Goal: Task Accomplishment & Management: Manage account settings

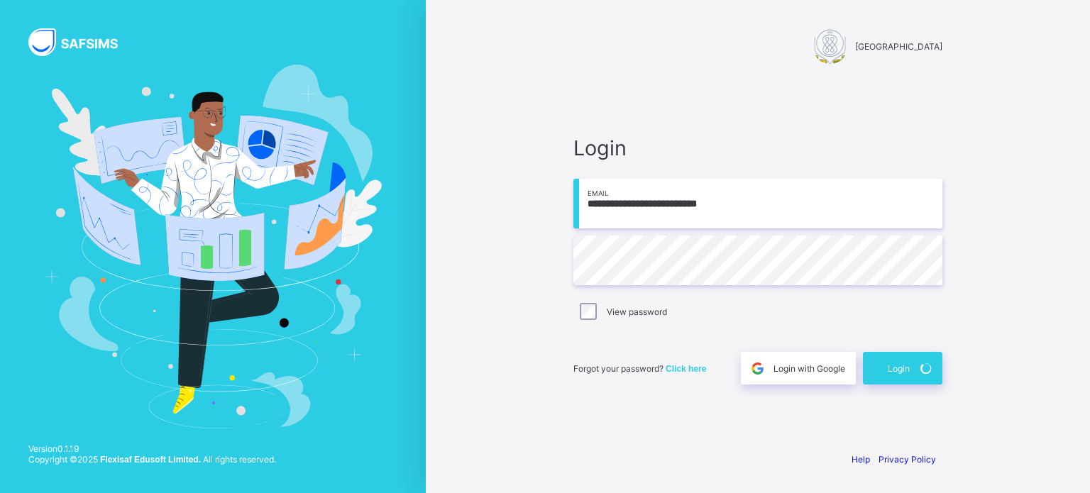
click at [900, 372] on span "Login" at bounding box center [899, 368] width 22 height 11
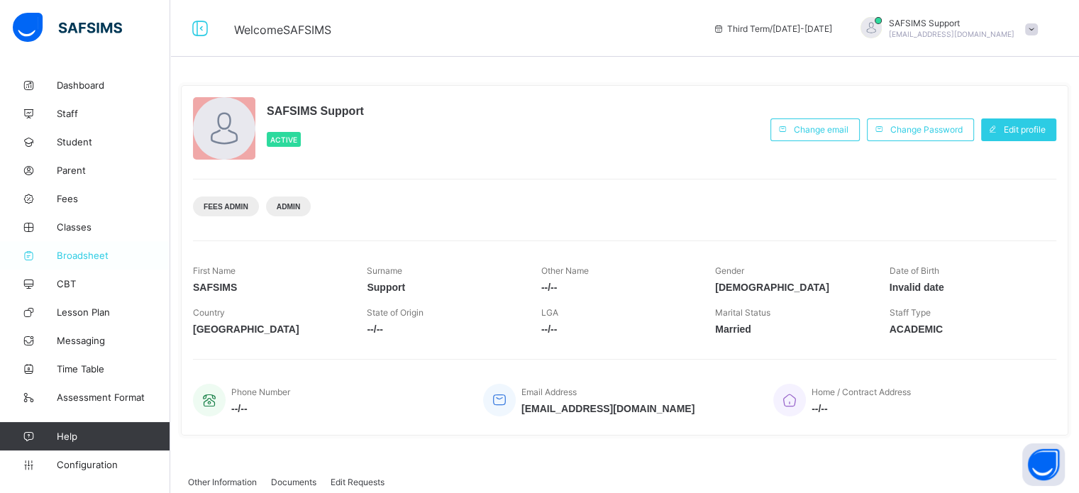
click at [97, 260] on span "Broadsheet" at bounding box center [114, 255] width 114 height 11
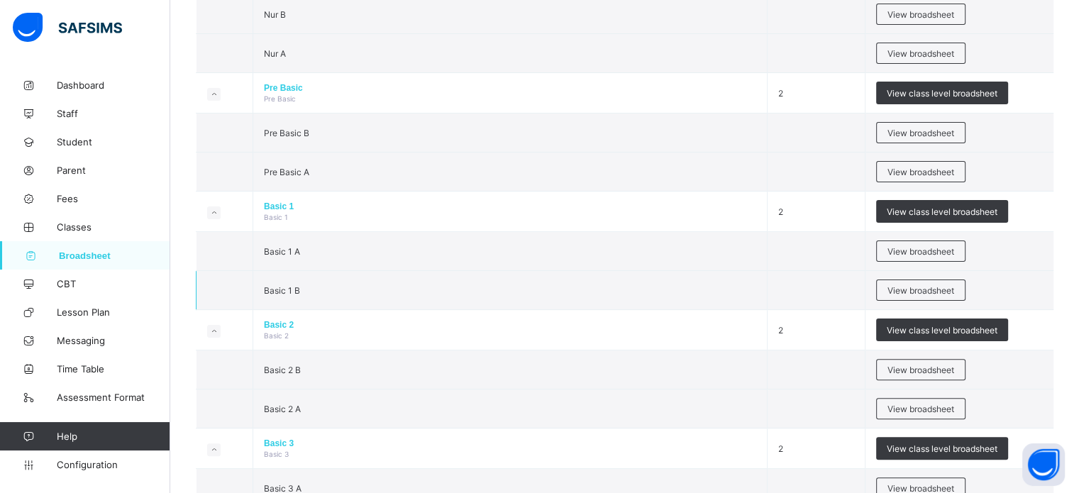
scroll to position [355, 0]
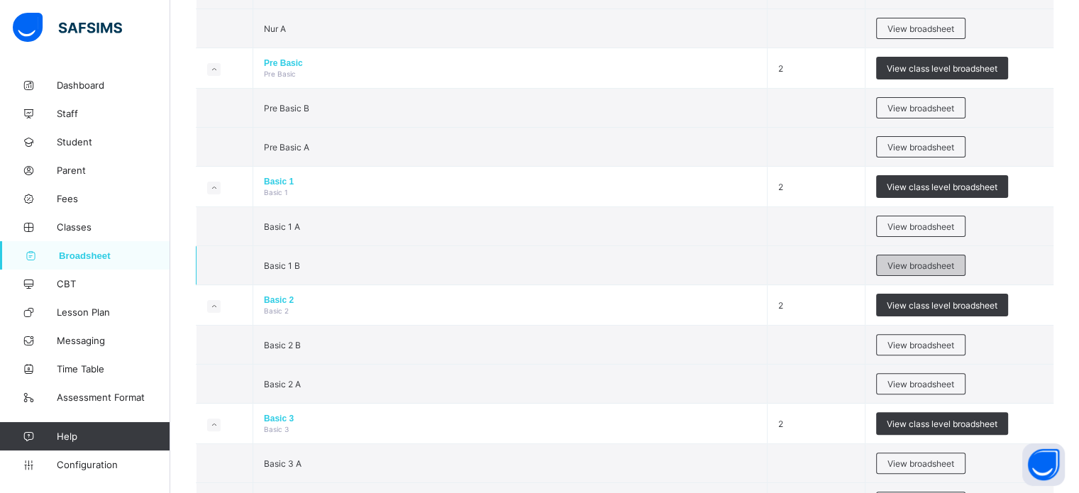
click at [928, 260] on span "View broadsheet" at bounding box center [921, 265] width 67 height 11
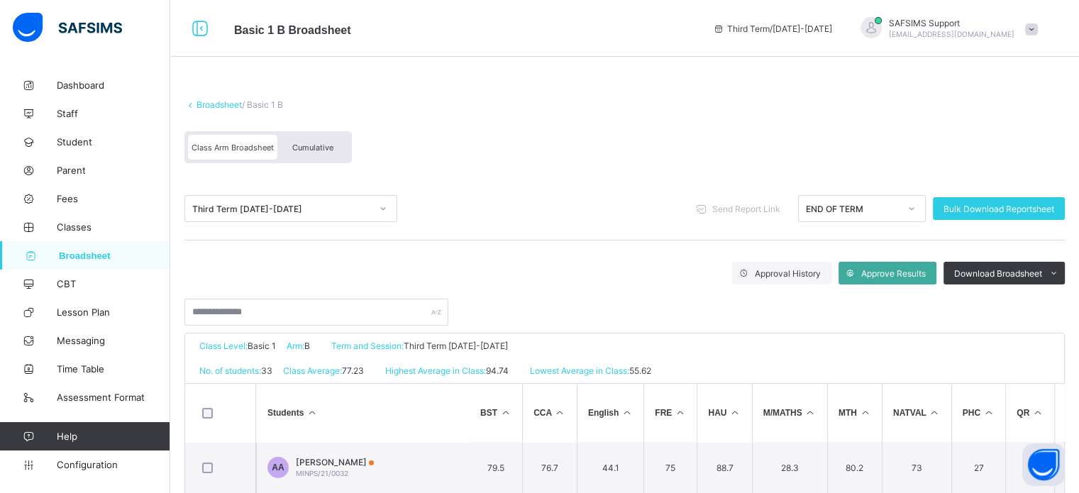
click at [302, 146] on span "Cumulative" at bounding box center [312, 148] width 41 height 10
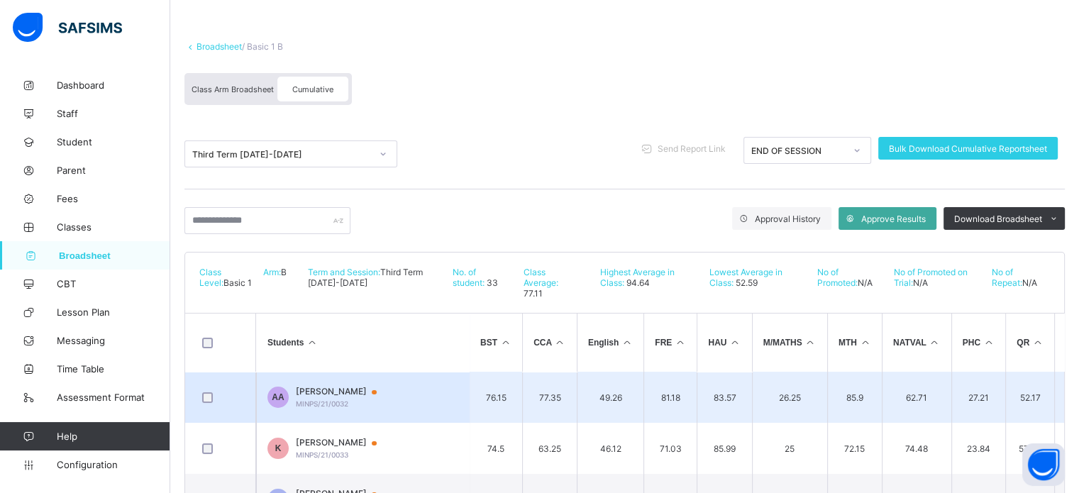
scroll to position [142, 0]
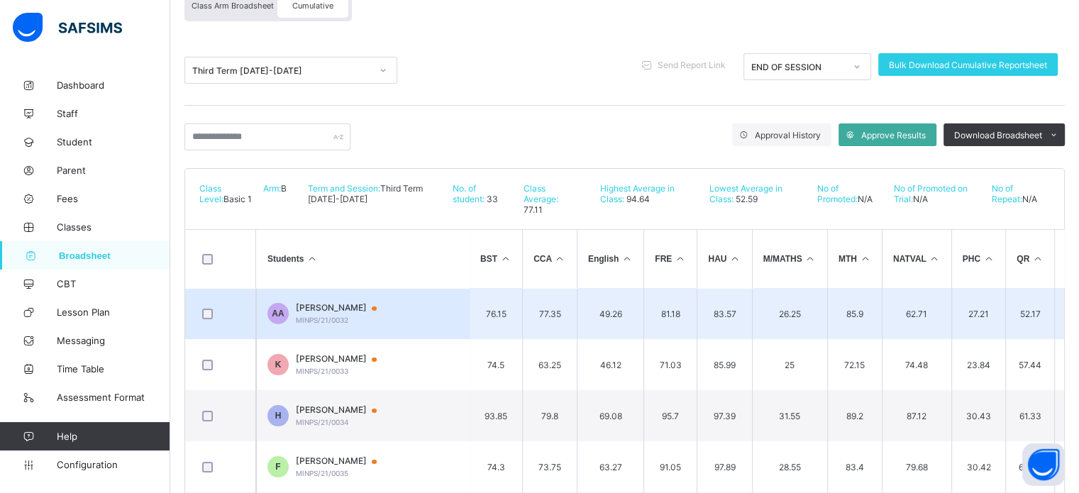
click at [365, 312] on span "ABDULLAZIZ ABDALLAH" at bounding box center [343, 307] width 94 height 11
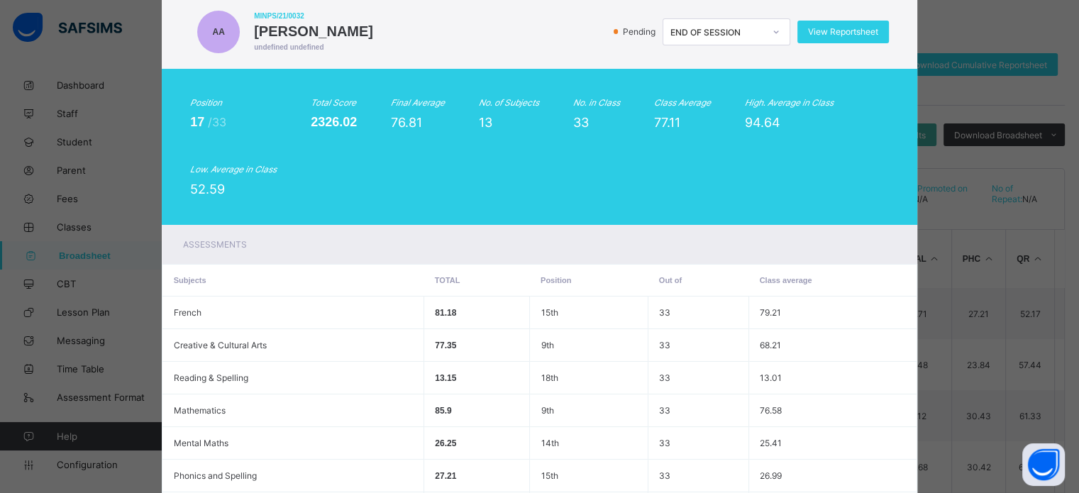
scroll to position [0, 0]
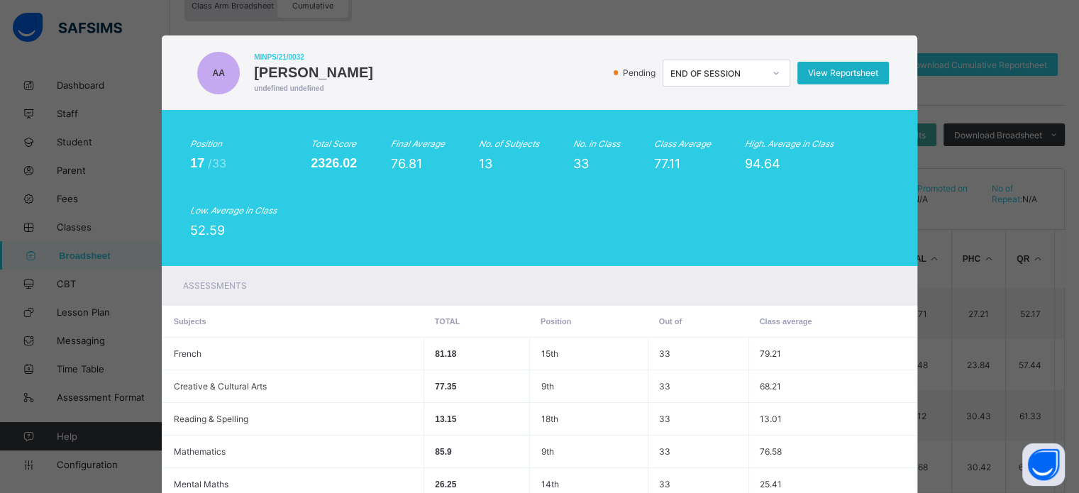
click at [830, 78] on span "View Reportsheet" at bounding box center [843, 72] width 70 height 11
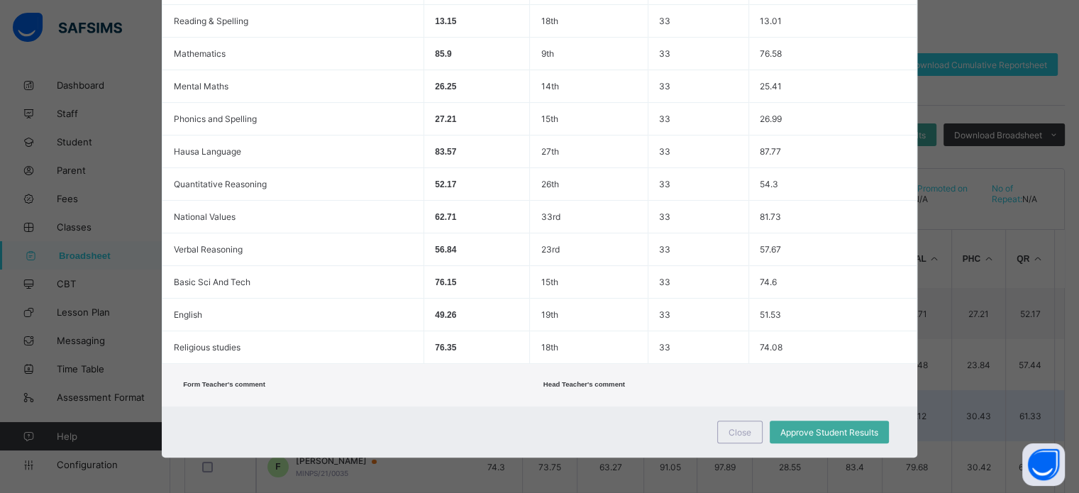
click at [737, 432] on span "Close" at bounding box center [740, 432] width 23 height 11
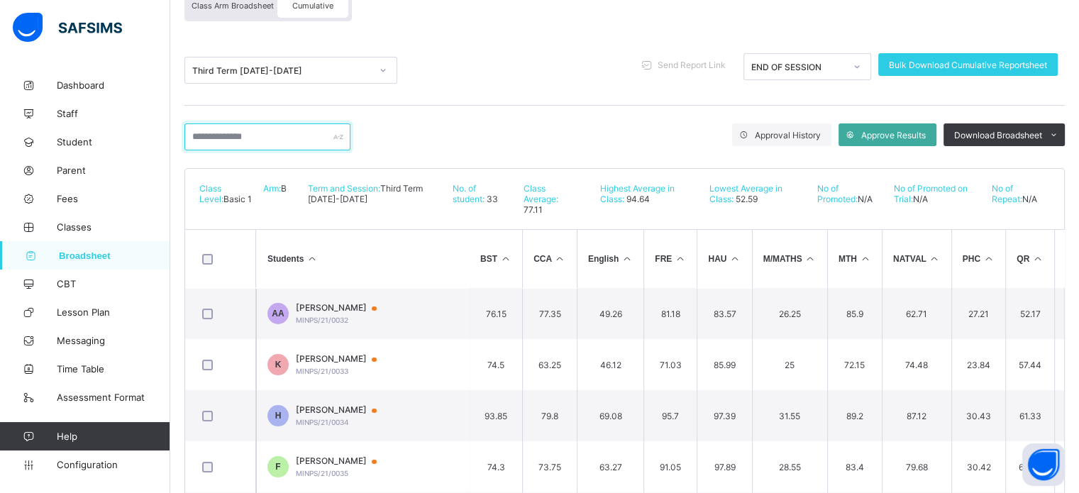
click at [309, 144] on input "text" at bounding box center [268, 136] width 166 height 27
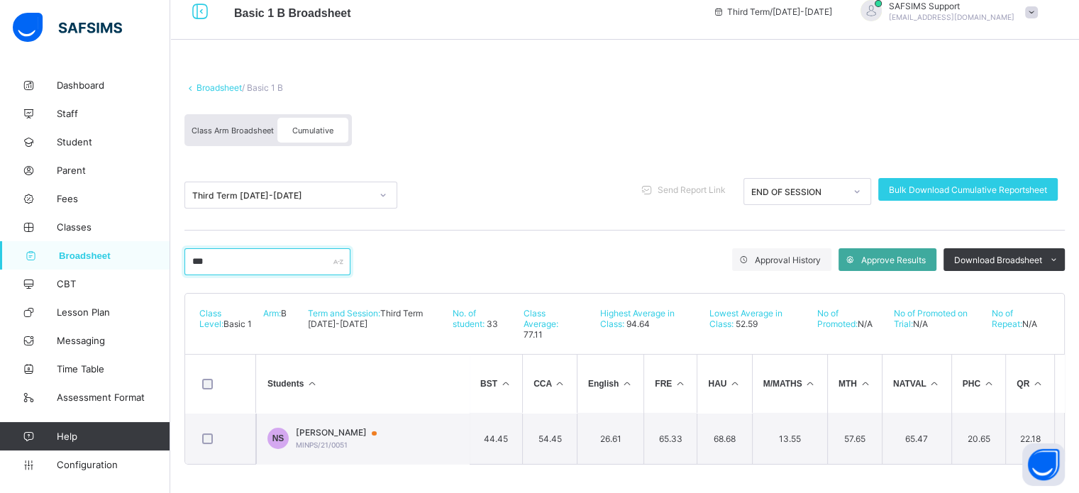
scroll to position [23, 0]
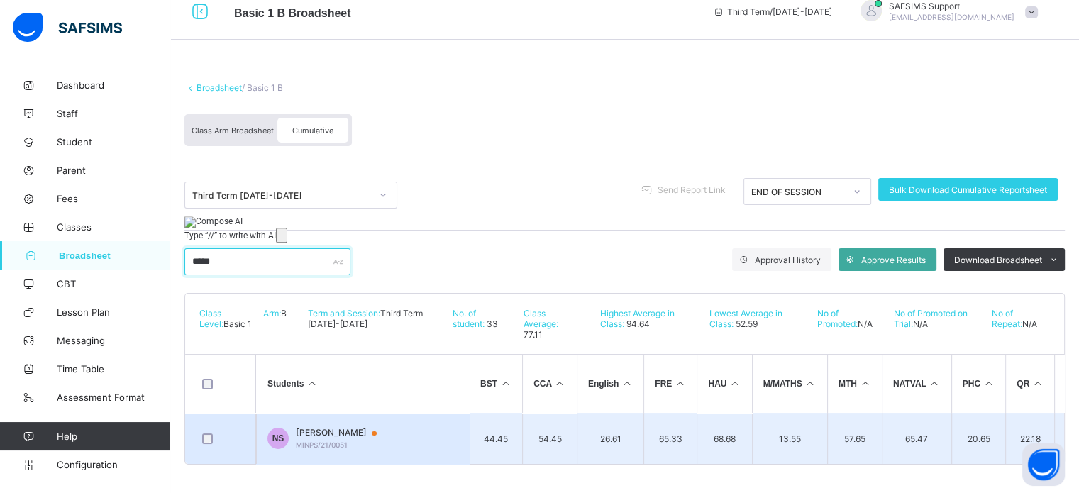
type input "*****"
click at [326, 427] on span "NAZIRU SADIQ" at bounding box center [343, 432] width 94 height 11
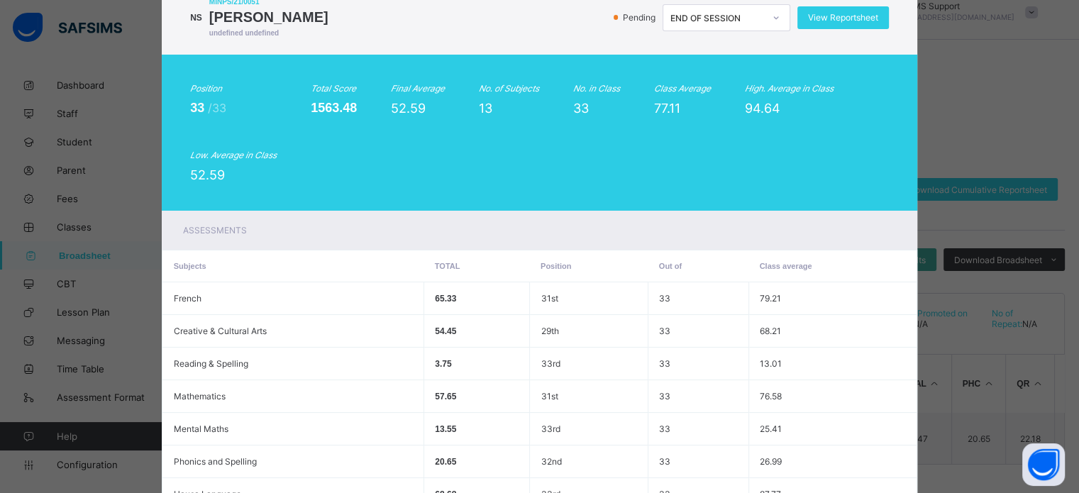
scroll to position [47, 0]
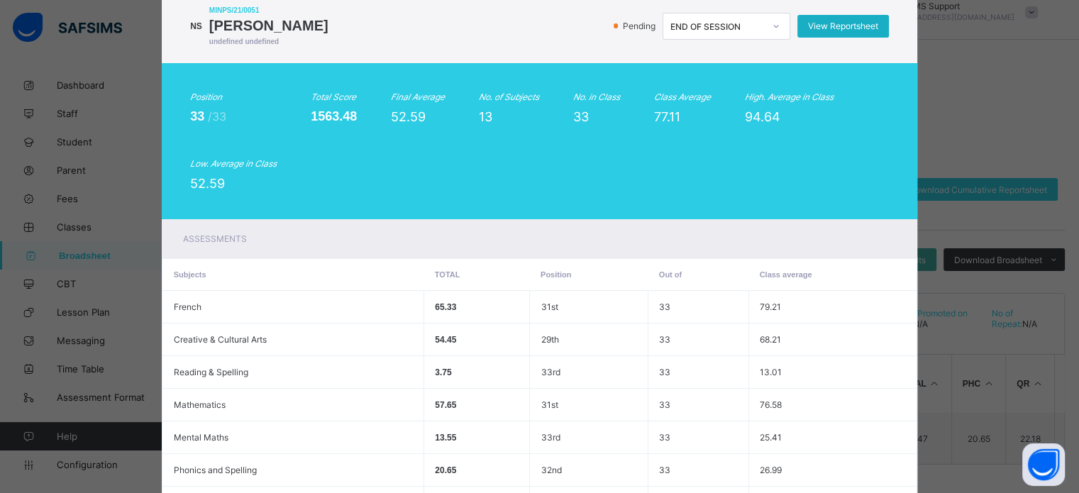
click at [847, 28] on span "View Reportsheet" at bounding box center [843, 26] width 70 height 11
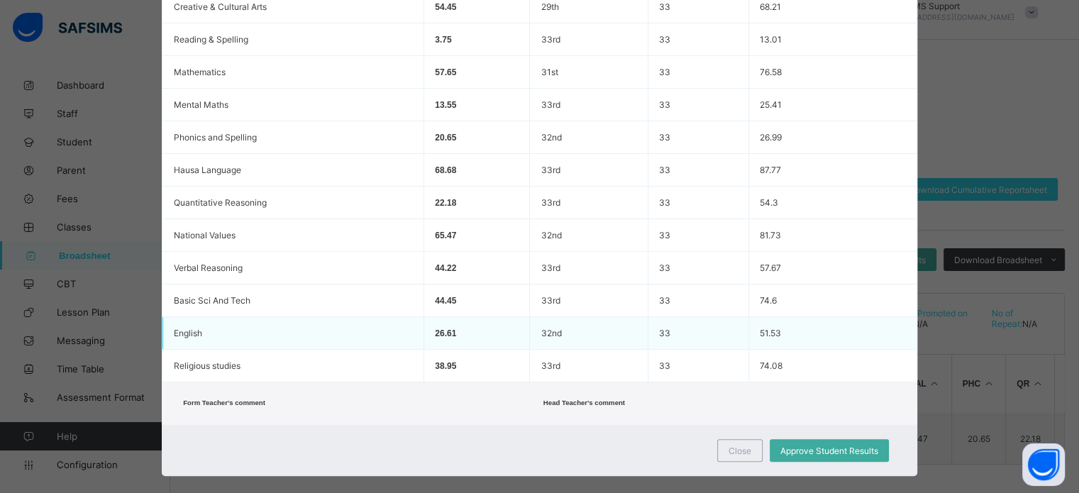
scroll to position [402, 0]
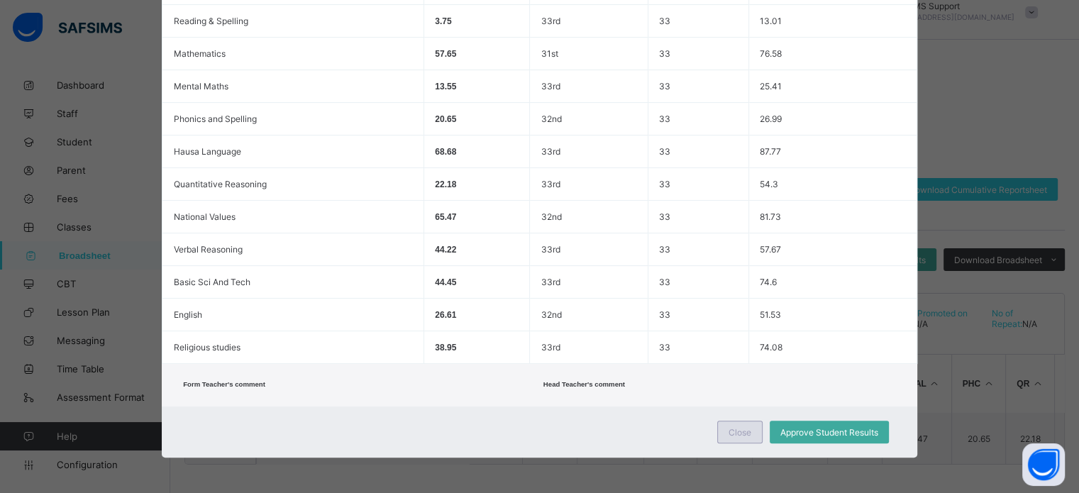
click at [732, 436] on span "Close" at bounding box center [740, 432] width 23 height 11
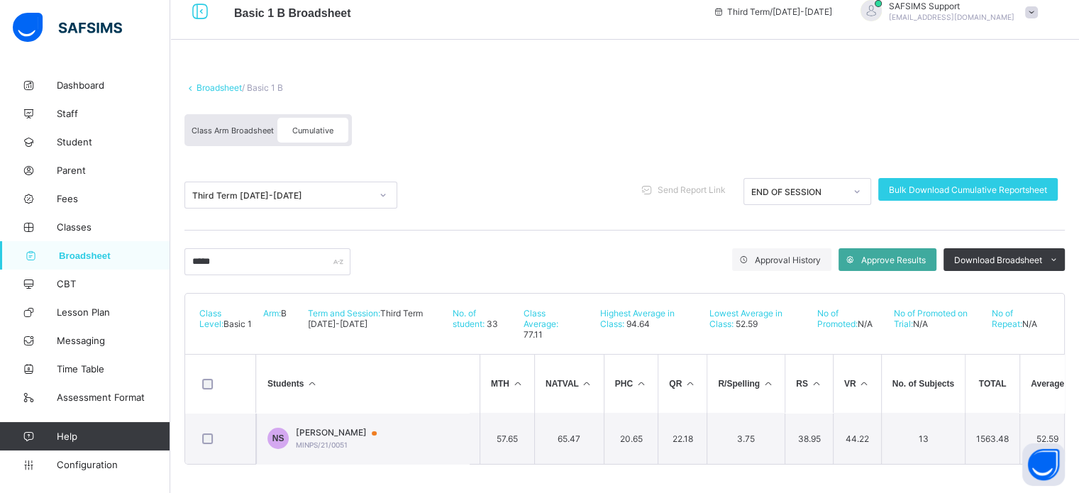
scroll to position [0, 165]
click at [60, 467] on span "Configuration" at bounding box center [113, 464] width 113 height 11
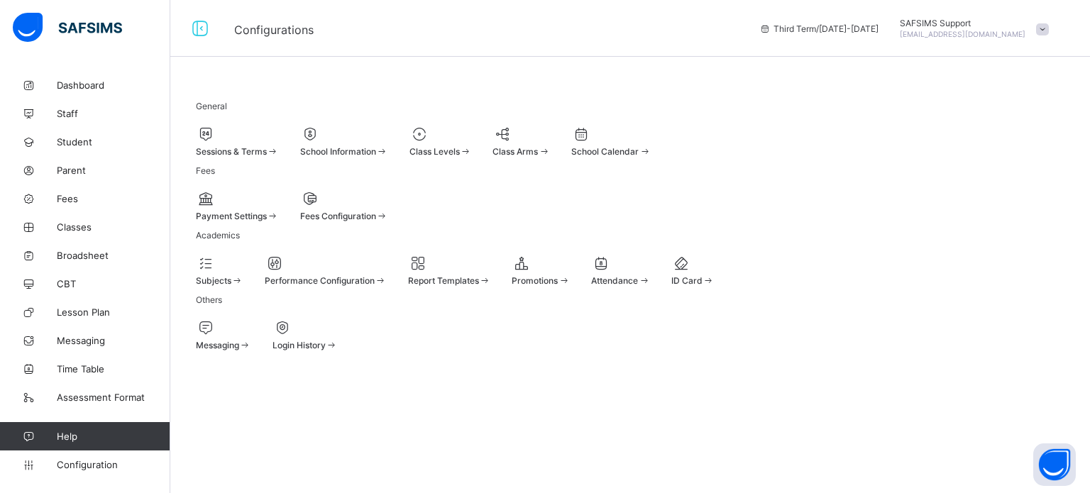
click at [491, 275] on span at bounding box center [449, 274] width 83 height 4
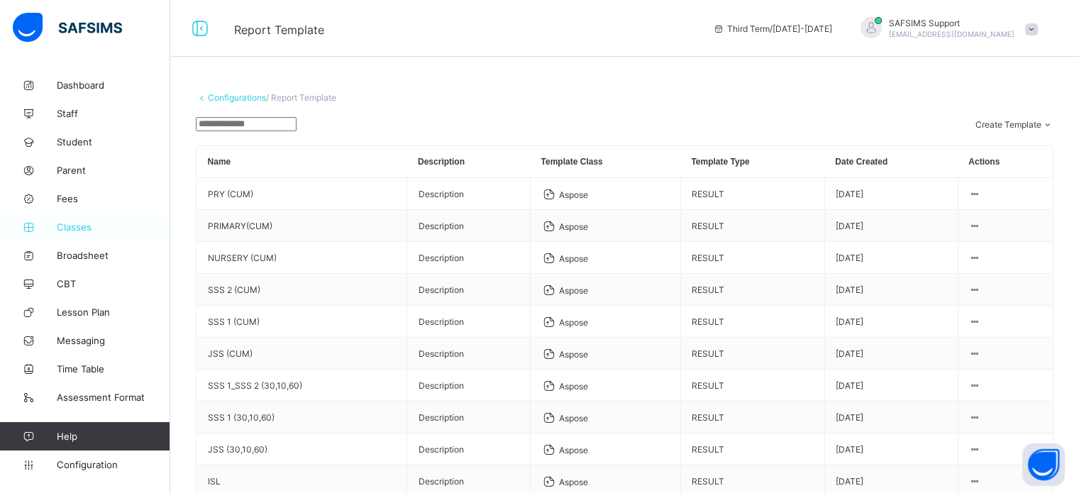
click at [77, 236] on link "Classes" at bounding box center [85, 227] width 170 height 28
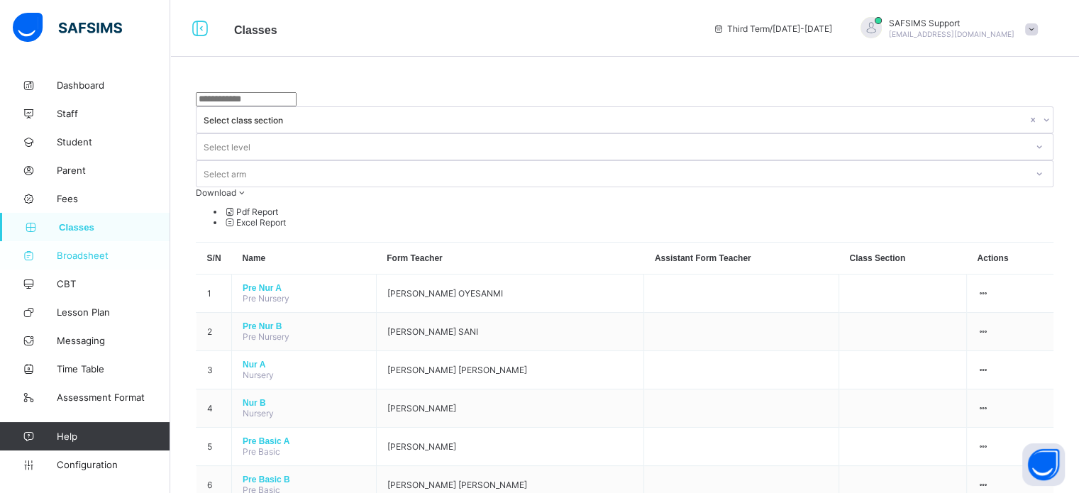
click at [82, 253] on span "Broadsheet" at bounding box center [114, 255] width 114 height 11
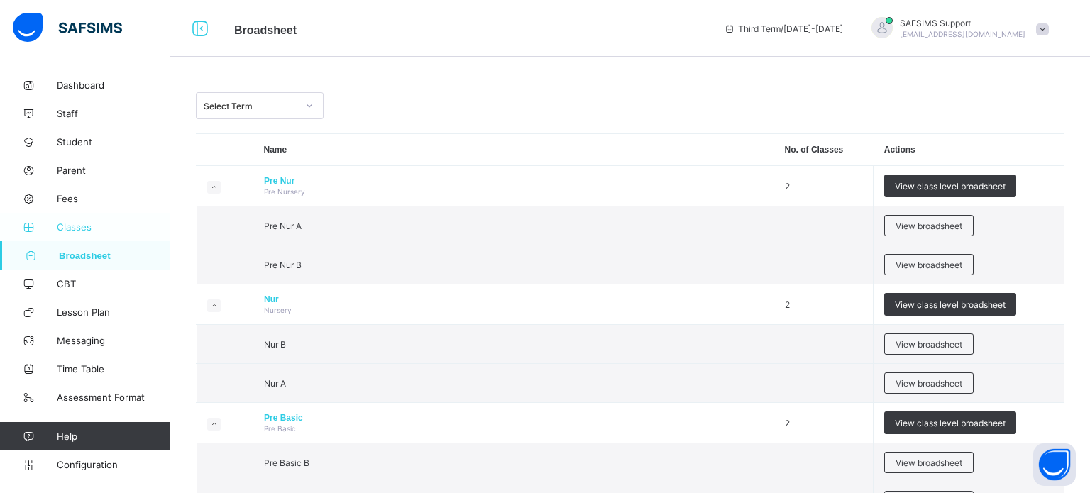
click at [75, 238] on link "Classes" at bounding box center [85, 227] width 170 height 28
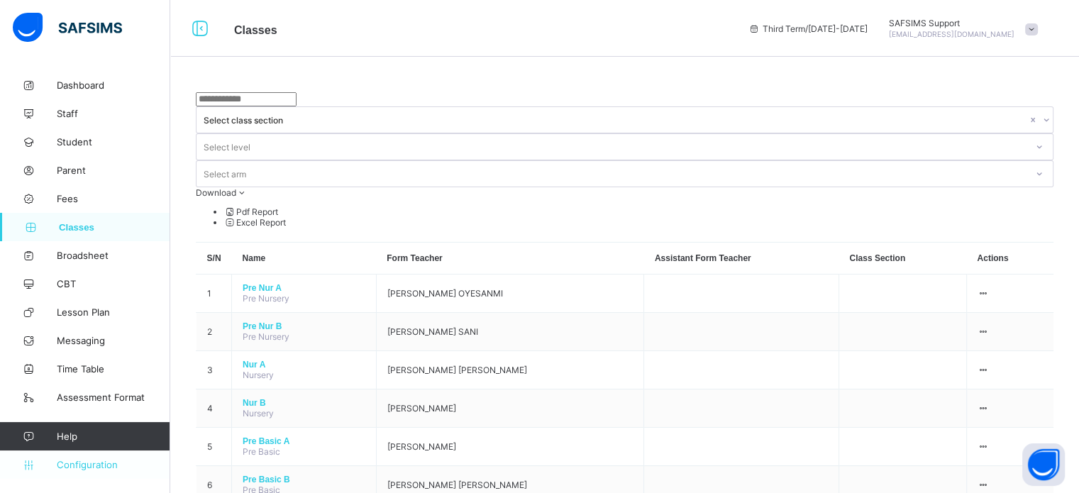
click at [112, 465] on span "Configuration" at bounding box center [113, 464] width 113 height 11
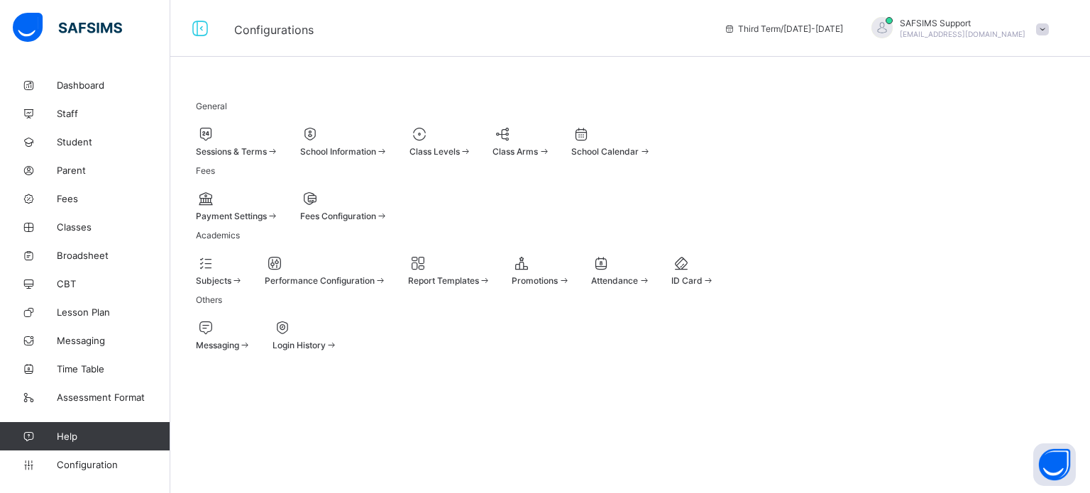
click at [491, 286] on div "Report Templates" at bounding box center [449, 280] width 83 height 11
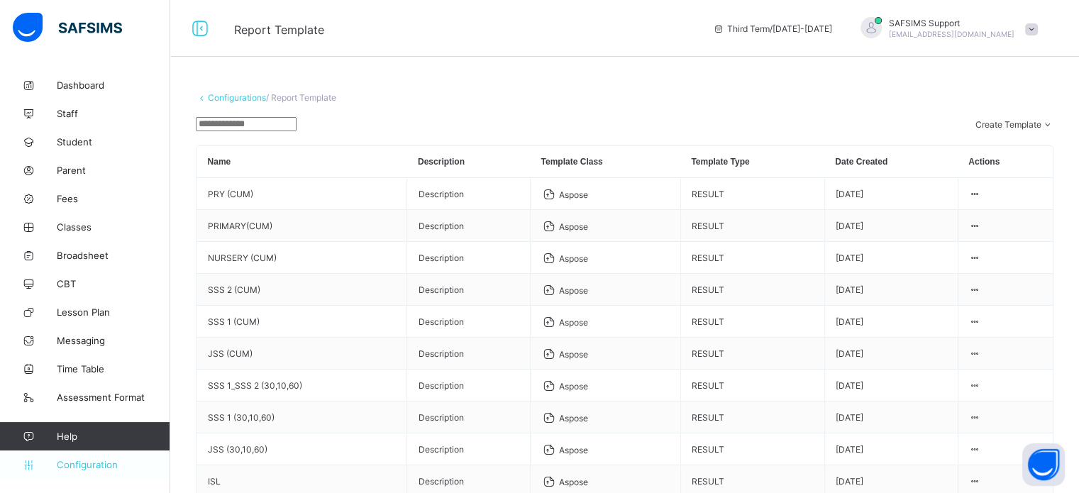
click at [114, 456] on link "Configuration" at bounding box center [85, 465] width 170 height 28
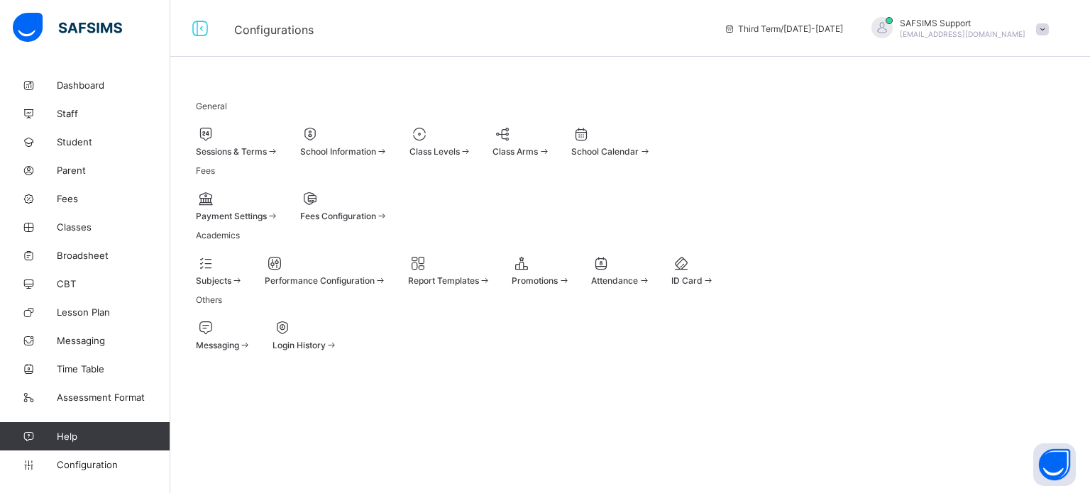
click at [387, 275] on span at bounding box center [326, 274] width 122 height 4
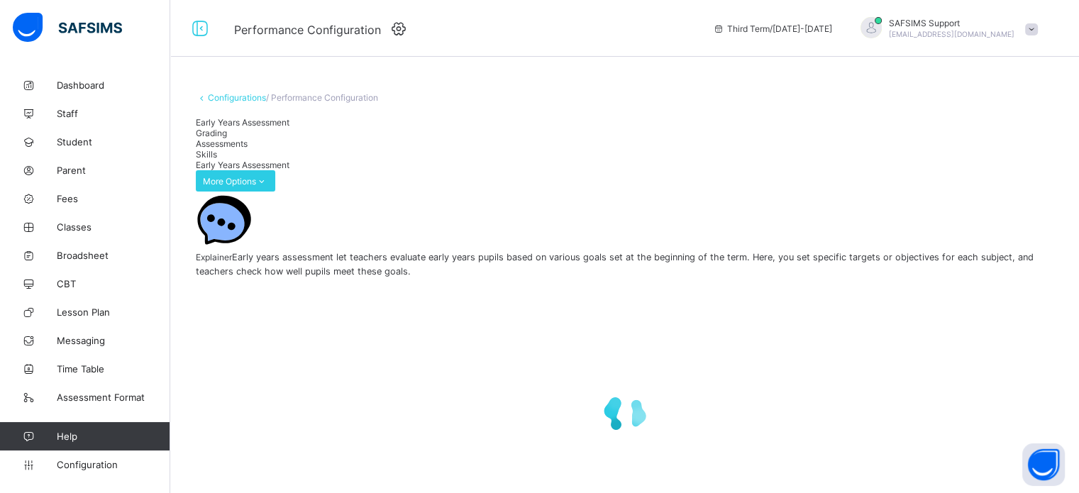
click at [227, 138] on span "Grading" at bounding box center [211, 133] width 31 height 11
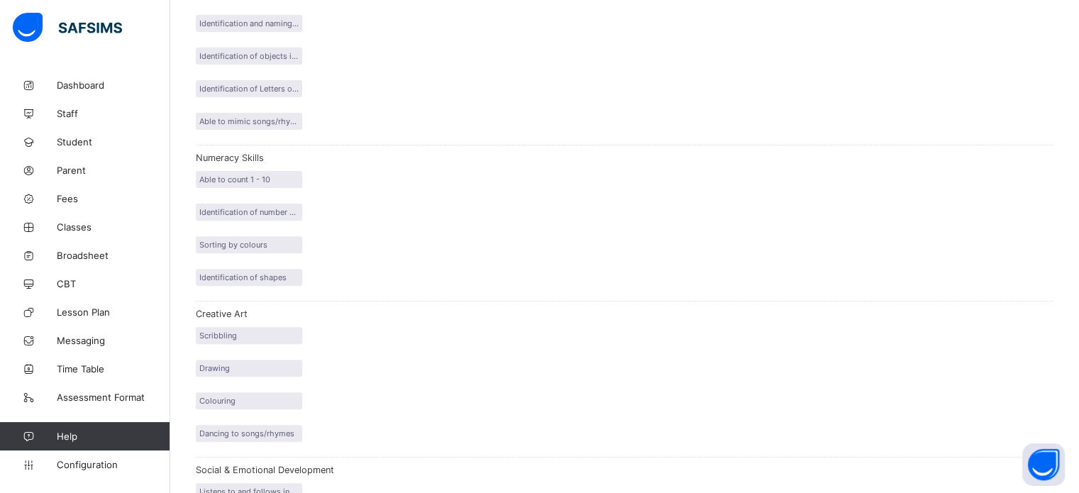
scroll to position [458, 0]
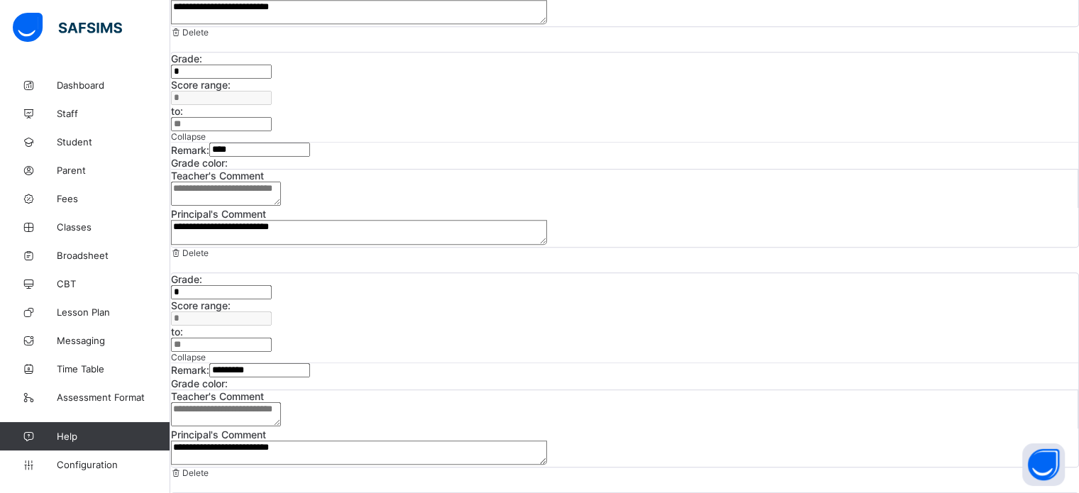
scroll to position [843, 0]
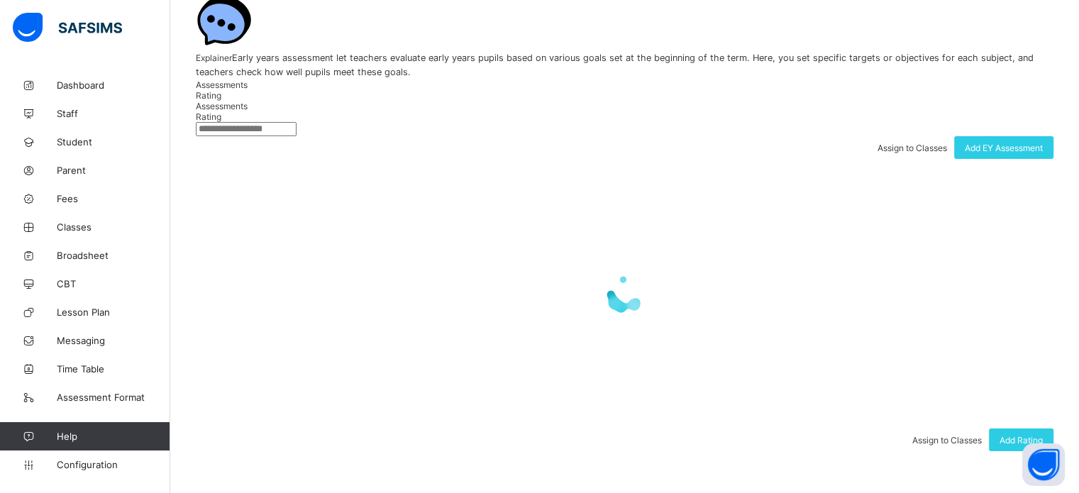
scroll to position [843, 0]
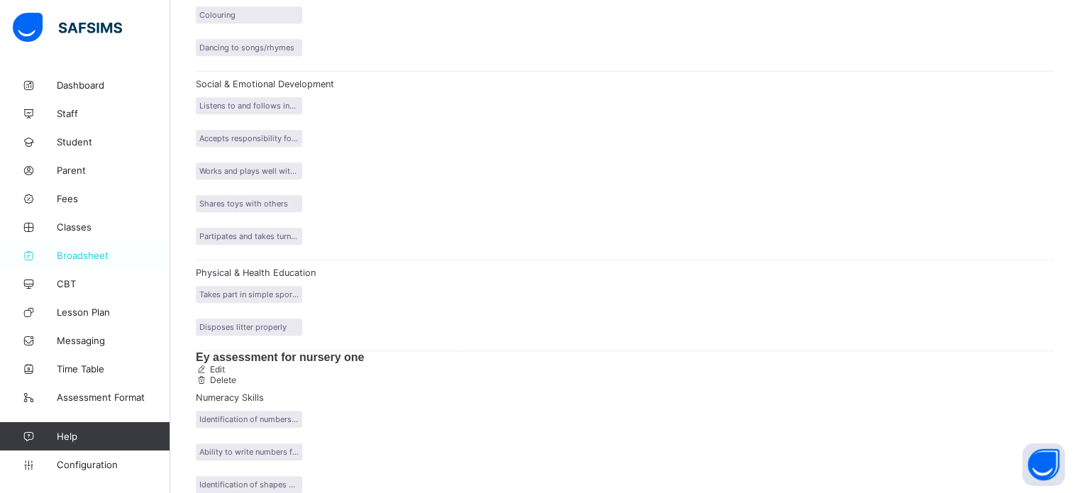
click at [89, 252] on span "Broadsheet" at bounding box center [114, 255] width 114 height 11
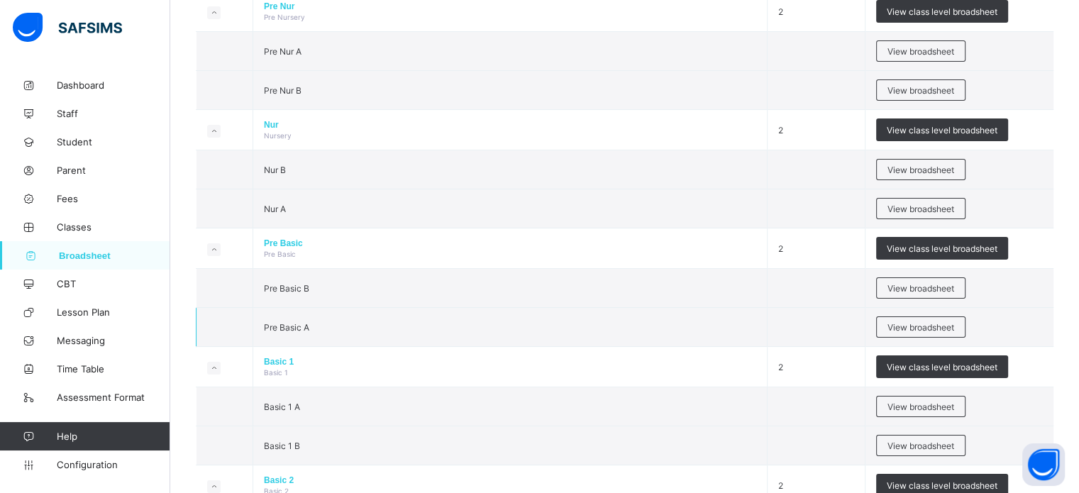
scroll to position [213, 0]
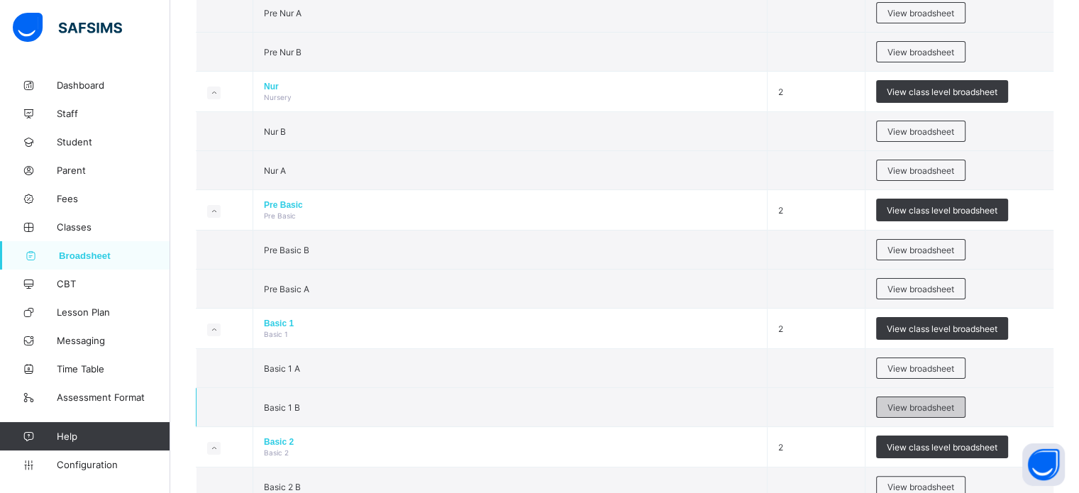
click at [930, 405] on span "View broadsheet" at bounding box center [921, 407] width 67 height 11
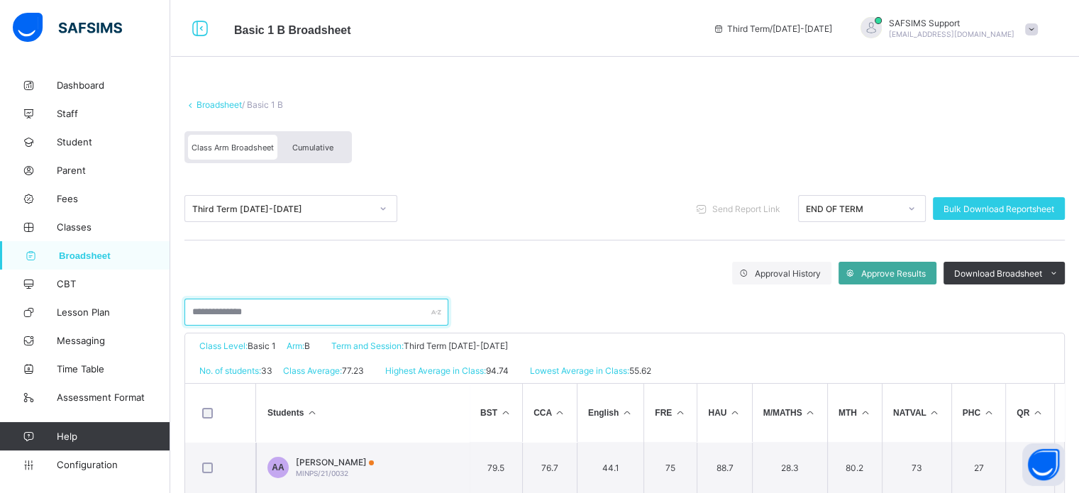
click at [306, 316] on input "text" at bounding box center [317, 312] width 264 height 27
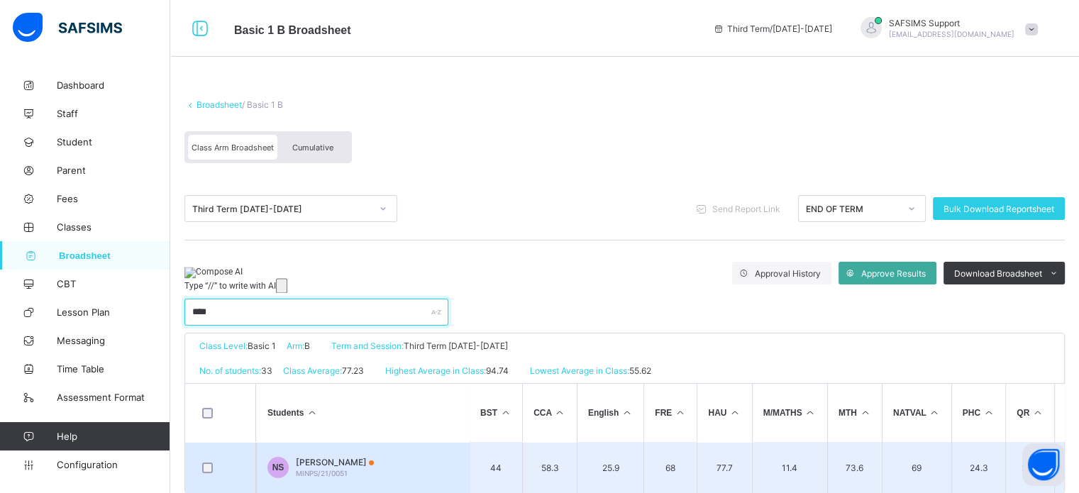
type input "****"
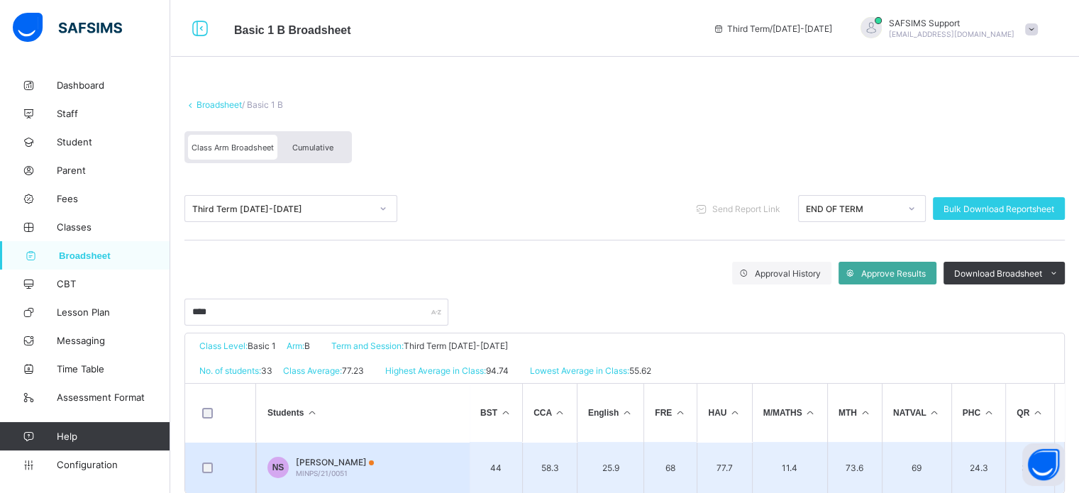
click at [332, 458] on span "NAZIRU SADIQ" at bounding box center [335, 462] width 78 height 11
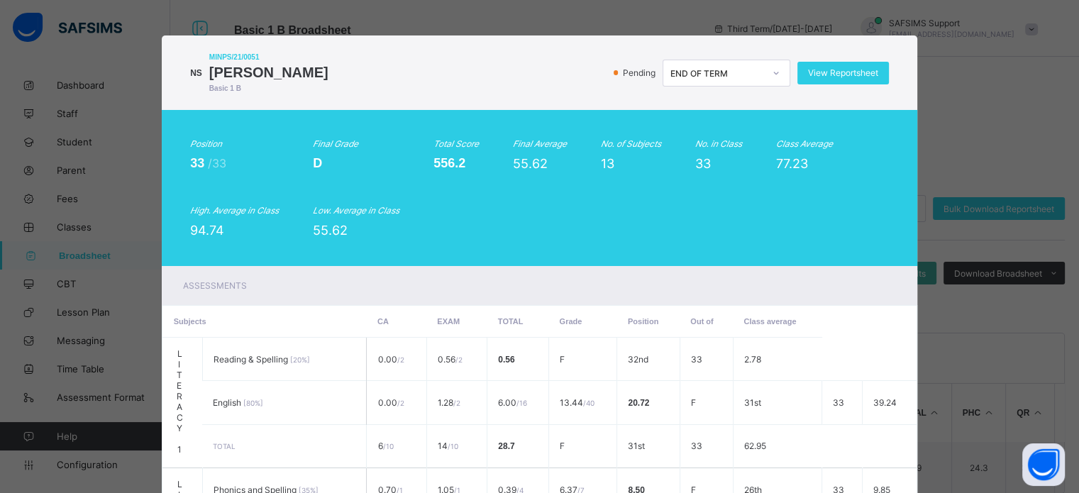
click at [954, 143] on div "NS MINPS/21/0051 NAZIRU SADIQ Basic 1 B Pending END OF TERM View Reportsheet Po…" at bounding box center [539, 246] width 1079 height 493
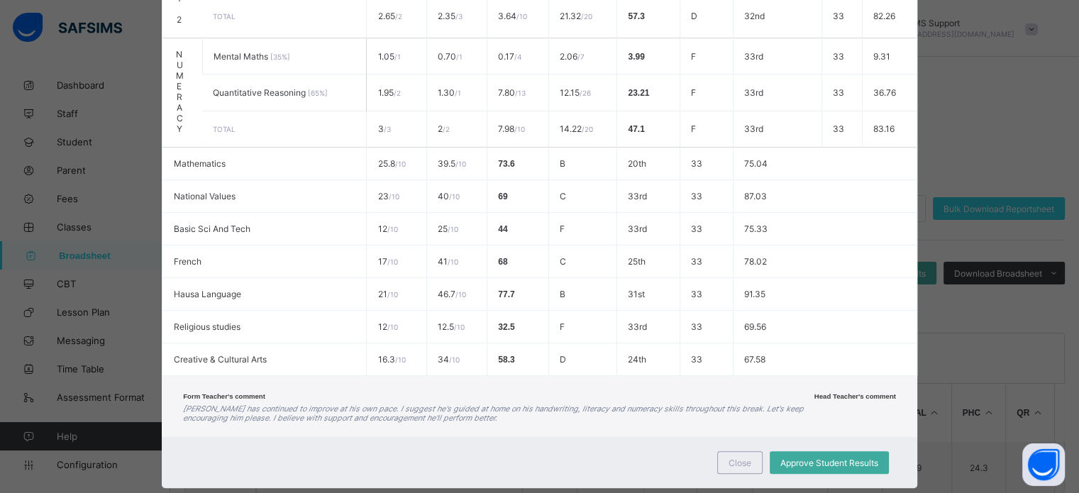
scroll to position [599, 0]
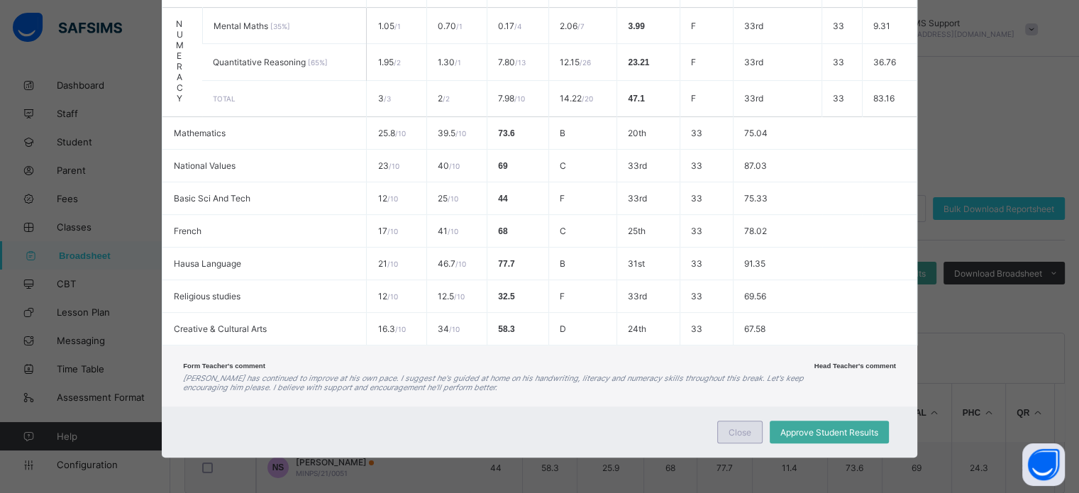
click at [738, 434] on span "Close" at bounding box center [740, 432] width 23 height 11
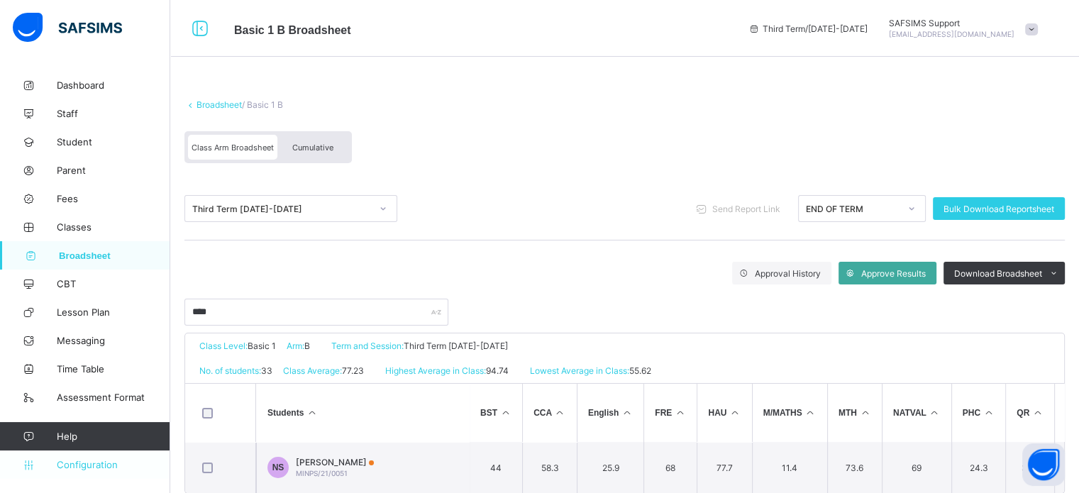
click at [76, 468] on span "Configuration" at bounding box center [113, 464] width 113 height 11
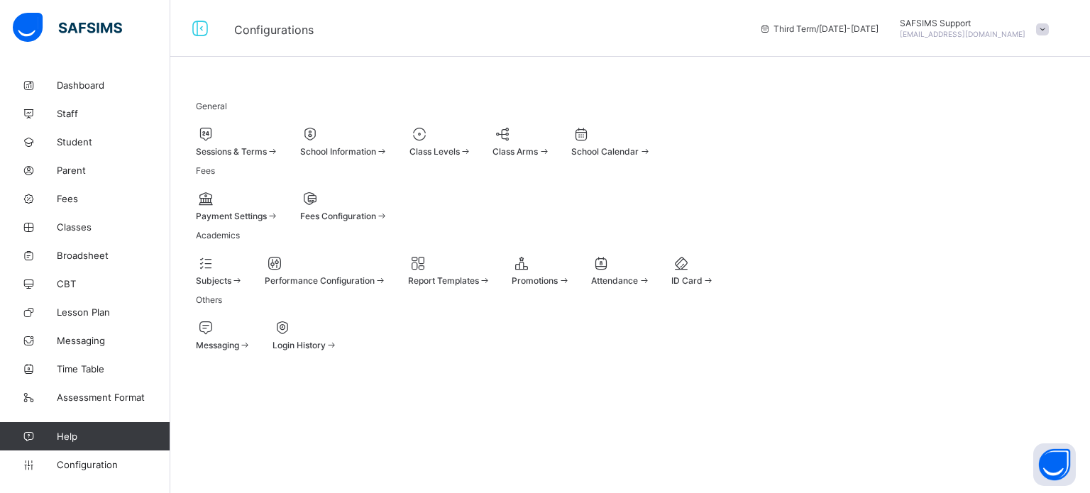
click at [354, 286] on span "Performance Configuration" at bounding box center [320, 280] width 110 height 11
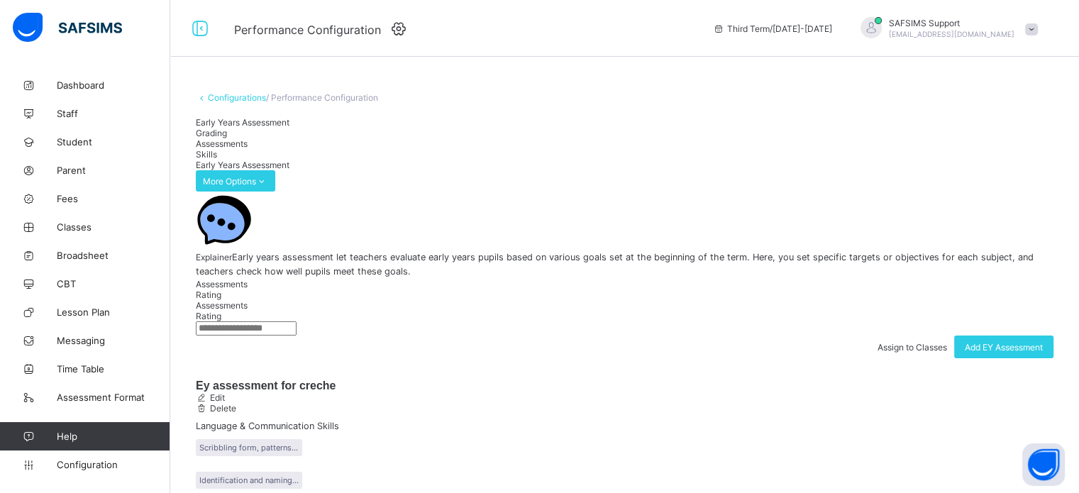
click at [227, 138] on span "Grading" at bounding box center [211, 133] width 31 height 11
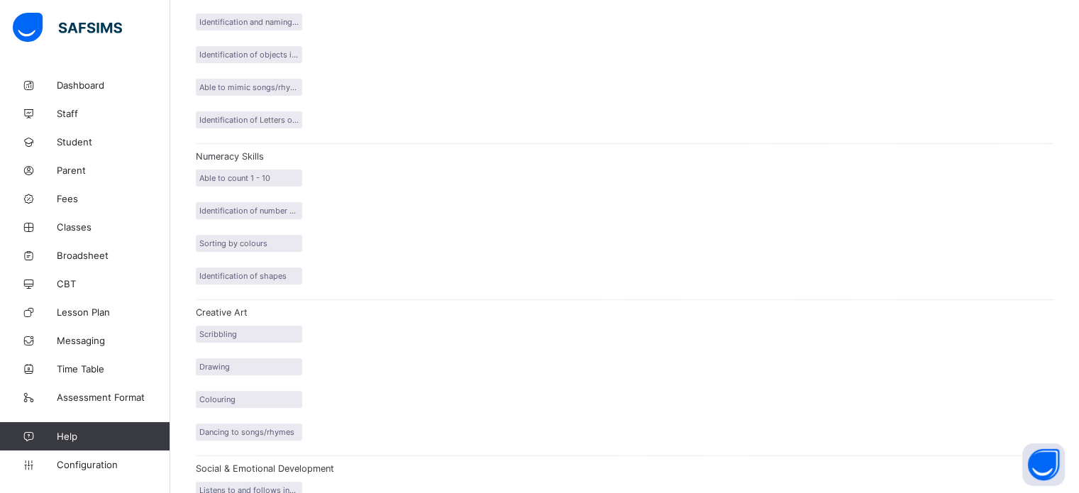
scroll to position [246, 0]
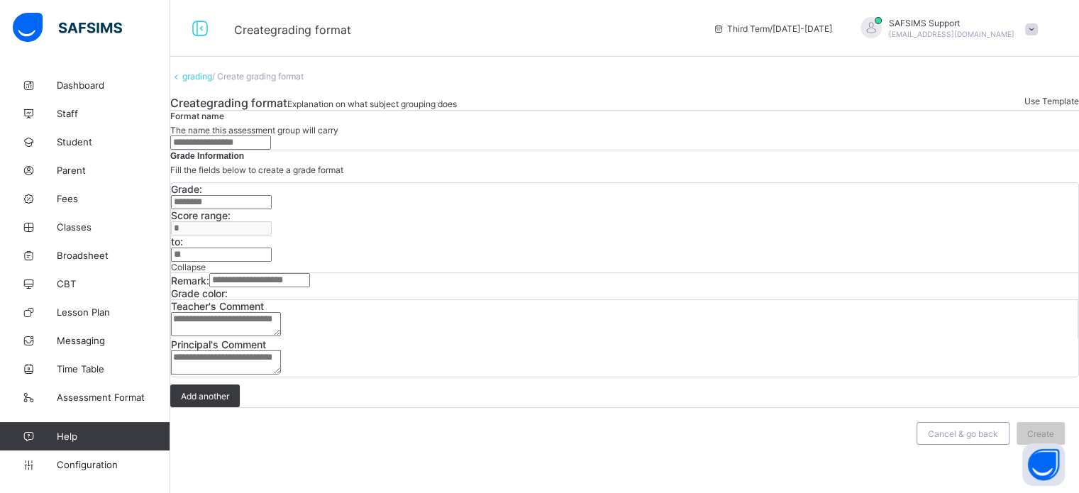
click at [201, 82] on link "grading" at bounding box center [197, 76] width 30 height 11
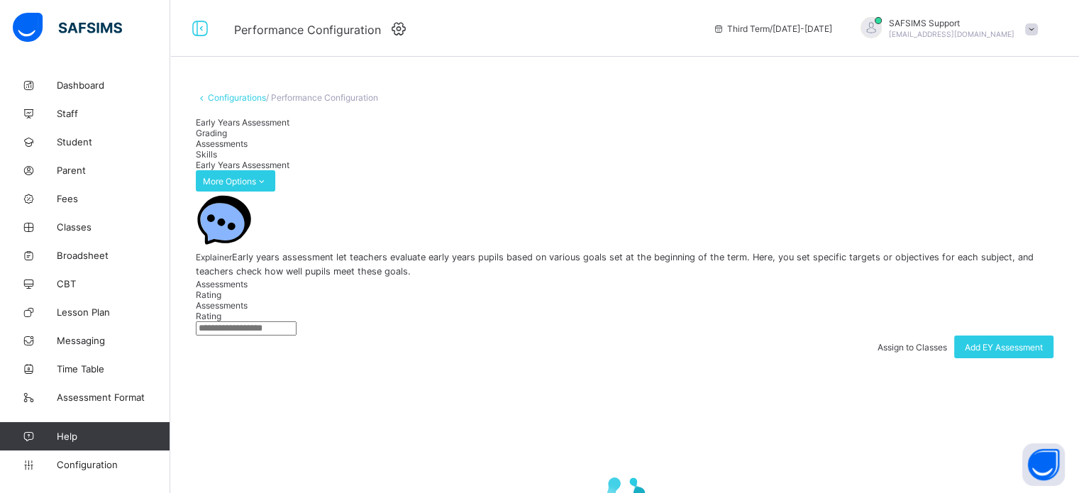
click at [227, 138] on span "Grading" at bounding box center [211, 133] width 31 height 11
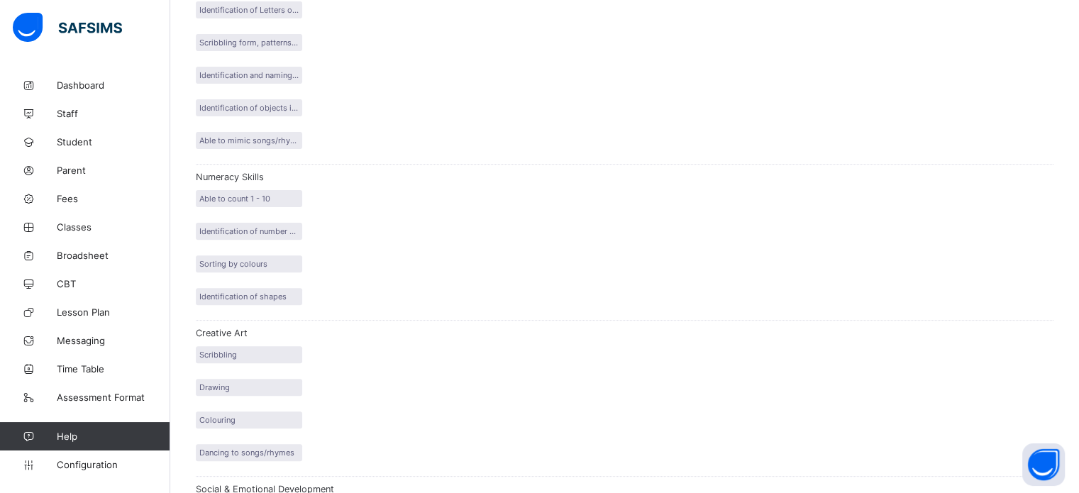
scroll to position [458, 0]
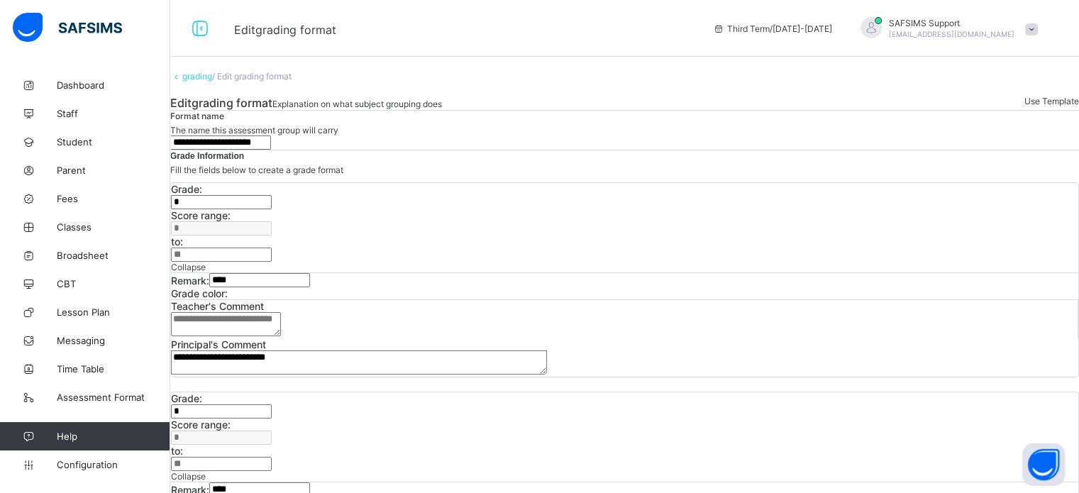
click at [202, 82] on link "grading" at bounding box center [197, 76] width 30 height 11
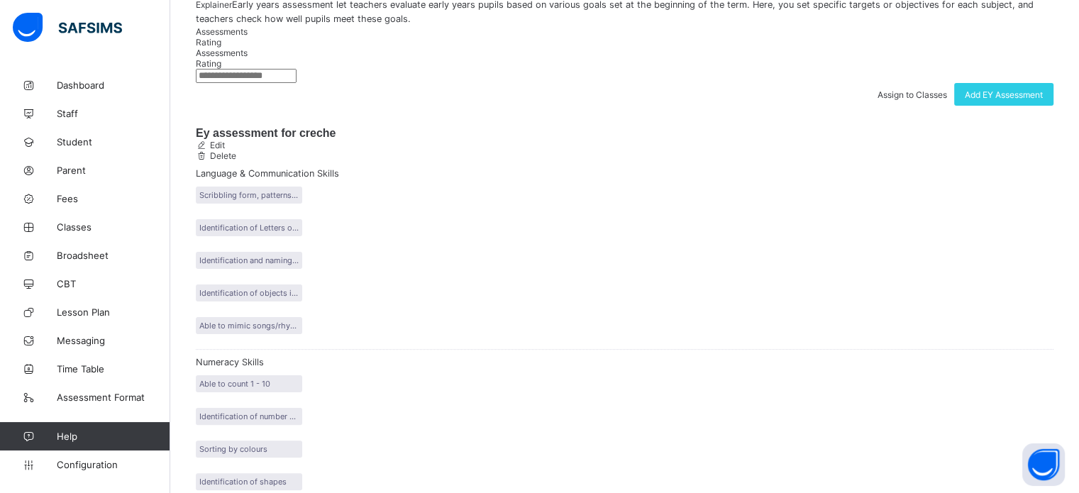
scroll to position [142, 0]
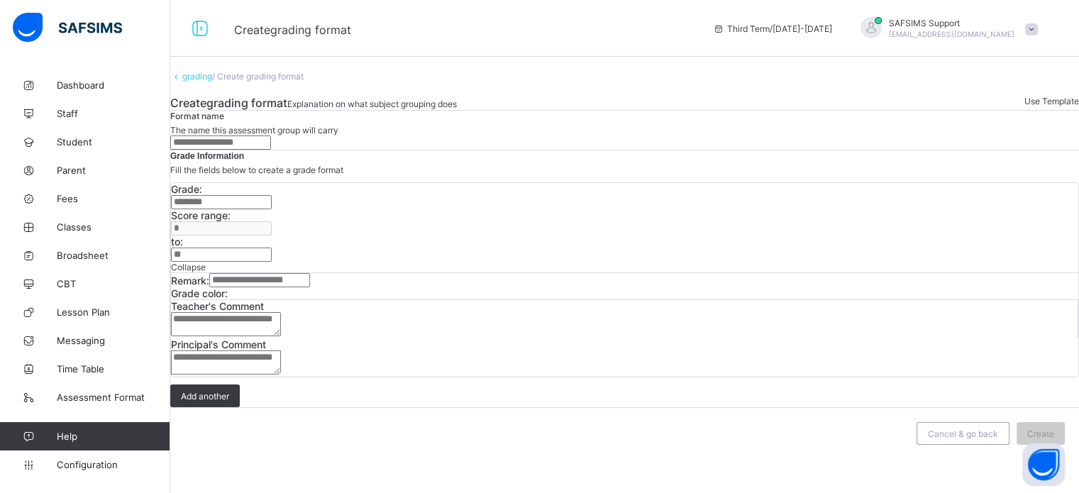
scroll to position [78, 0]
click at [271, 143] on input "text" at bounding box center [220, 143] width 101 height 14
type input "**********"
click at [251, 209] on input "text" at bounding box center [221, 202] width 101 height 14
type input "*"
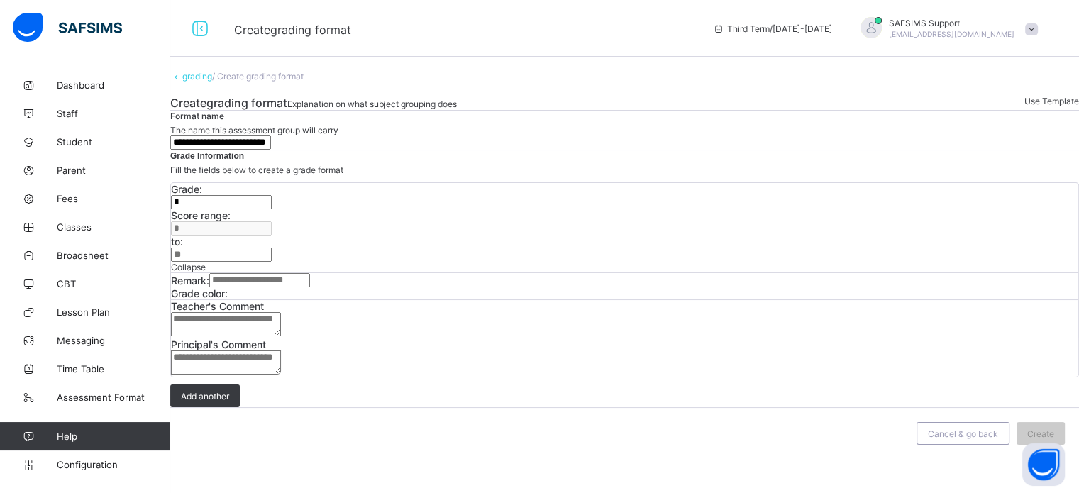
type input "**"
click at [310, 273] on input "text" at bounding box center [259, 280] width 101 height 14
type input "*"
type input "****"
click at [281, 351] on textarea at bounding box center [226, 363] width 110 height 24
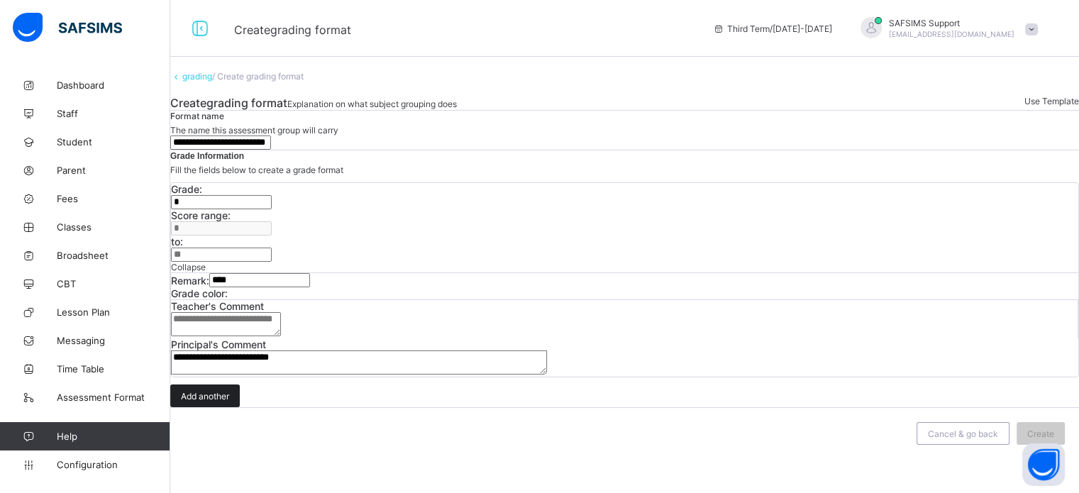
type textarea "**********"
click at [229, 402] on span "Add another" at bounding box center [205, 396] width 48 height 11
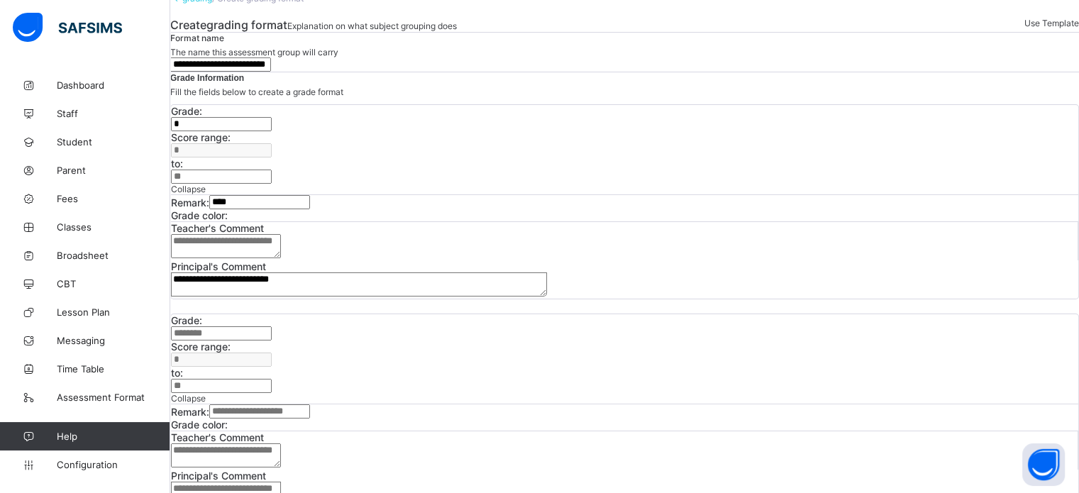
click at [259, 341] on input "text" at bounding box center [221, 333] width 101 height 14
type input "*"
type input "**"
type input "*"
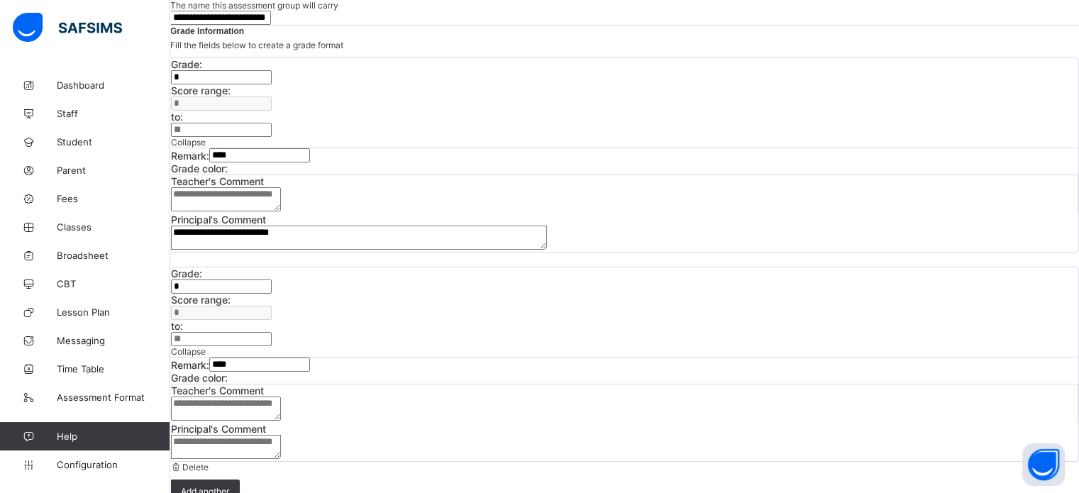
scroll to position [149, 0]
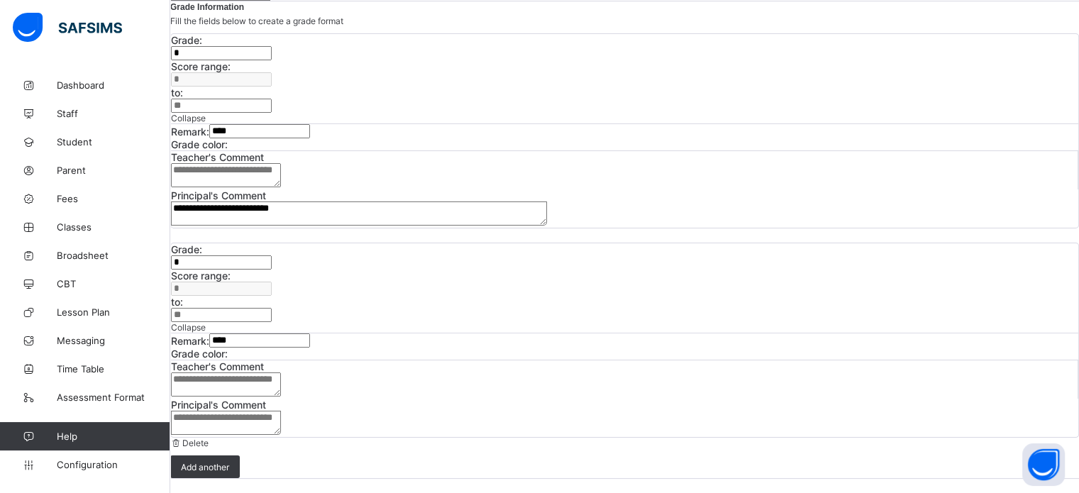
type input "****"
click at [630, 399] on span "Principal's Comment" at bounding box center [625, 405] width 908 height 12
click at [281, 411] on textarea at bounding box center [226, 423] width 110 height 24
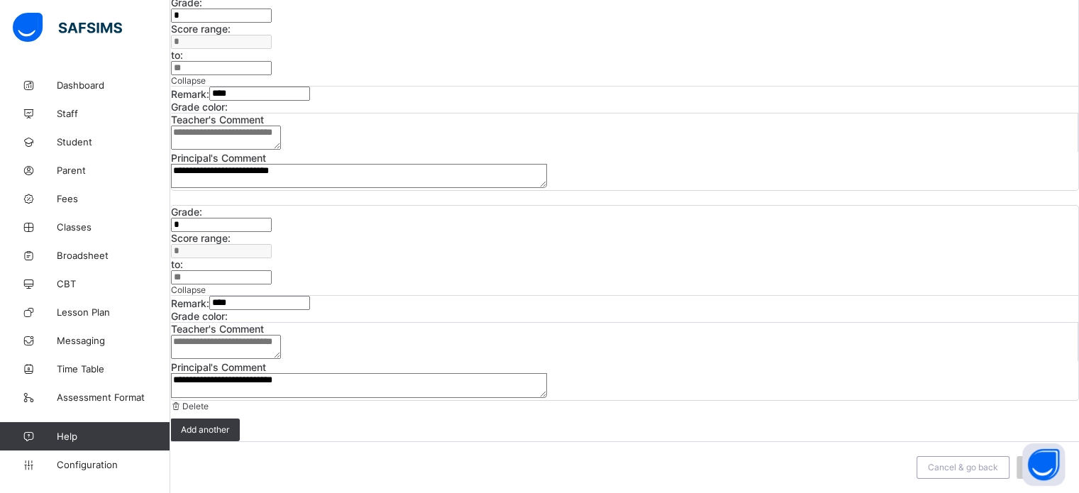
scroll to position [236, 0]
type textarea "**********"
click at [229, 424] on span "Add another" at bounding box center [205, 429] width 48 height 11
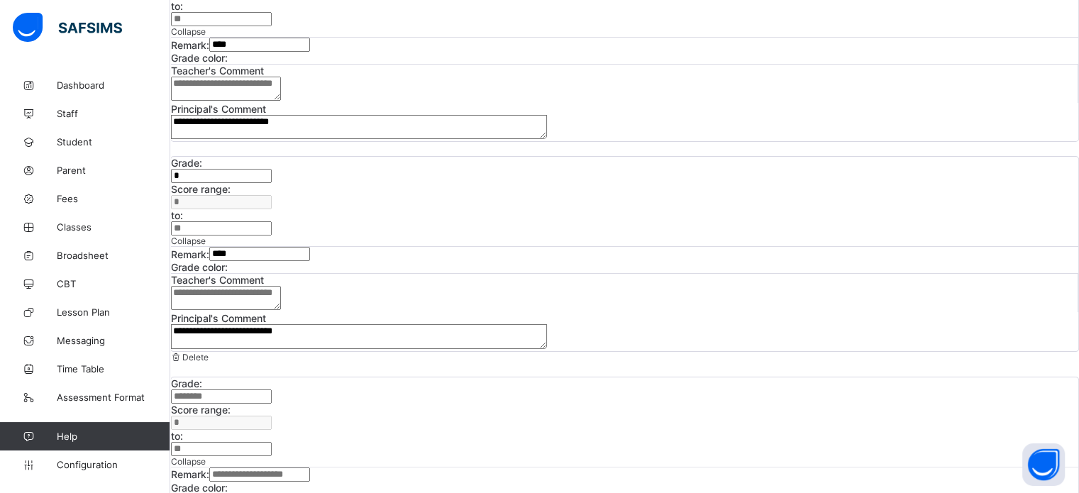
click at [270, 390] on input "text" at bounding box center [221, 397] width 101 height 14
type input "*"
click at [183, 430] on span "to:" at bounding box center [177, 436] width 12 height 12
click at [272, 442] on input "*" at bounding box center [221, 449] width 101 height 14
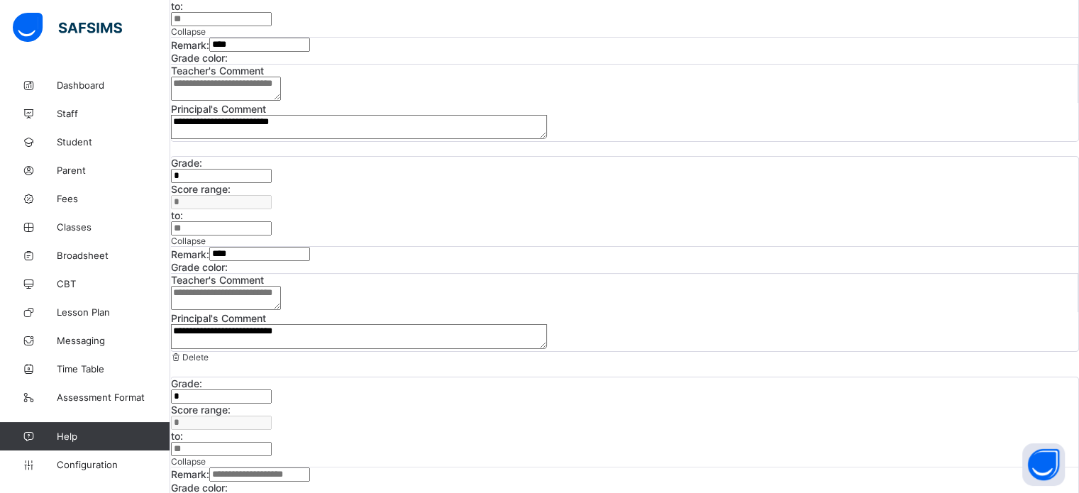
type input "**"
click at [250, 468] on input "text" at bounding box center [259, 475] width 101 height 14
type input "*"
type input "**********"
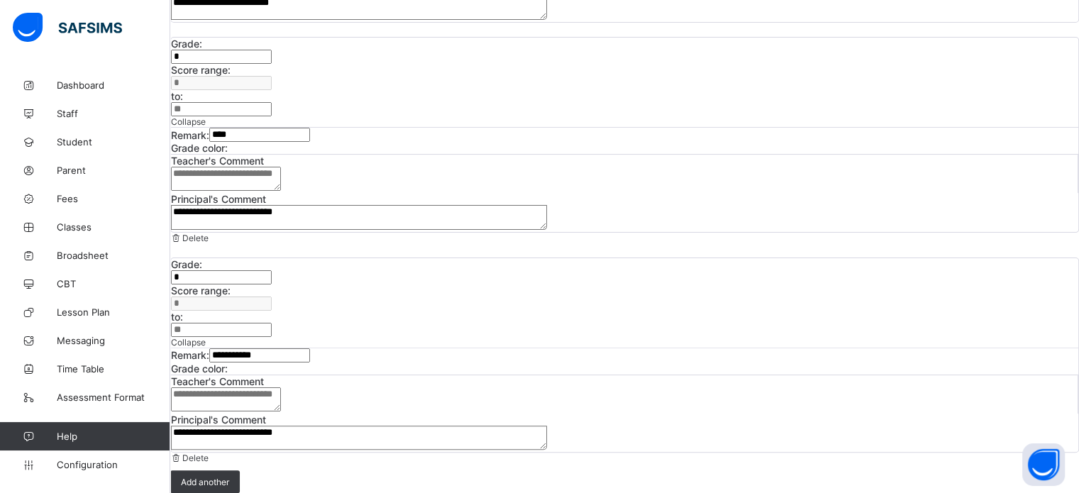
scroll to position [378, 0]
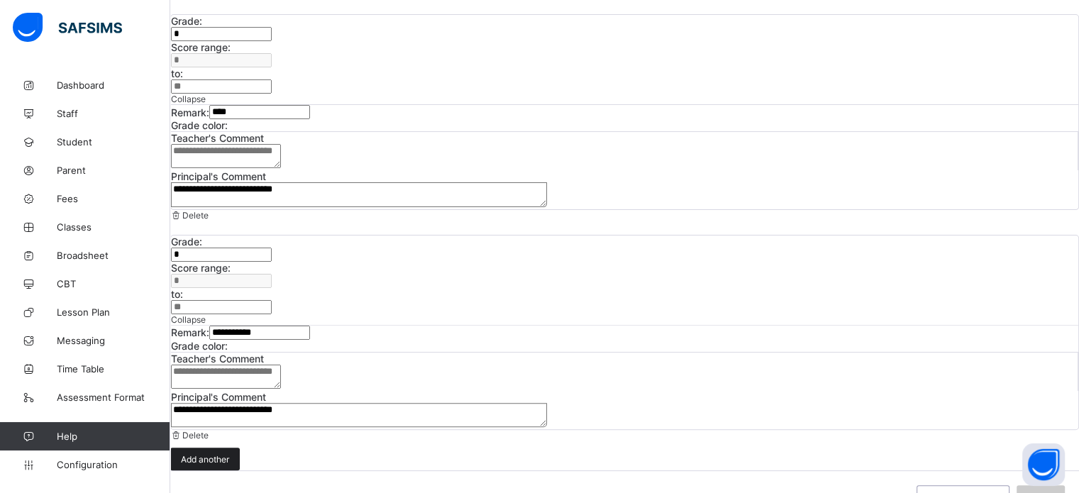
type textarea "**********"
click at [229, 454] on span "Add another" at bounding box center [205, 459] width 48 height 11
click at [257, 468] on input "text" at bounding box center [221, 475] width 101 height 14
type input "*"
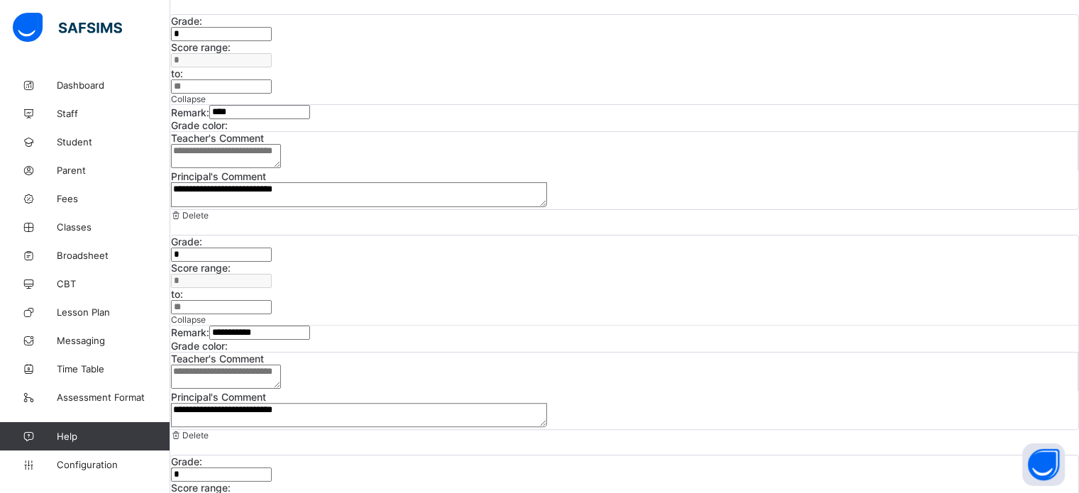
drag, startPoint x: 514, startPoint y: 406, endPoint x: 488, endPoint y: 405, distance: 26.3
type input "**"
type input "*"
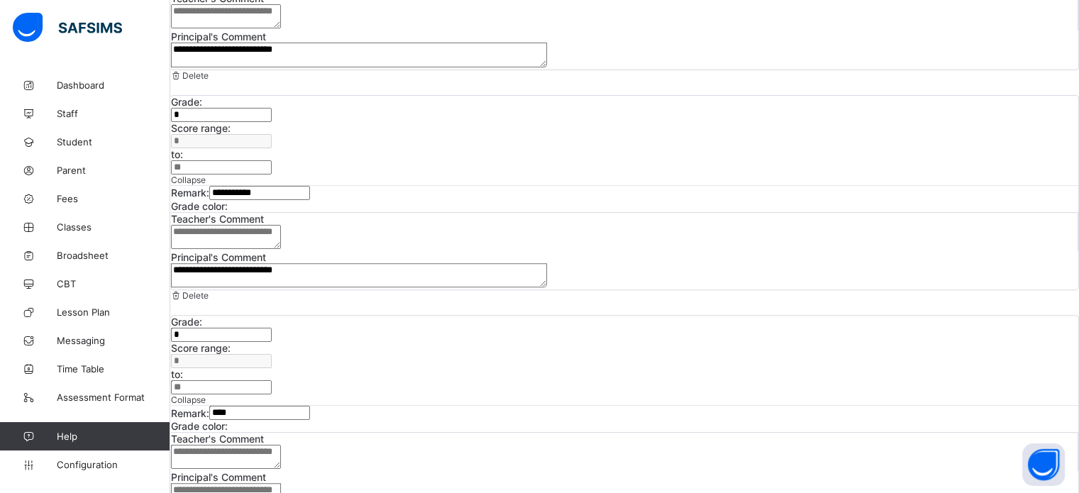
scroll to position [519, 0]
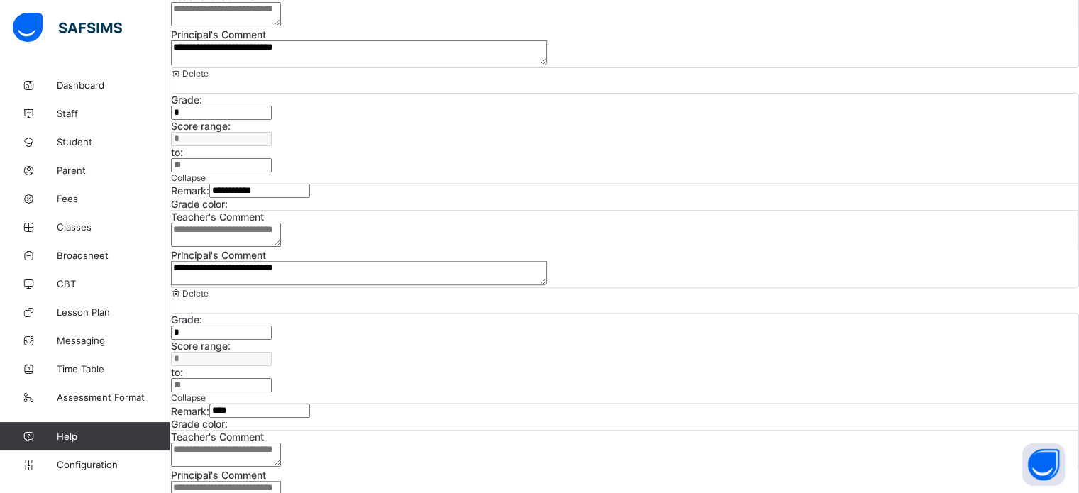
type input "****"
click at [281, 481] on textarea at bounding box center [226, 493] width 110 height 24
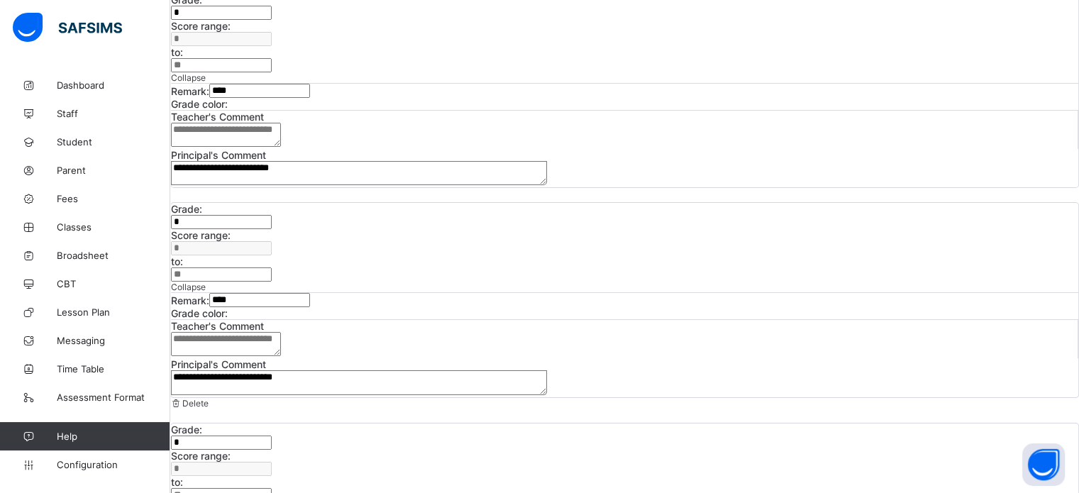
scroll to position [165, 0]
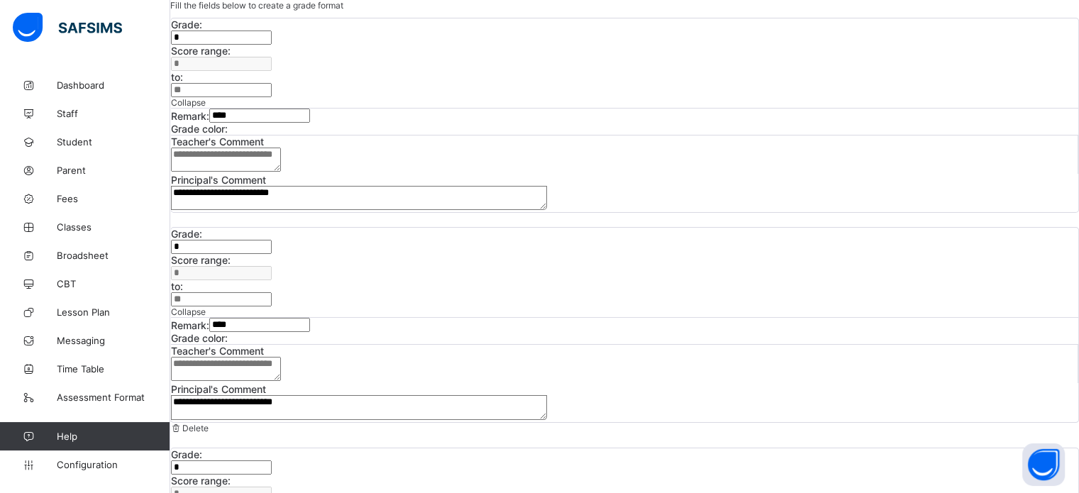
type textarea "**********"
click at [228, 129] on div at bounding box center [228, 129] width 0 height 0
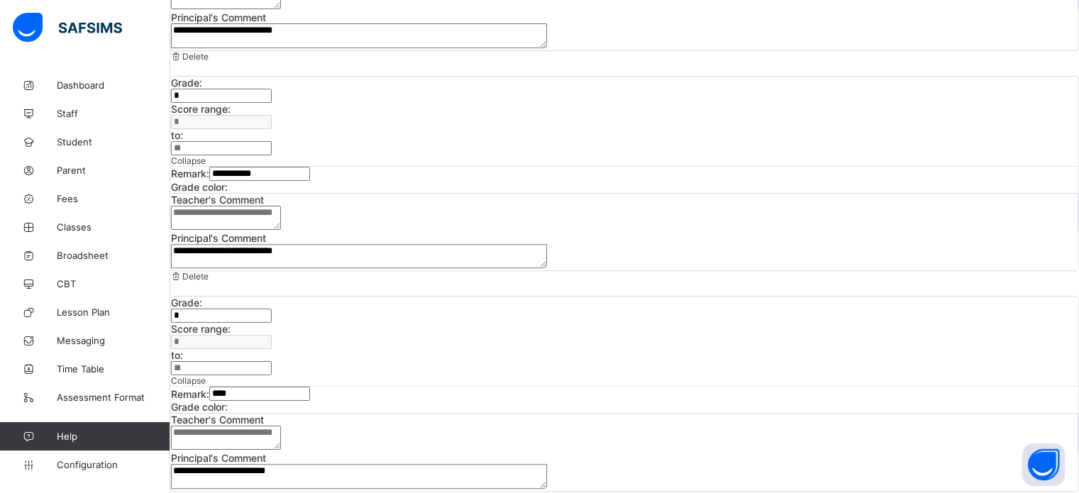
scroll to position [551, 0]
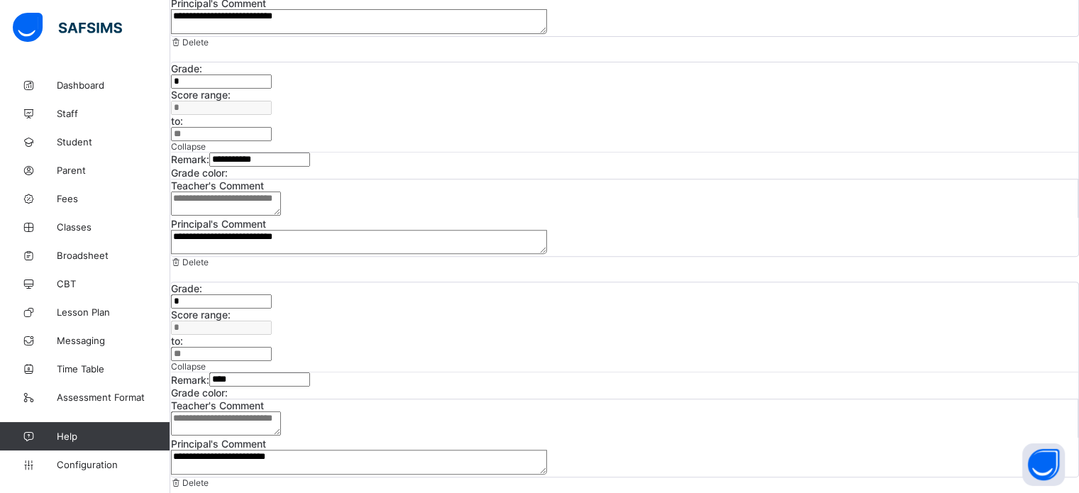
type input "*"
drag, startPoint x: 510, startPoint y: 384, endPoint x: 495, endPoint y: 383, distance: 15.6
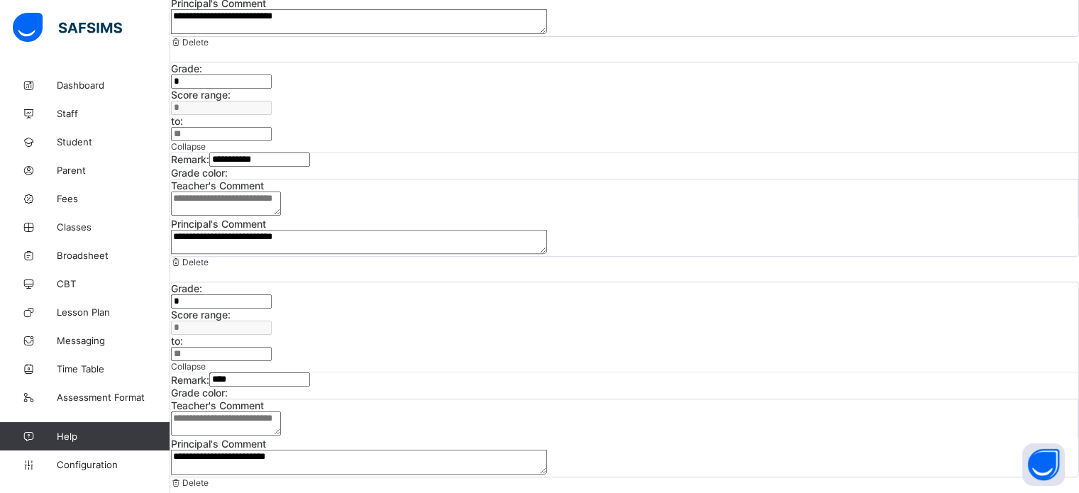
type input "**"
type input "*"
type input "*********"
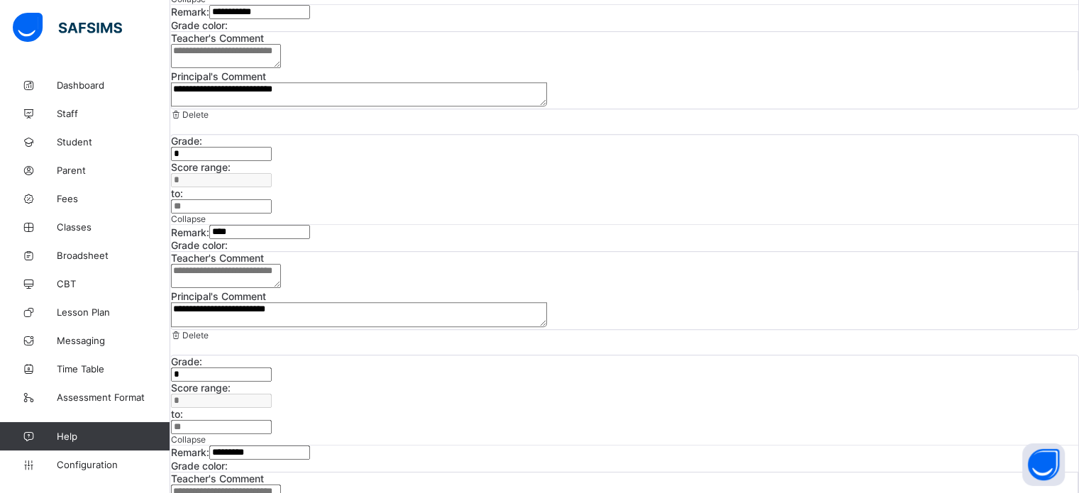
scroll to position [708, 0]
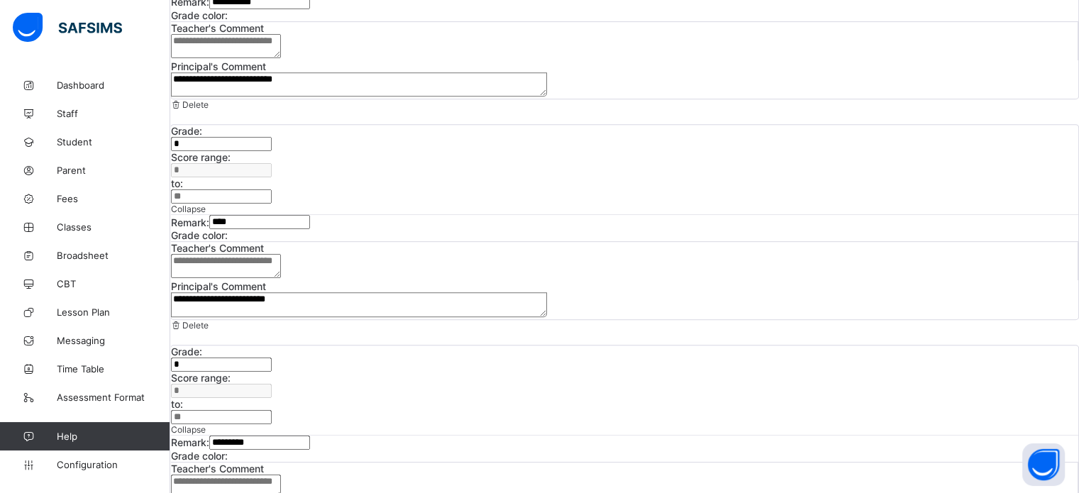
type textarea "**********"
type input "*"
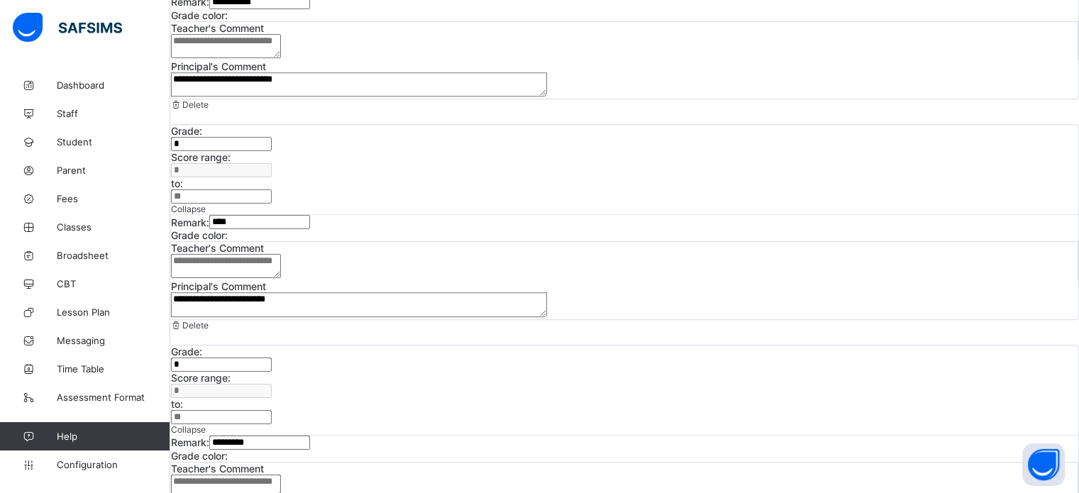
type input "***"
type input "*"
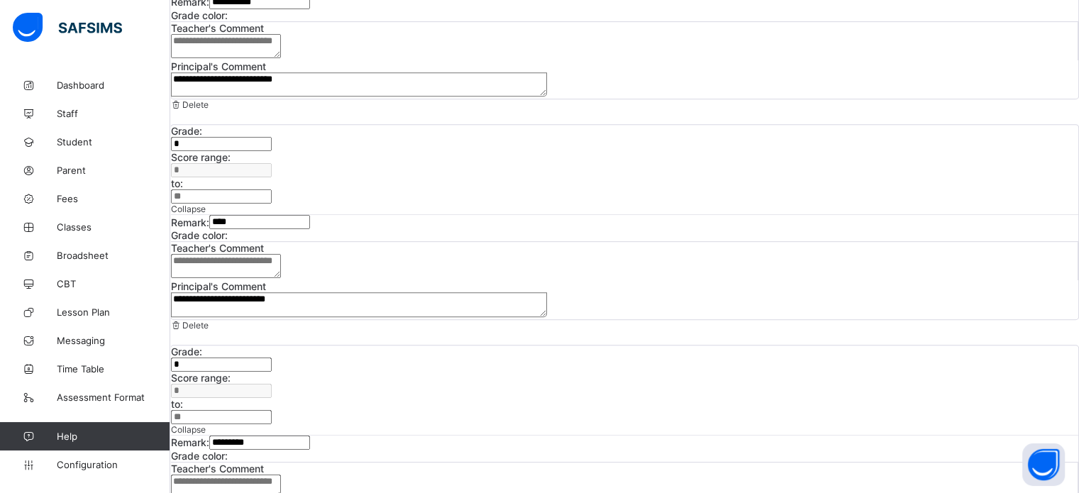
type input "*"
type input "*********"
type textarea "**********"
click at [547, 292] on textarea "**********" at bounding box center [359, 304] width 376 height 24
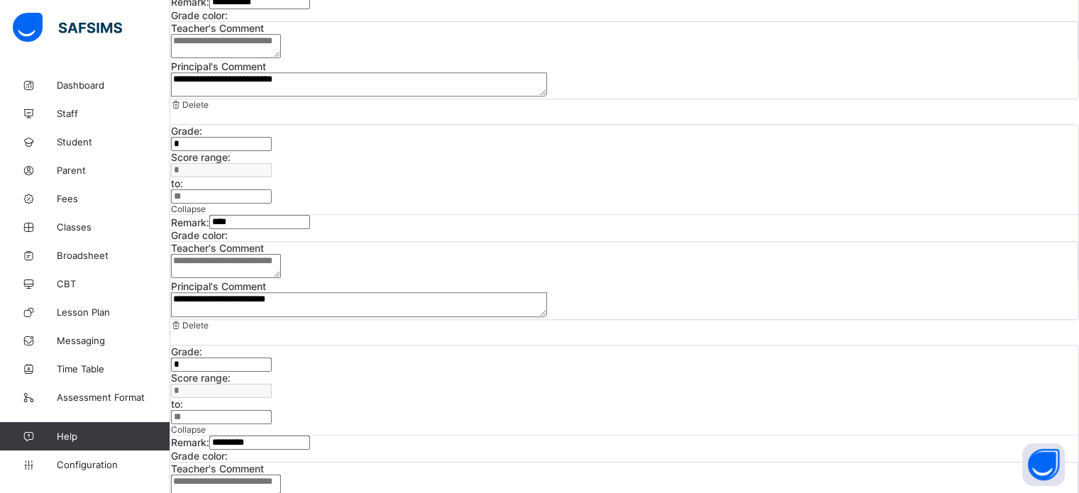
drag, startPoint x: 733, startPoint y: 162, endPoint x: 734, endPoint y: 169, distance: 7.2
click at [547, 292] on textarea "**********" at bounding box center [359, 304] width 376 height 24
type textarea "**********"
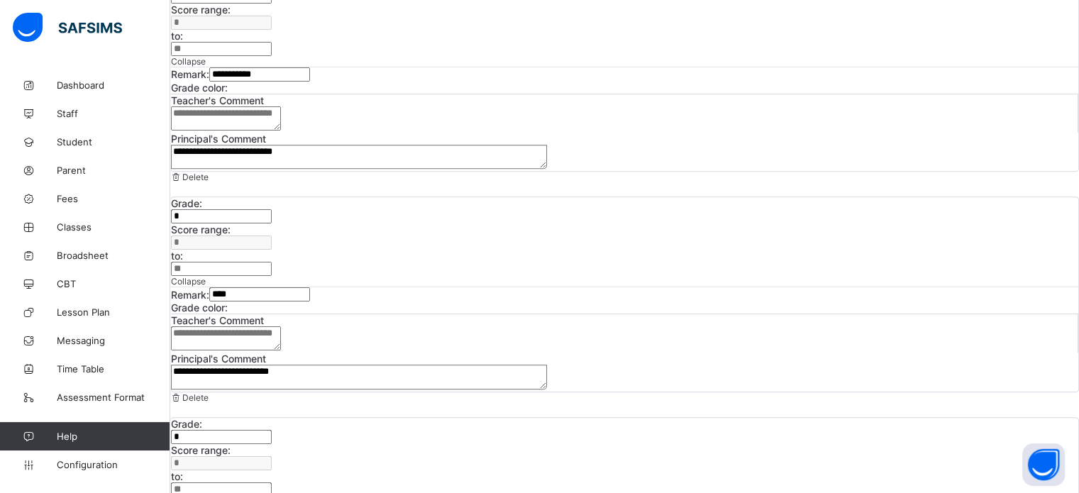
scroll to position [843, 0]
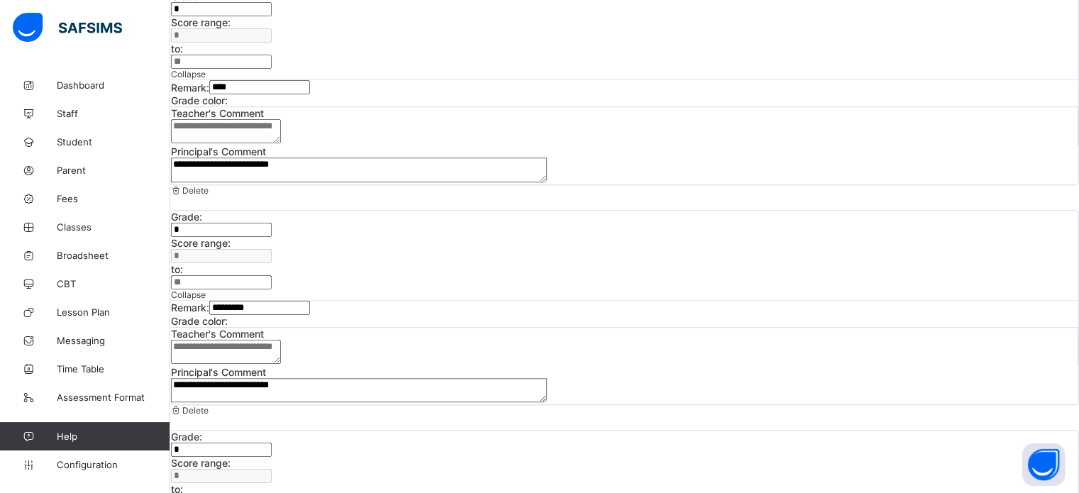
type textarea "**********"
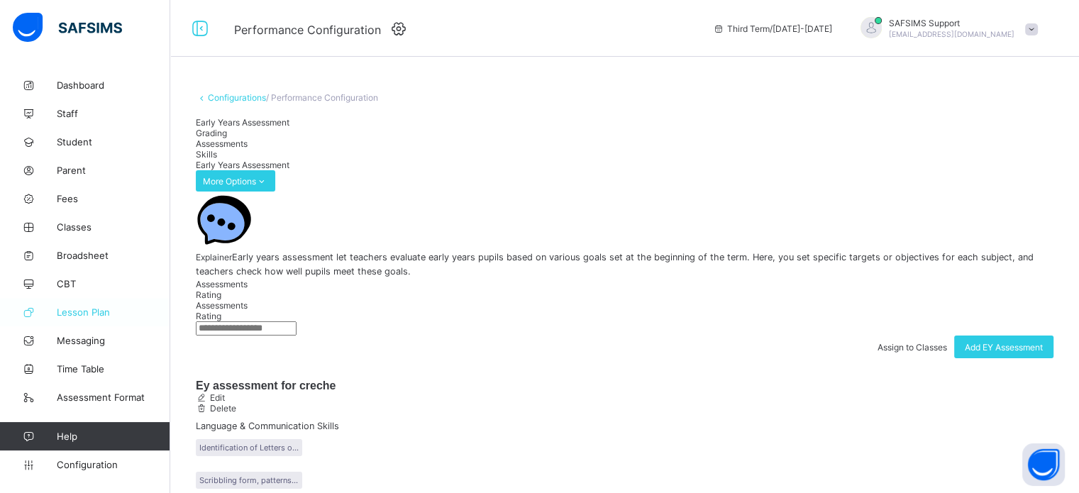
drag, startPoint x: 99, startPoint y: 462, endPoint x: 139, endPoint y: 302, distance: 165.2
click at [98, 464] on span "Configuration" at bounding box center [113, 464] width 113 height 11
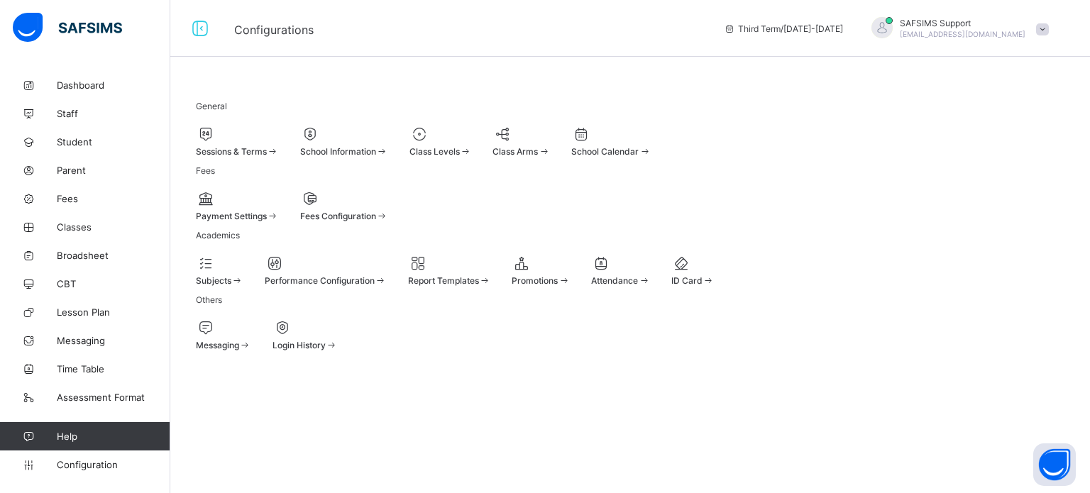
click at [247, 151] on span "Sessions & Terms" at bounding box center [231, 151] width 71 height 11
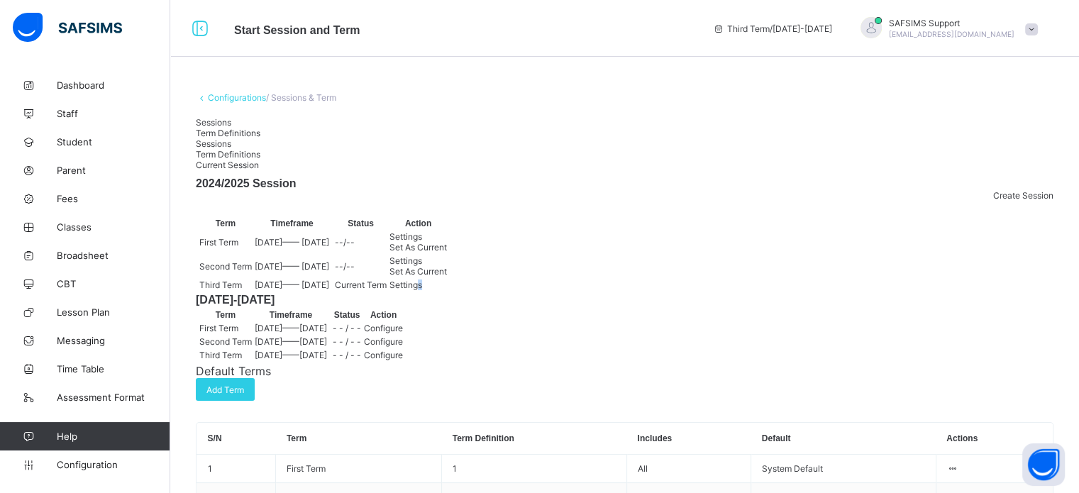
click at [422, 290] on span "Settings" at bounding box center [406, 285] width 33 height 11
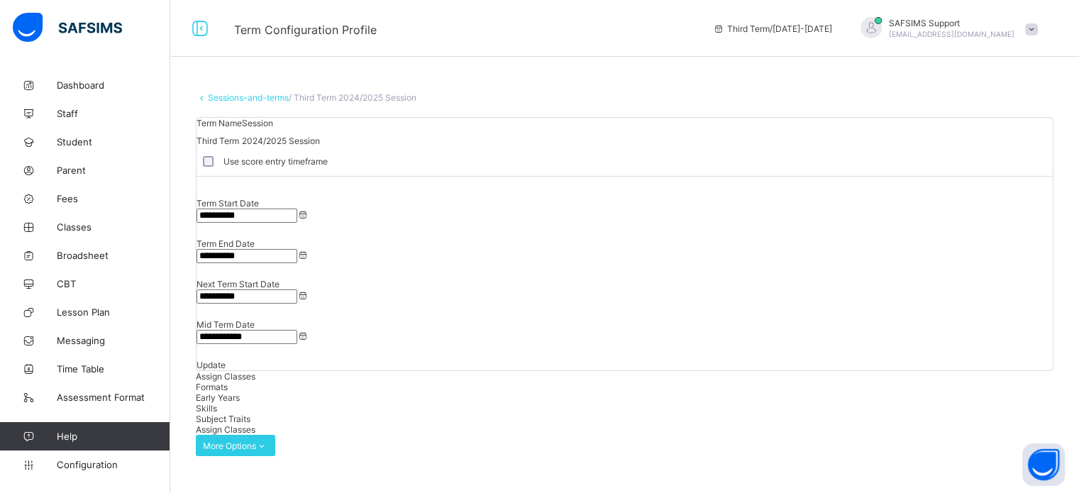
click at [228, 382] on span "Formats" at bounding box center [212, 387] width 32 height 11
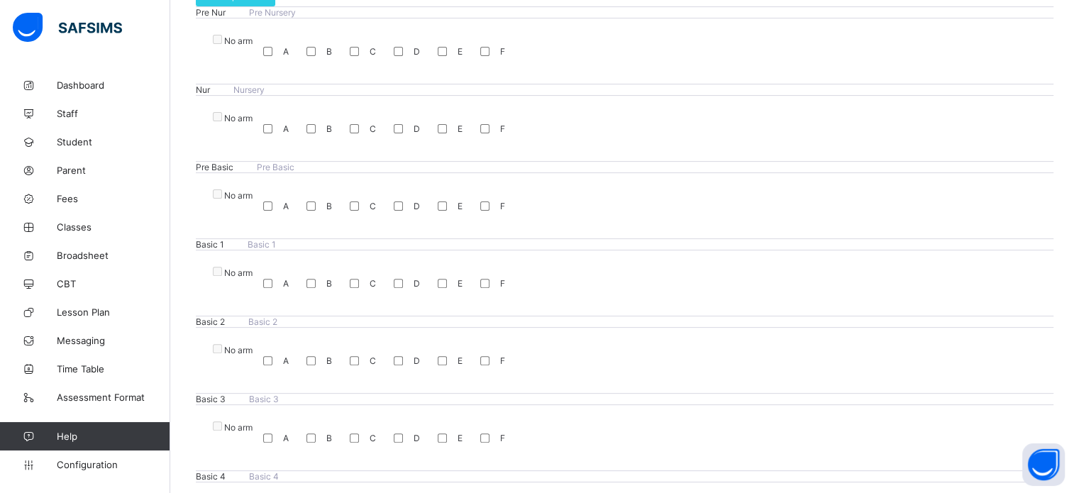
scroll to position [426, 0]
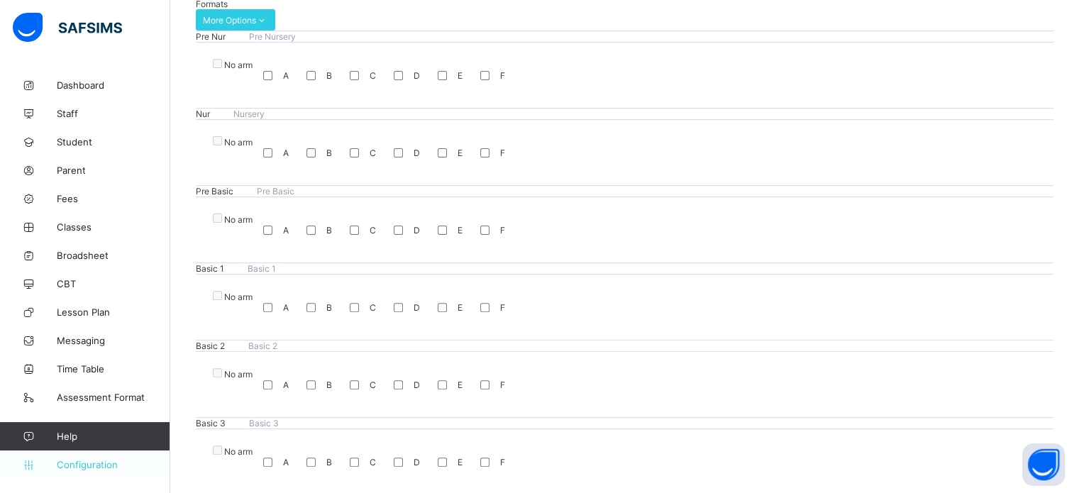
click at [71, 463] on span "Configuration" at bounding box center [113, 464] width 113 height 11
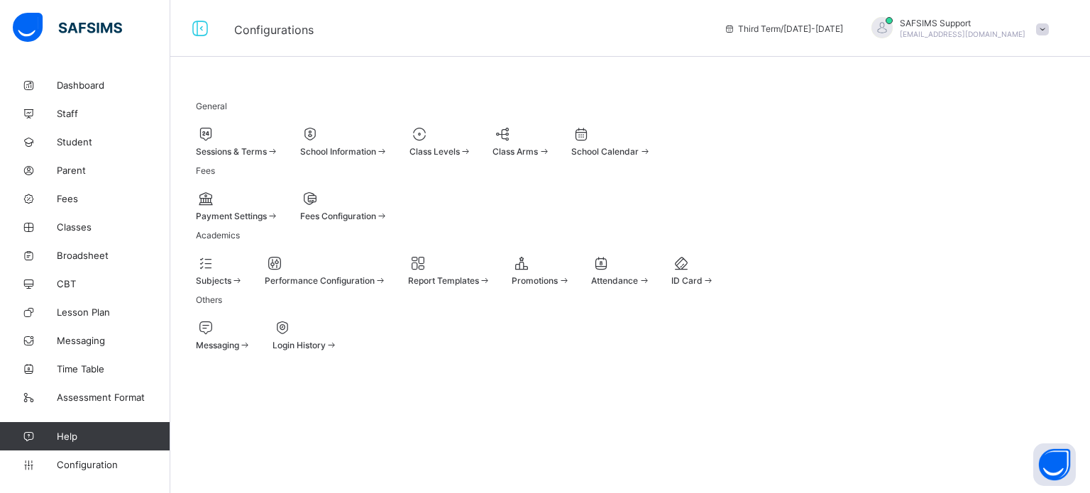
click at [370, 275] on span at bounding box center [326, 274] width 122 height 4
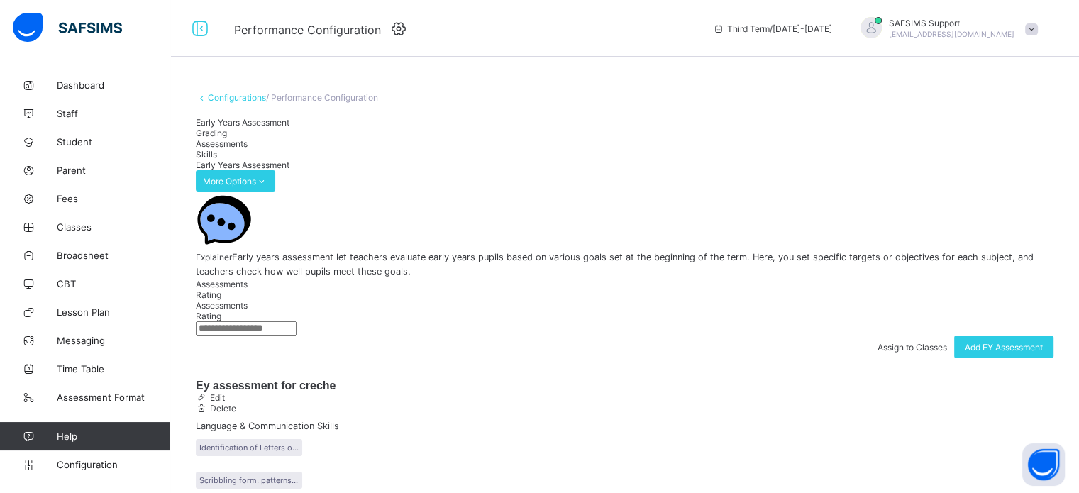
click at [221, 300] on span "Rating" at bounding box center [209, 295] width 26 height 11
click at [227, 138] on span "Grading" at bounding box center [211, 133] width 31 height 11
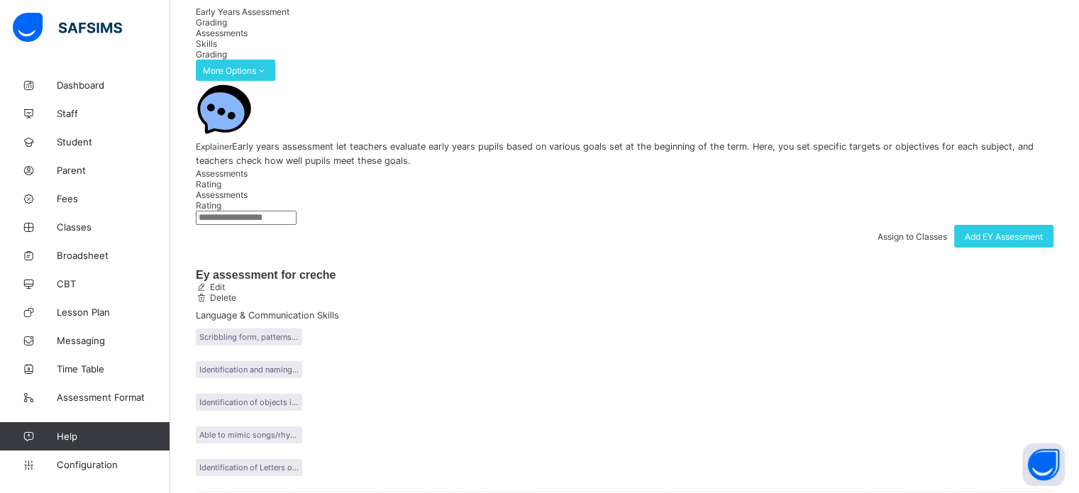
scroll to position [284, 0]
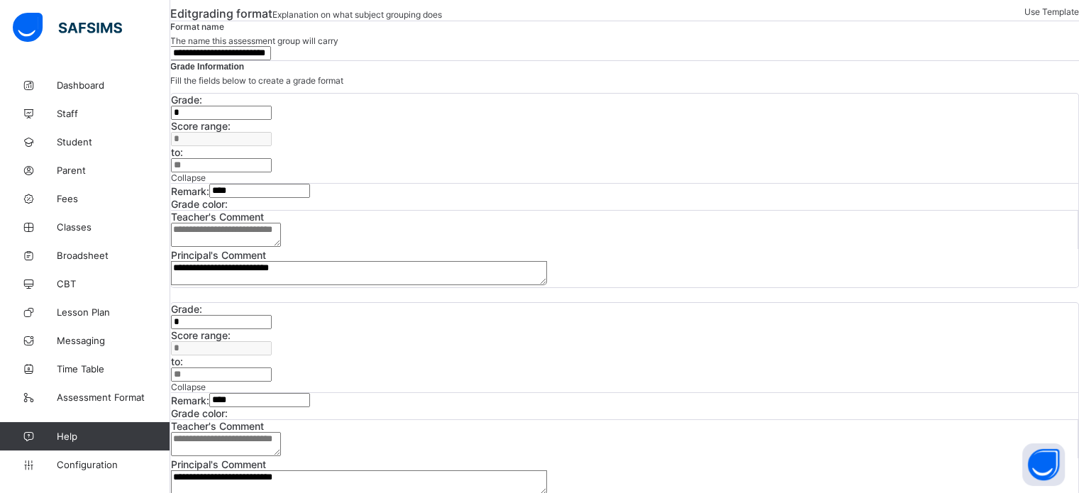
scroll to position [284, 0]
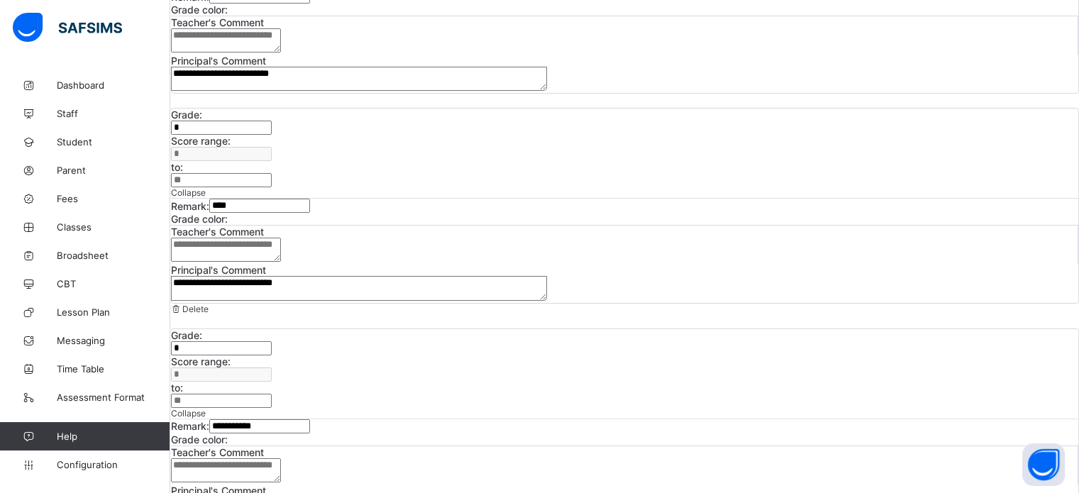
click at [228, 219] on div at bounding box center [228, 219] width 0 height 0
click at [228, 439] on div at bounding box center [228, 439] width 0 height 0
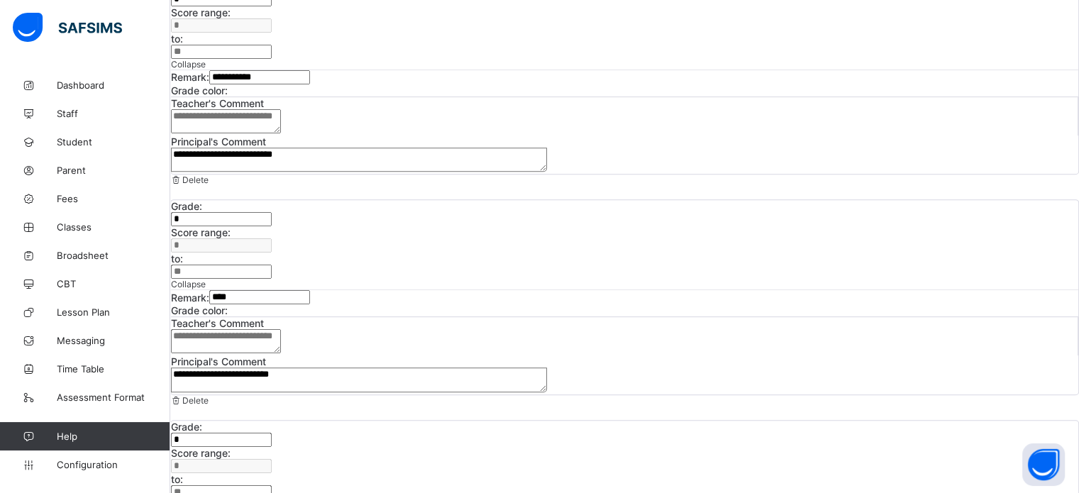
scroll to position [639, 0]
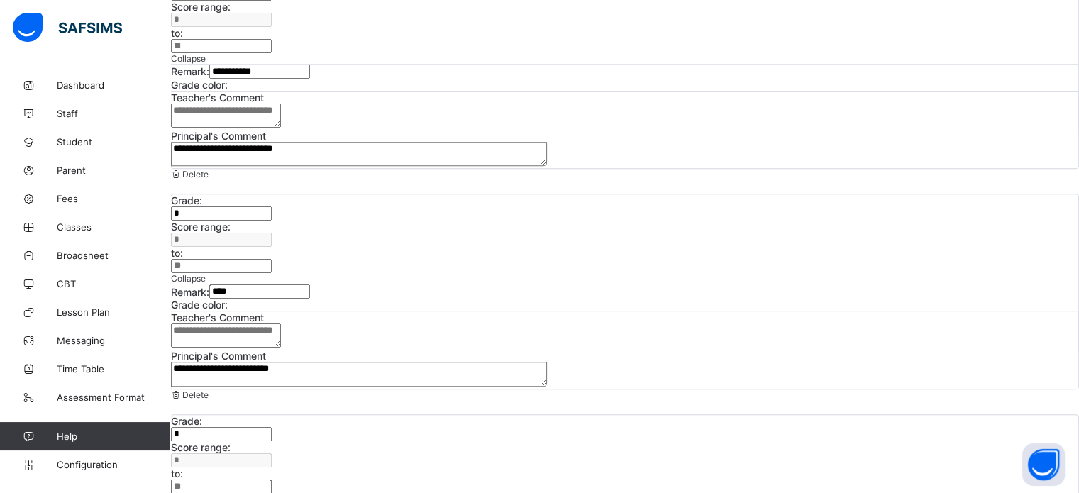
click at [228, 305] on div at bounding box center [228, 305] width 0 height 0
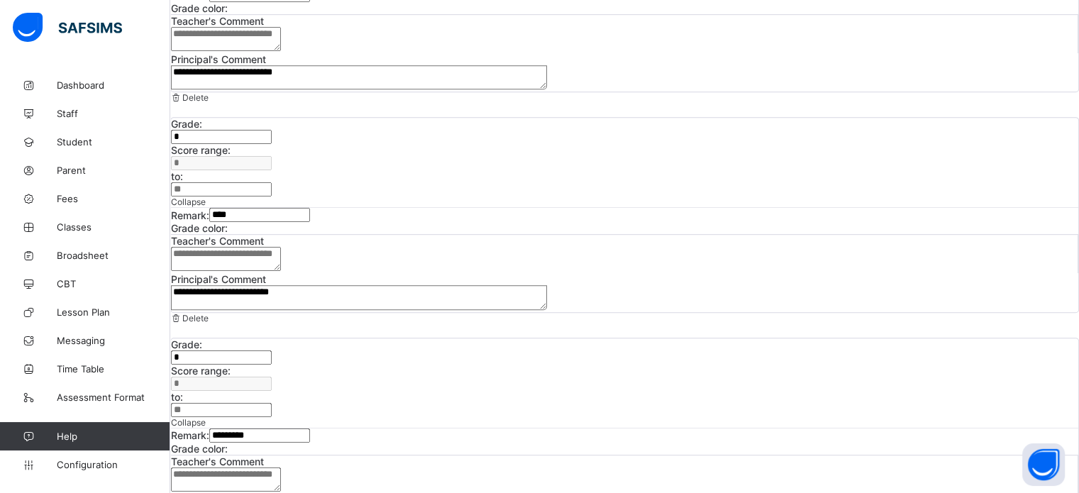
scroll to position [843, 0]
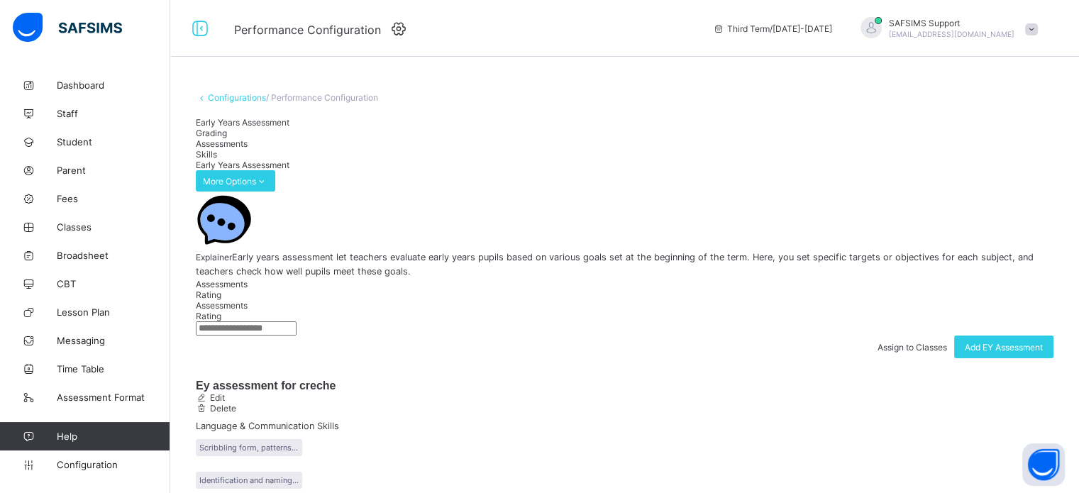
click at [227, 138] on span "Grading" at bounding box center [211, 133] width 31 height 11
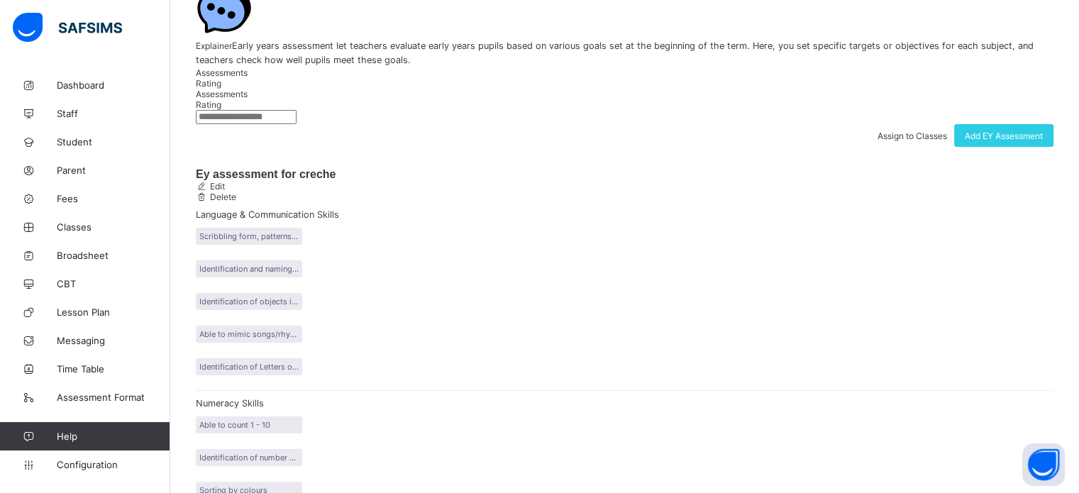
scroll to position [213, 0]
click at [85, 465] on span "Configuration" at bounding box center [113, 464] width 113 height 11
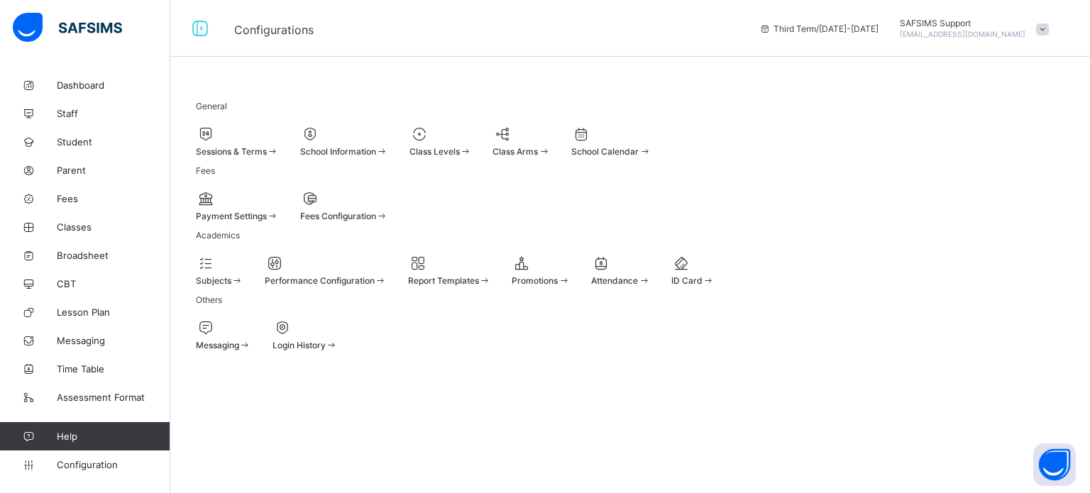
click at [267, 146] on span "Sessions & Terms" at bounding box center [231, 151] width 71 height 11
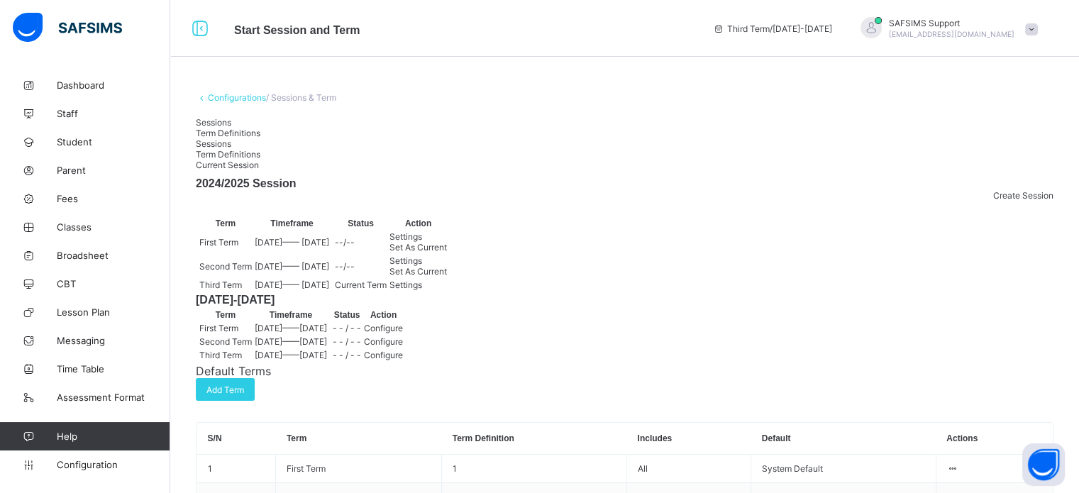
click at [422, 290] on span "Settings" at bounding box center [406, 285] width 33 height 11
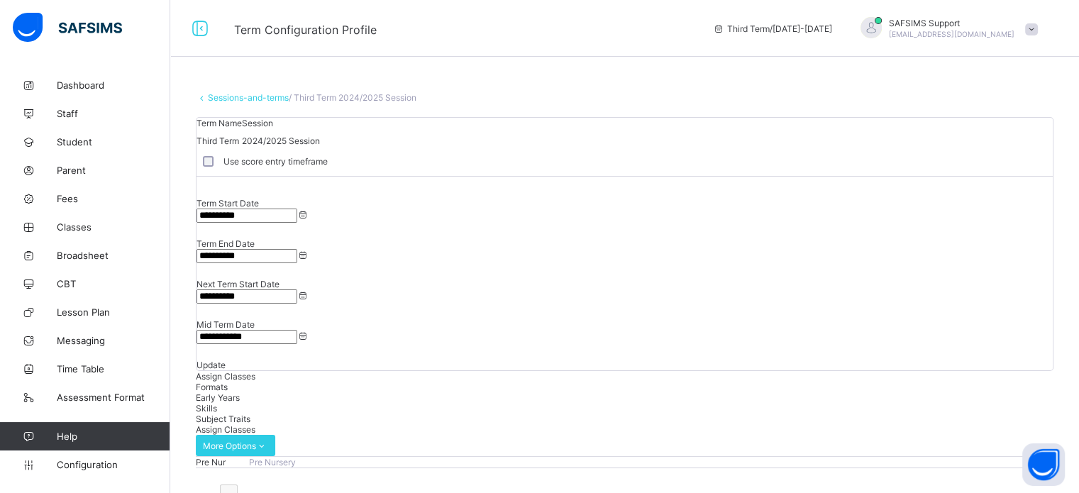
click at [228, 382] on span "Formats" at bounding box center [212, 387] width 32 height 11
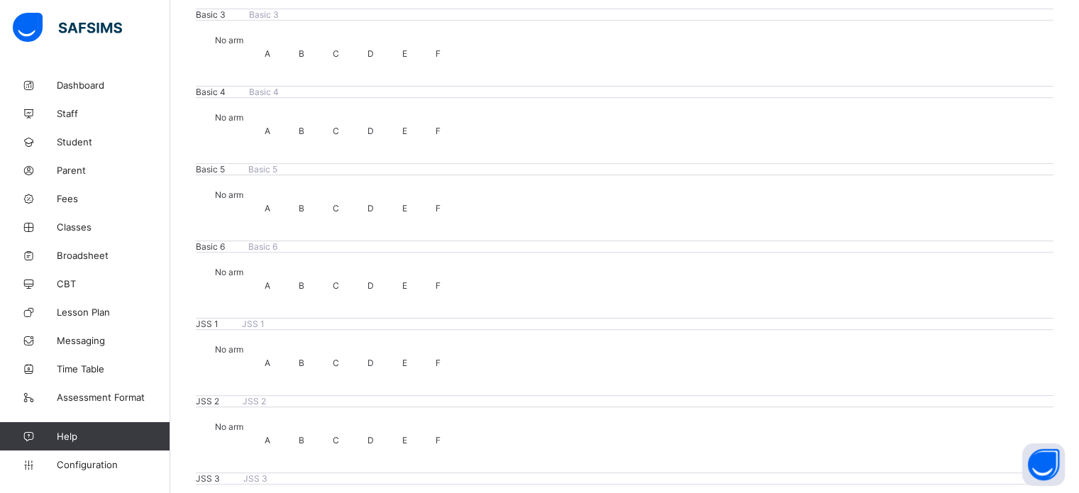
scroll to position [852, 0]
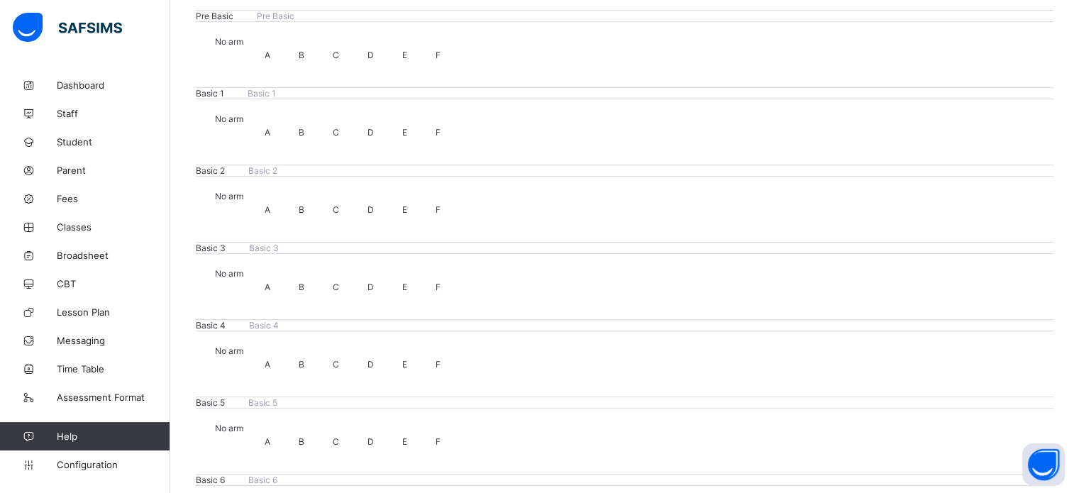
scroll to position [580, 0]
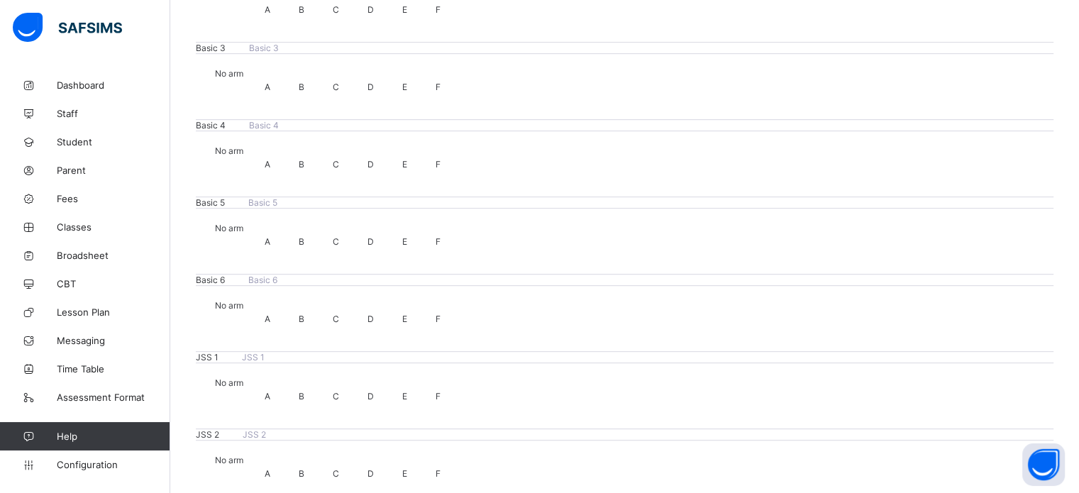
scroll to position [864, 0]
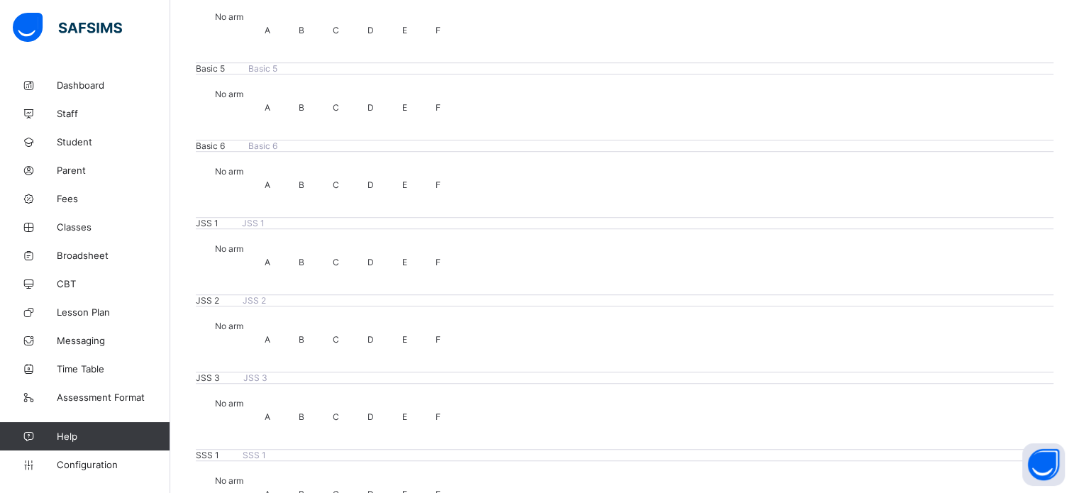
scroll to position [90, 0]
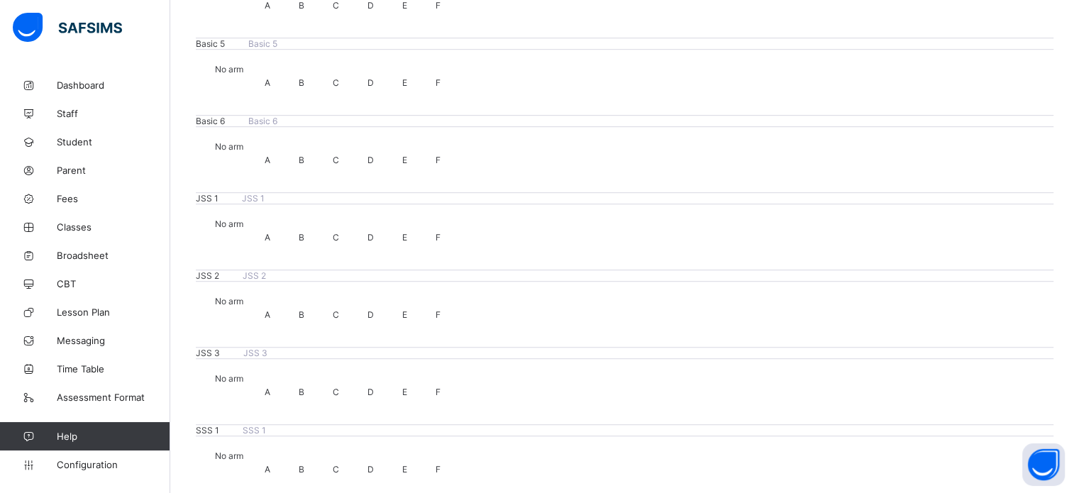
scroll to position [971, 0]
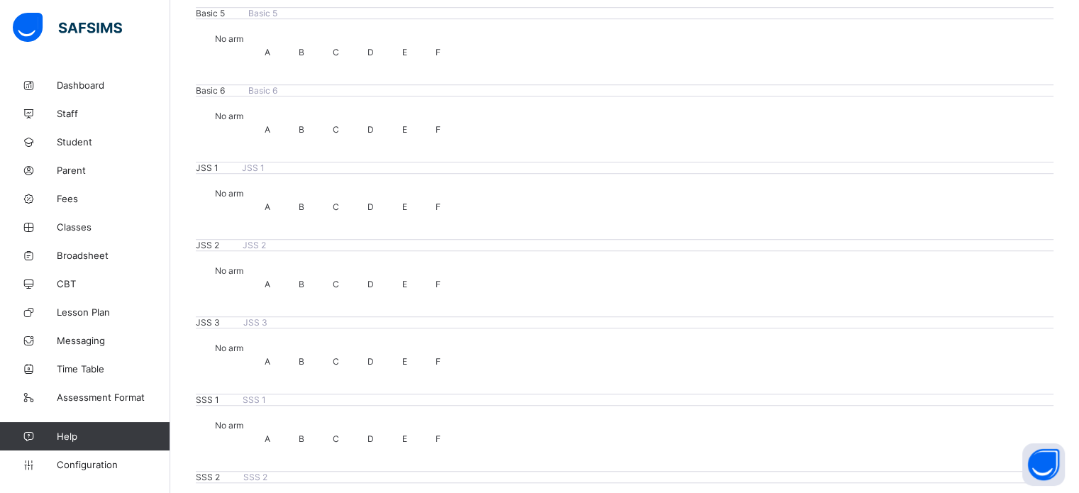
scroll to position [0, 0]
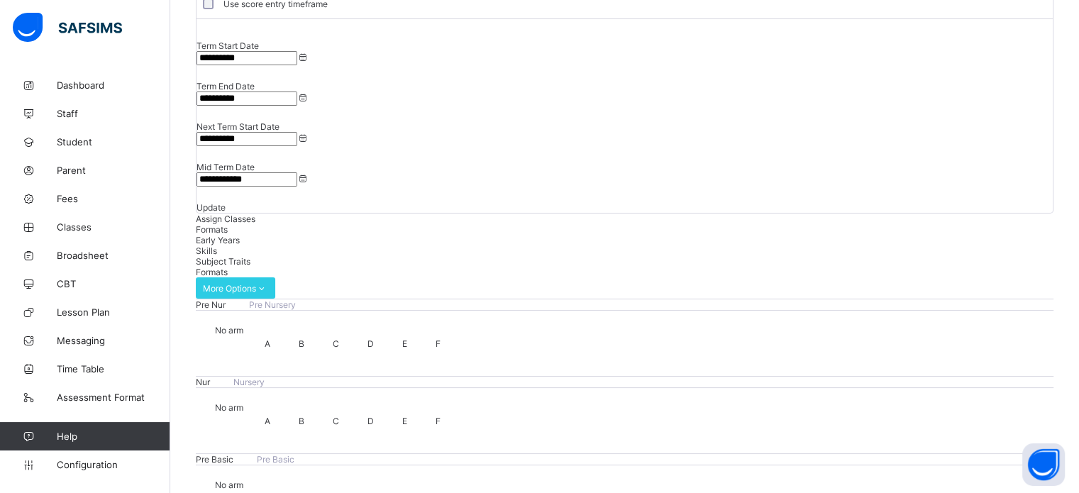
scroll to position [155, 0]
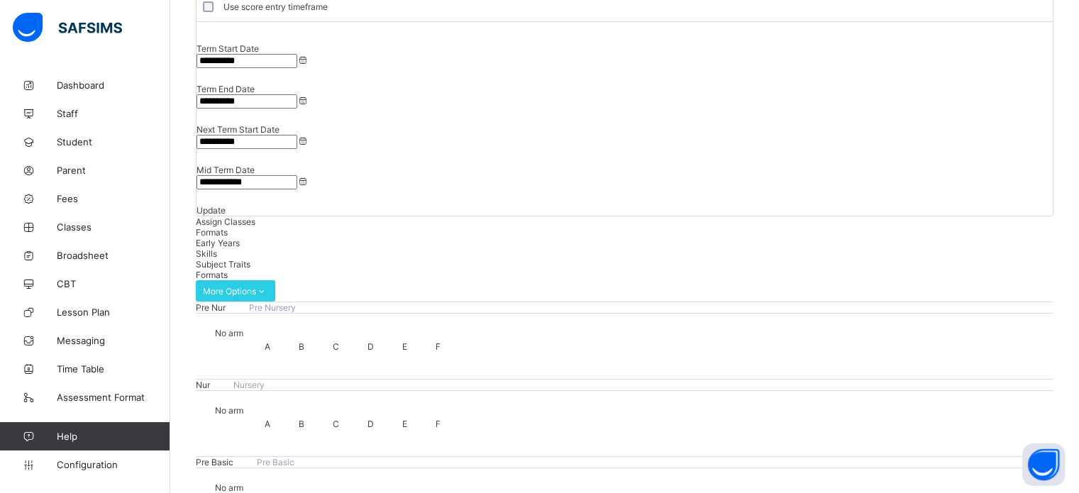
click at [77, 253] on span "Broadsheet" at bounding box center [114, 255] width 114 height 11
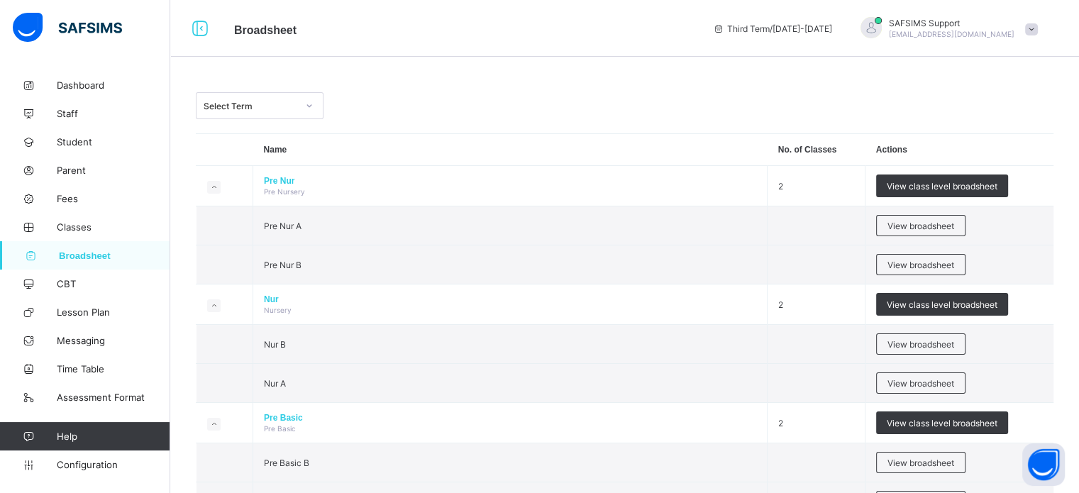
click at [946, 26] on span "SAFSIMS Support" at bounding box center [952, 23] width 126 height 11
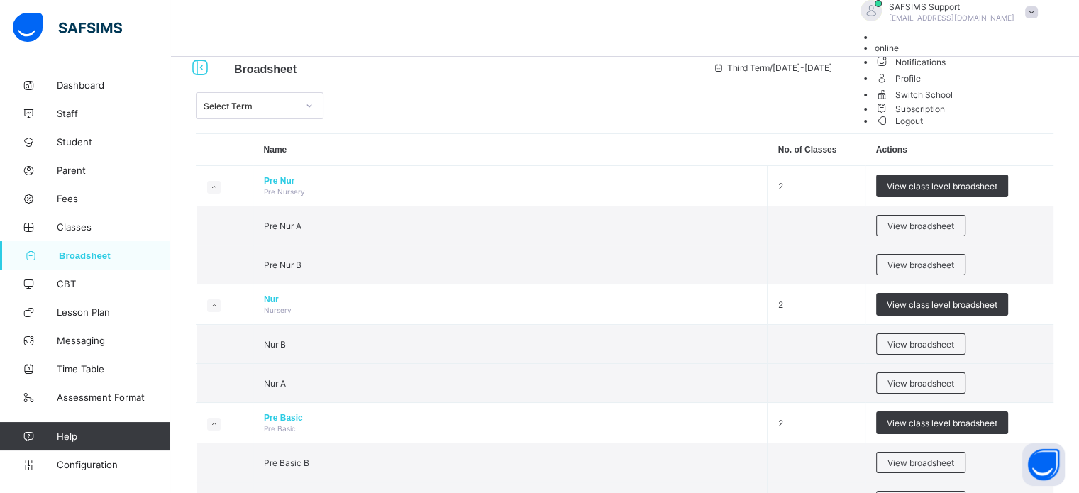
click at [924, 128] on span "Logout" at bounding box center [899, 121] width 49 height 15
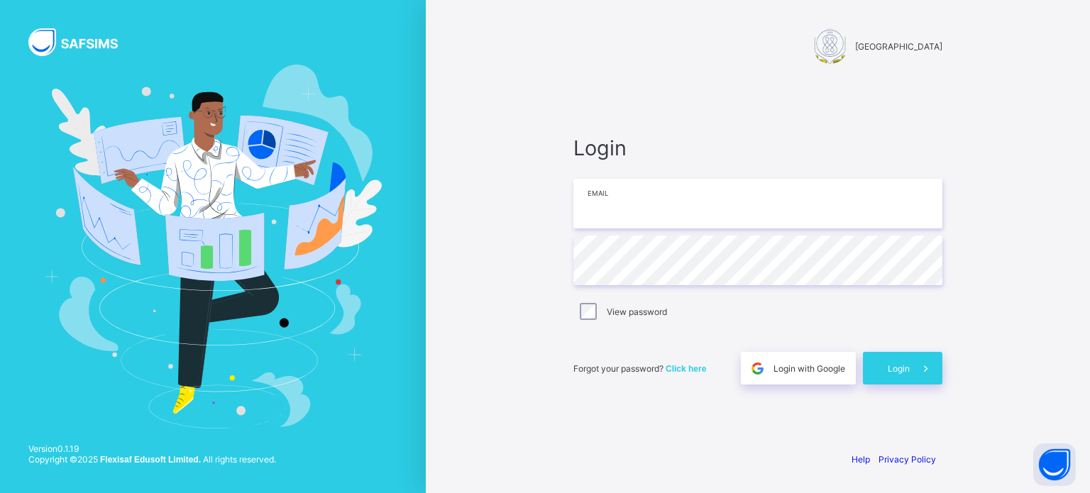
click at [611, 230] on div "Login Email Password View password Forgot your password? Click here Login with …" at bounding box center [757, 260] width 369 height 249
click at [615, 210] on input "email" at bounding box center [757, 204] width 369 height 50
type input "**********"
click at [888, 354] on div "Login" at bounding box center [902, 368] width 79 height 33
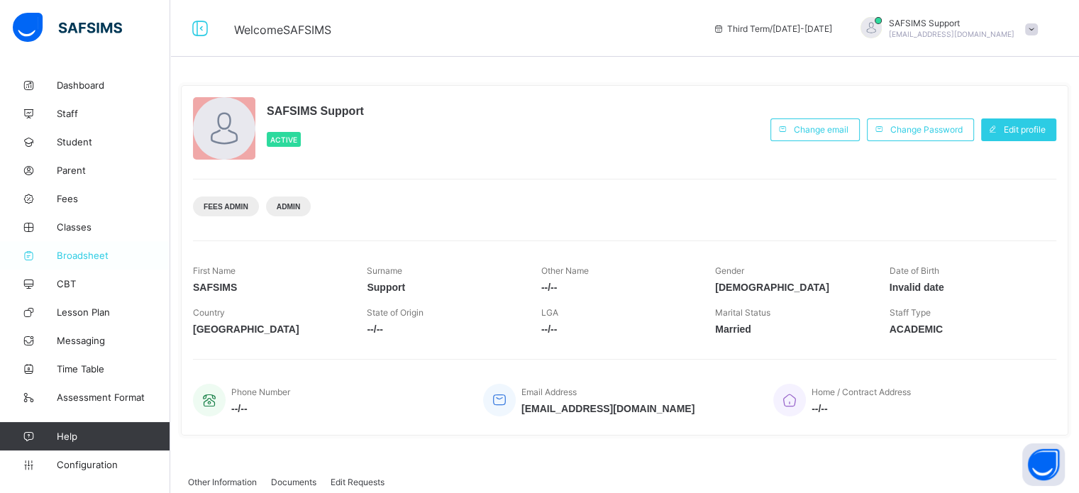
click at [90, 255] on span "Broadsheet" at bounding box center [114, 255] width 114 height 11
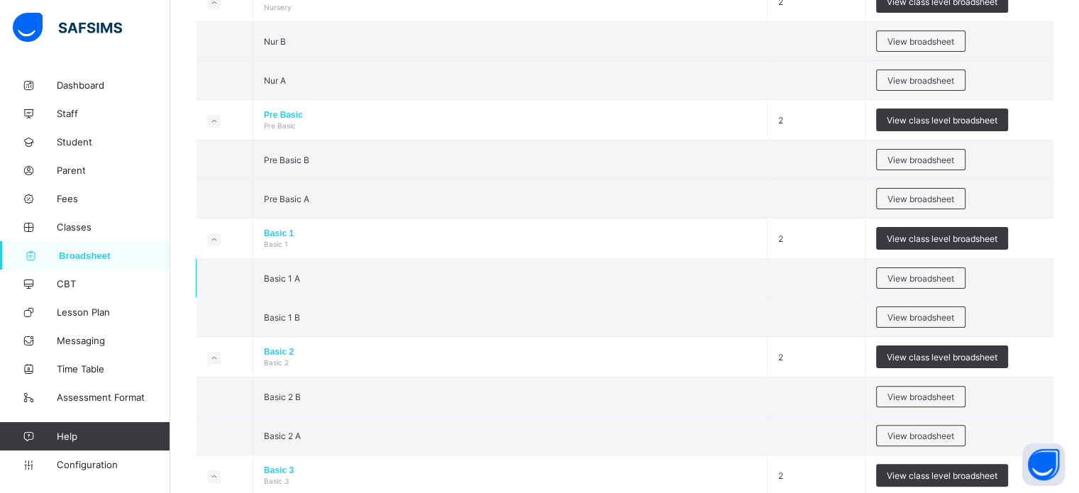
scroll to position [355, 0]
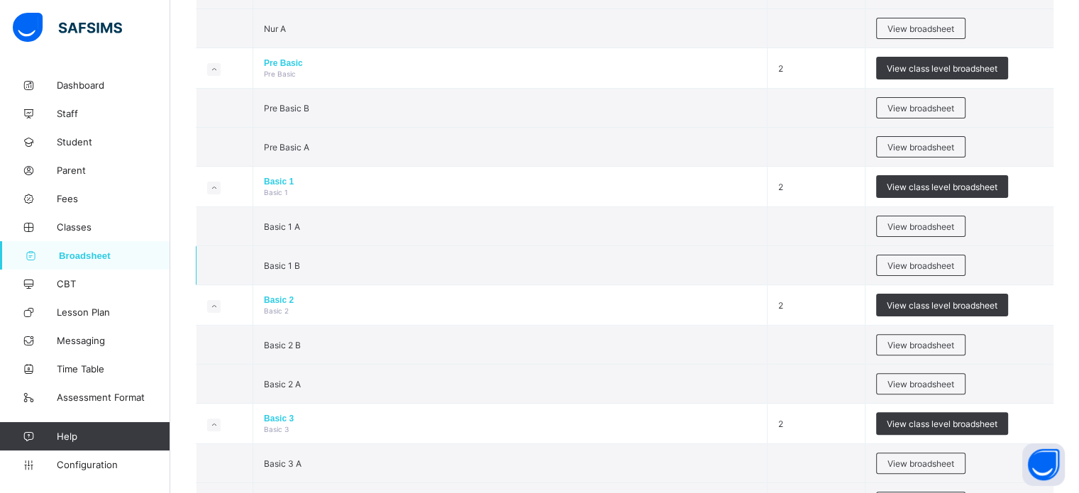
click at [285, 269] on span "Basic 1 B" at bounding box center [282, 265] width 36 height 11
click at [285, 263] on span "Basic 1 B" at bounding box center [282, 265] width 36 height 11
click at [84, 232] on span "Classes" at bounding box center [114, 226] width 114 height 11
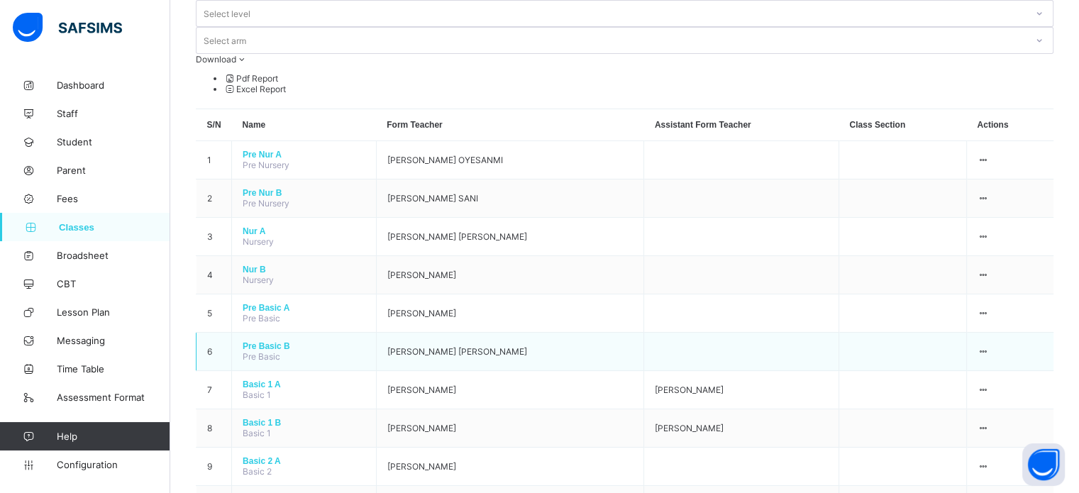
scroll to position [142, 0]
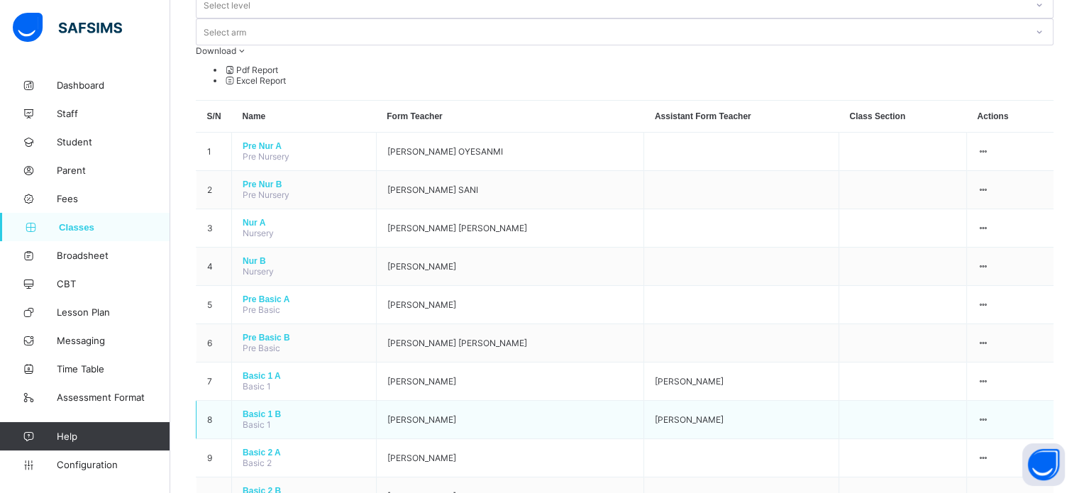
click at [250, 409] on span "Basic 1 B" at bounding box center [304, 414] width 123 height 10
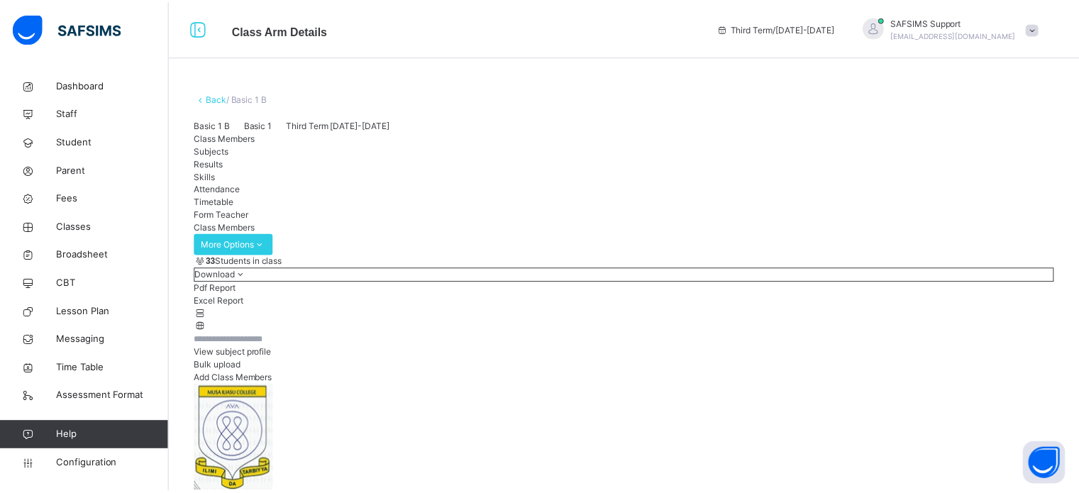
scroll to position [71, 0]
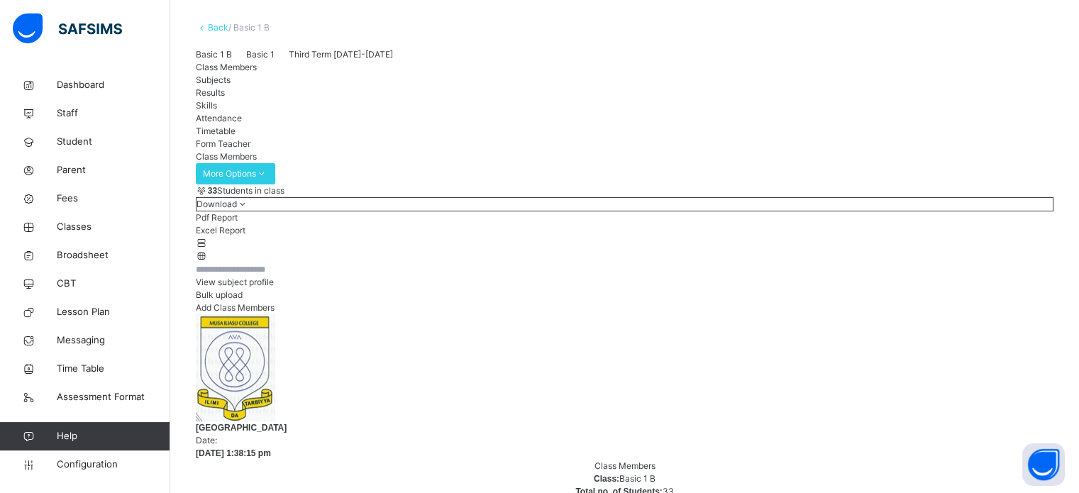
click at [231, 85] on span "Subjects" at bounding box center [213, 80] width 35 height 11
click at [225, 98] on span "Results" at bounding box center [210, 92] width 29 height 11
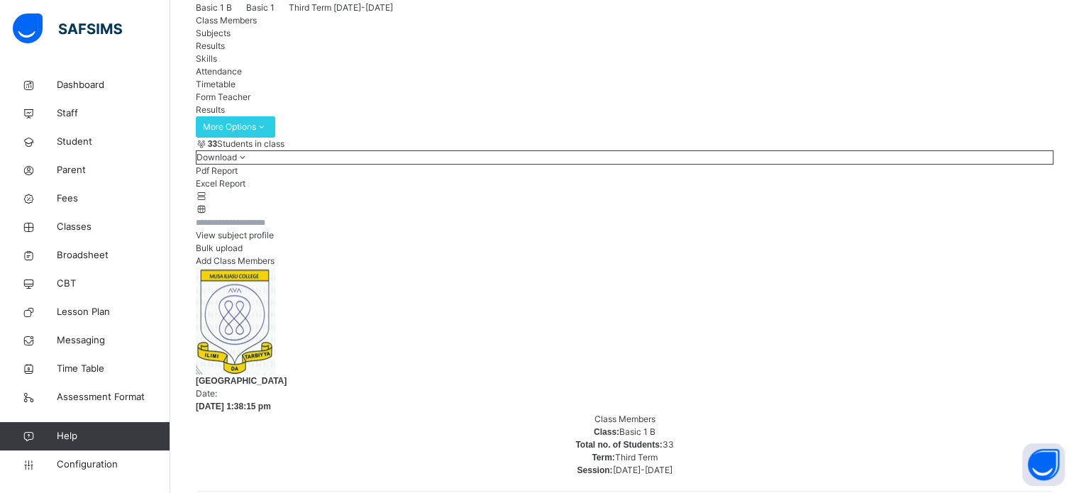
scroll to position [142, 0]
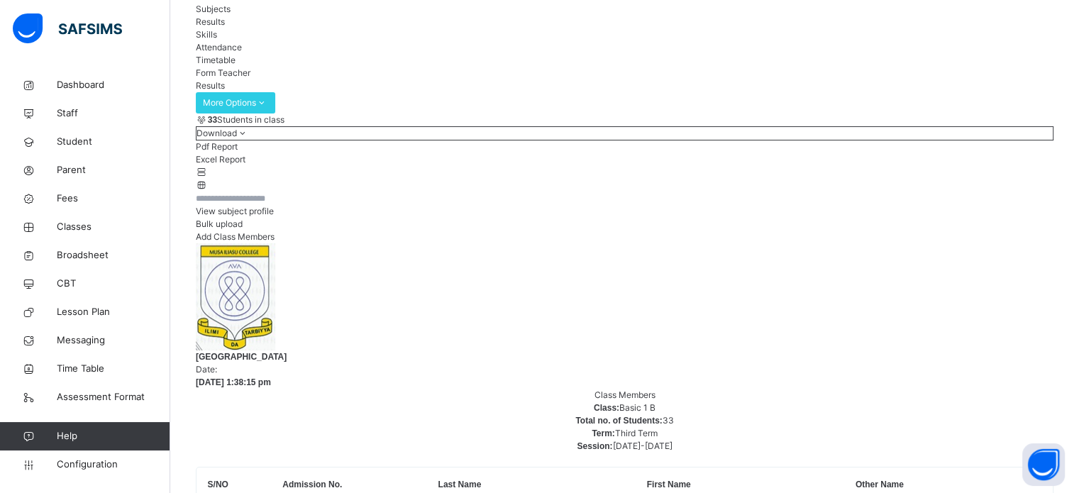
type input "*"
type input "*****"
drag, startPoint x: 292, startPoint y: 340, endPoint x: 374, endPoint y: 340, distance: 81.6
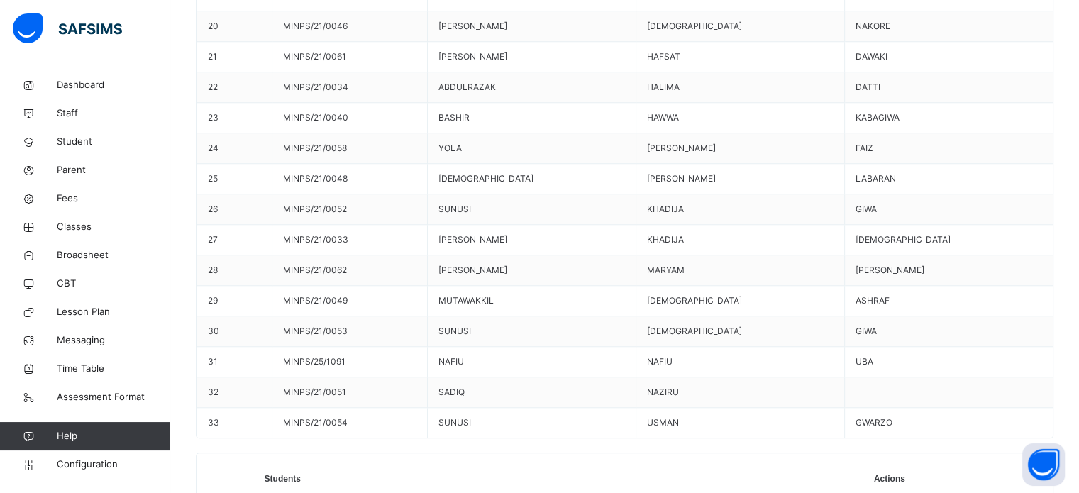
scroll to position [1270, 0]
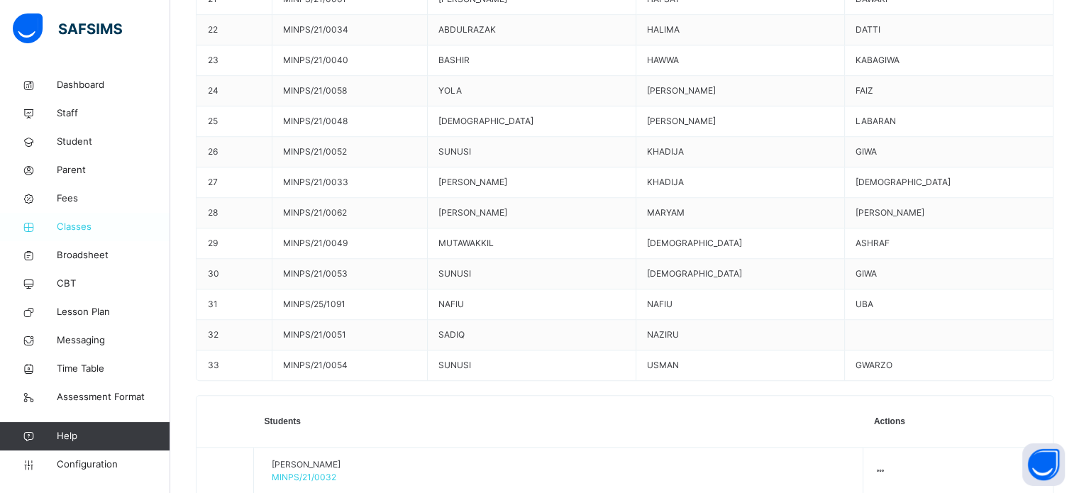
click at [76, 229] on span "Classes" at bounding box center [114, 227] width 114 height 14
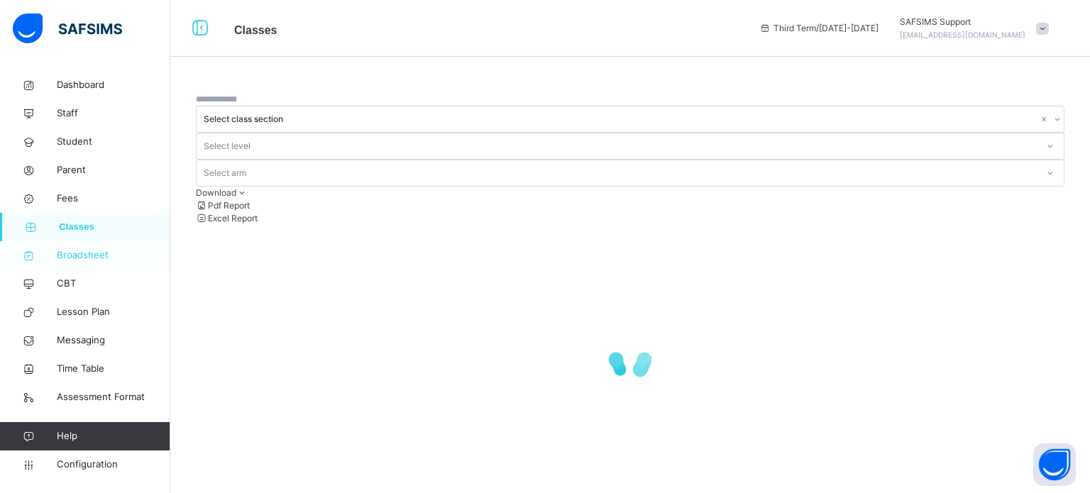
click at [101, 253] on span "Broadsheet" at bounding box center [114, 255] width 114 height 14
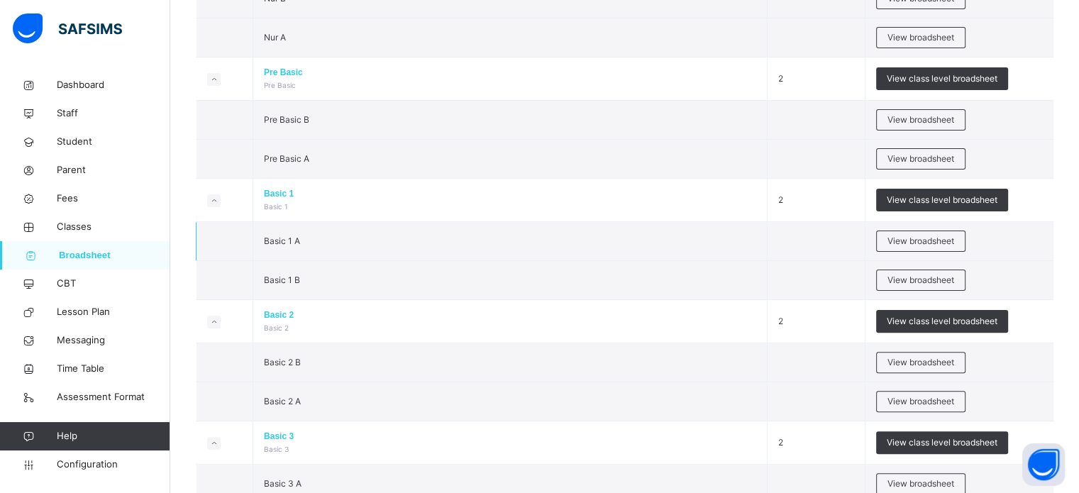
scroll to position [355, 0]
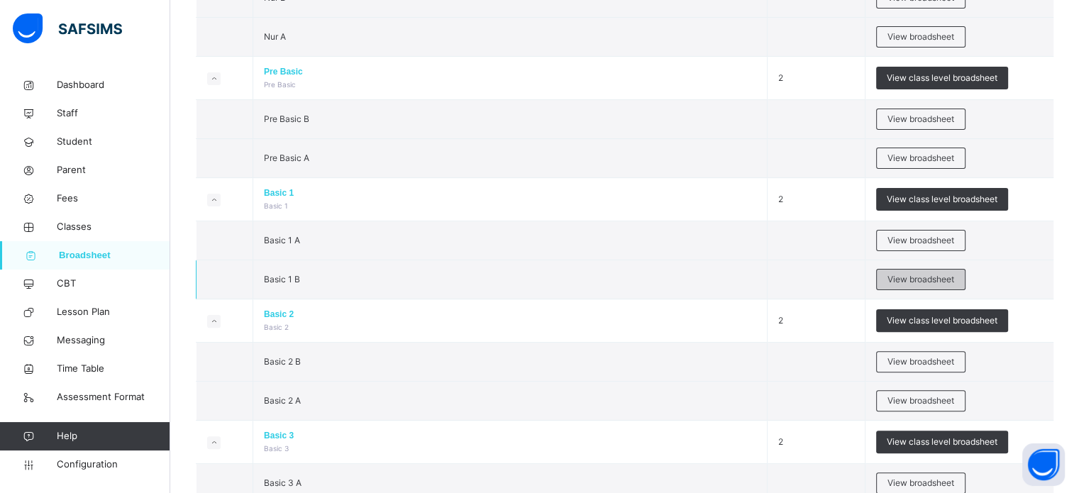
click at [918, 273] on span "View broadsheet" at bounding box center [921, 279] width 67 height 13
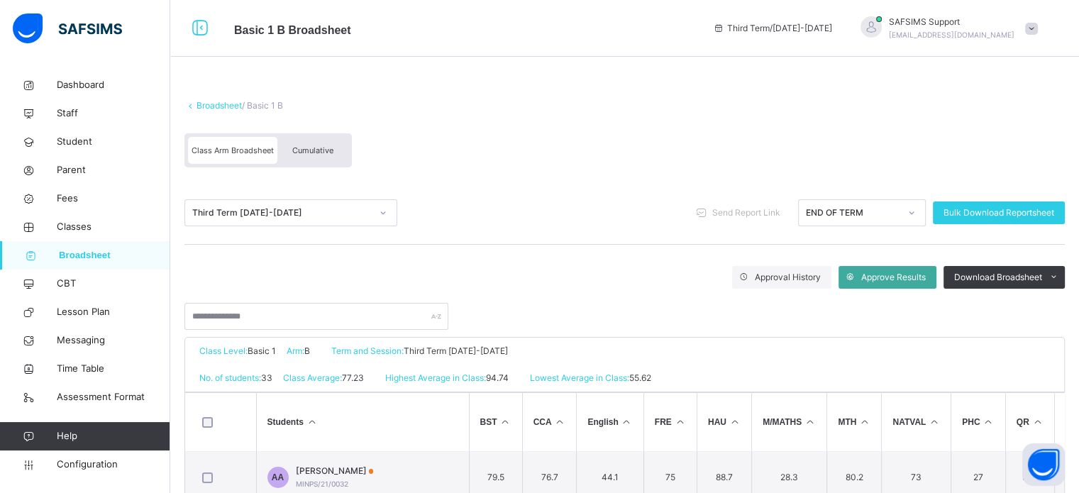
scroll to position [142, 0]
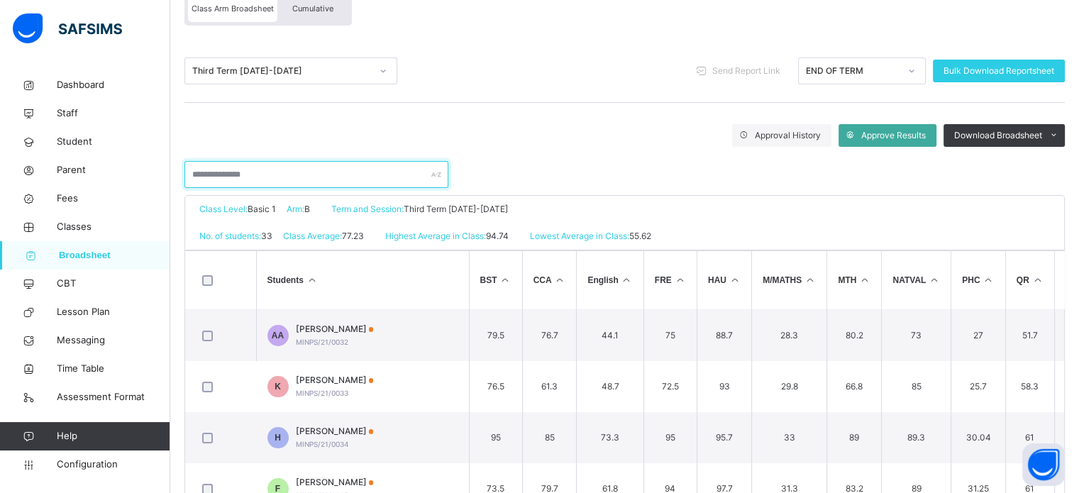
click at [307, 178] on input "text" at bounding box center [317, 174] width 264 height 27
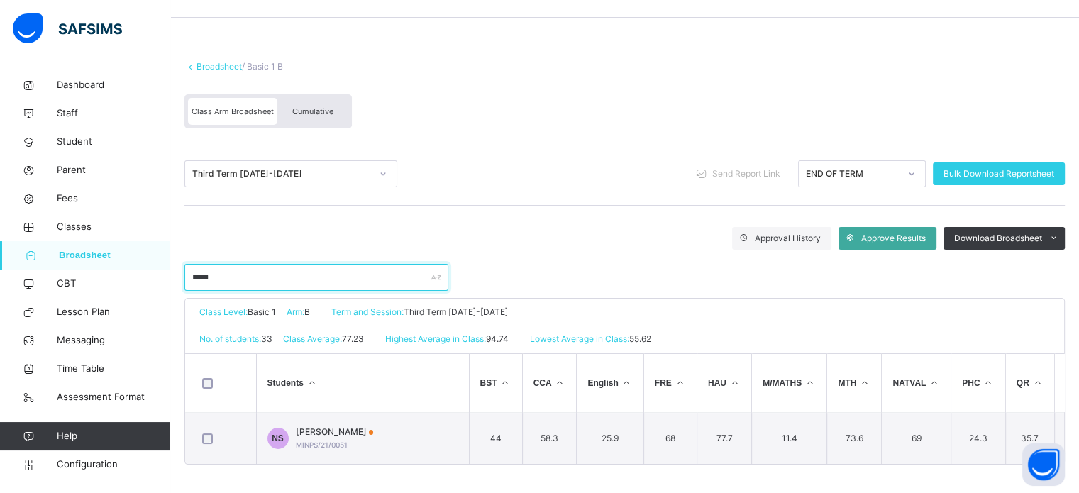
scroll to position [43, 0]
type input "*****"
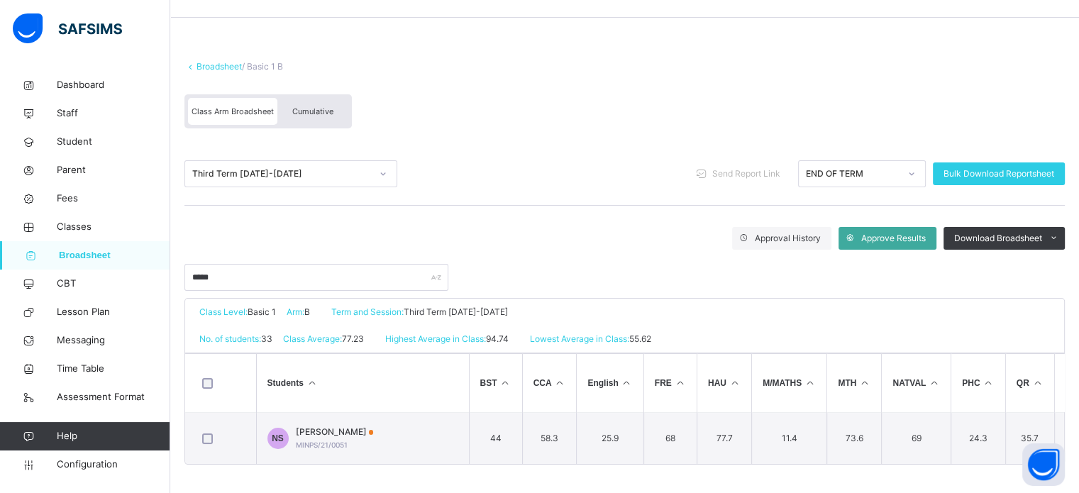
drag, startPoint x: 309, startPoint y: 178, endPoint x: 351, endPoint y: 185, distance: 42.5
click at [344, 182] on div "Third Term 2024-2025 Send Report Link END OF TERM Bulk Download Reportsheet" at bounding box center [625, 174] width 881 height 63
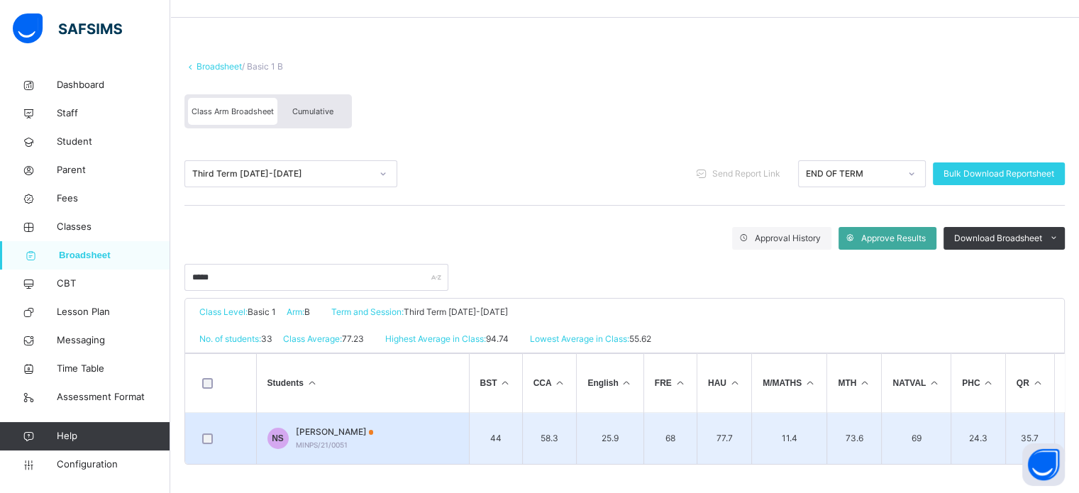
click at [332, 426] on span "NAZIRU SADIQ" at bounding box center [335, 432] width 78 height 13
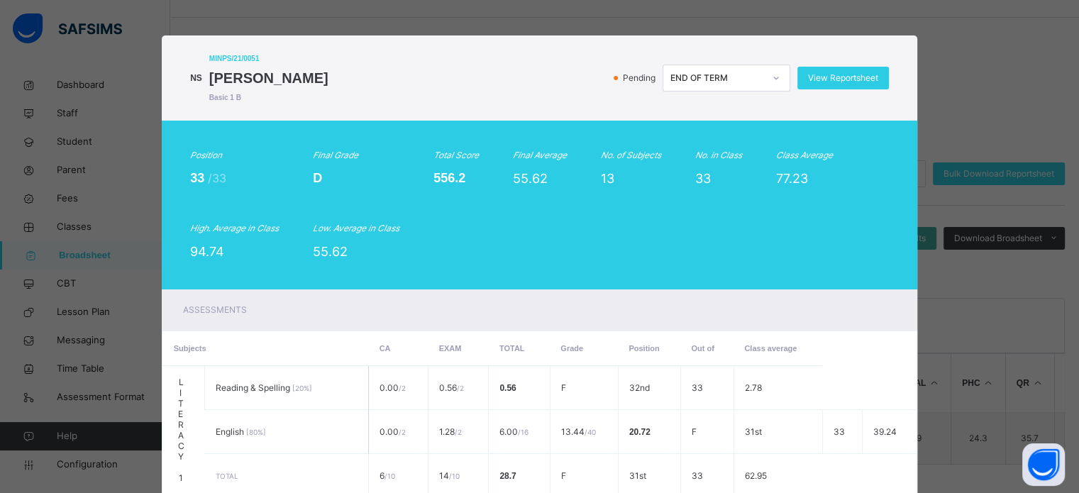
click at [602, 233] on div "Position 33 /33 Final Grade D Total Score 556.2 Final Average 55.62 No. of Subj…" at bounding box center [539, 205] width 699 height 112
click at [824, 84] on div "View Reportsheet" at bounding box center [844, 78] width 92 height 23
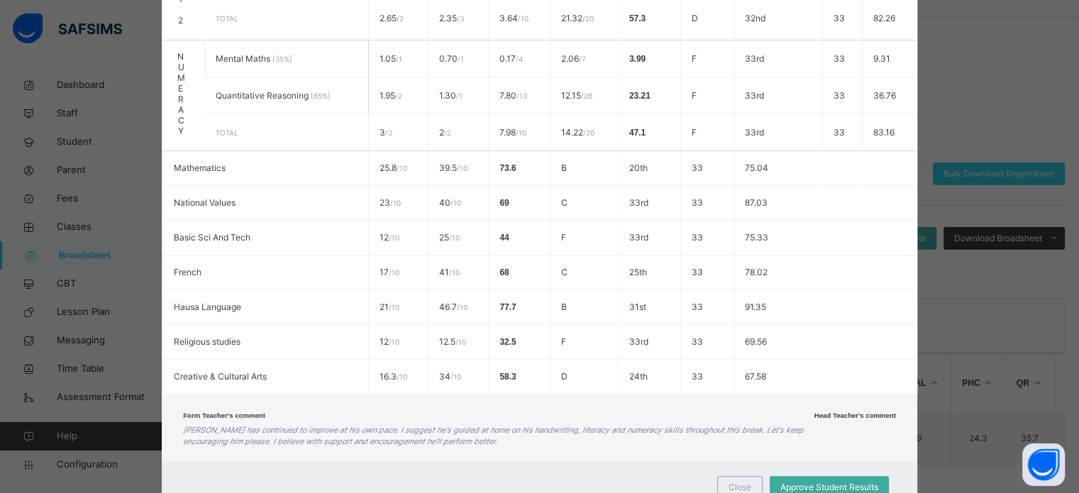
scroll to position [647, 0]
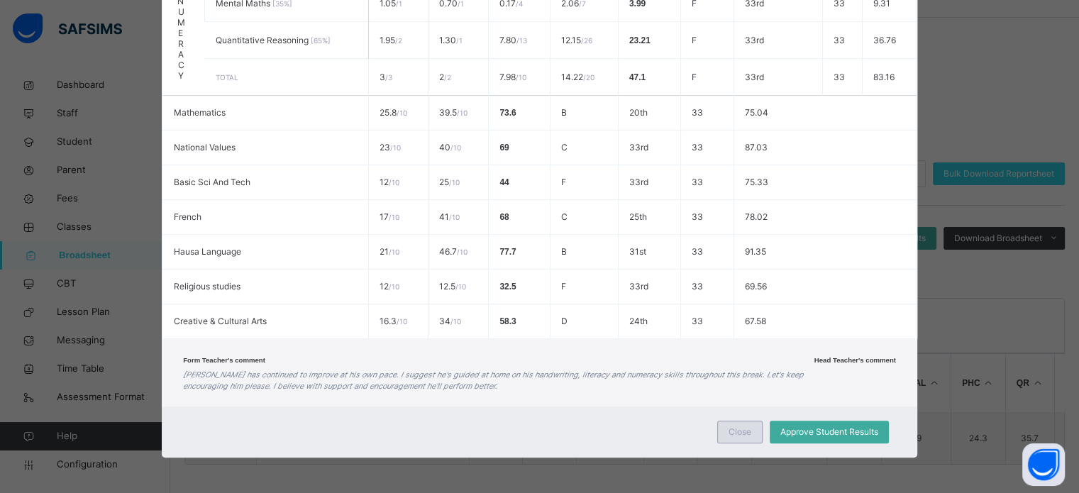
click at [742, 437] on span "Close" at bounding box center [740, 432] width 23 height 13
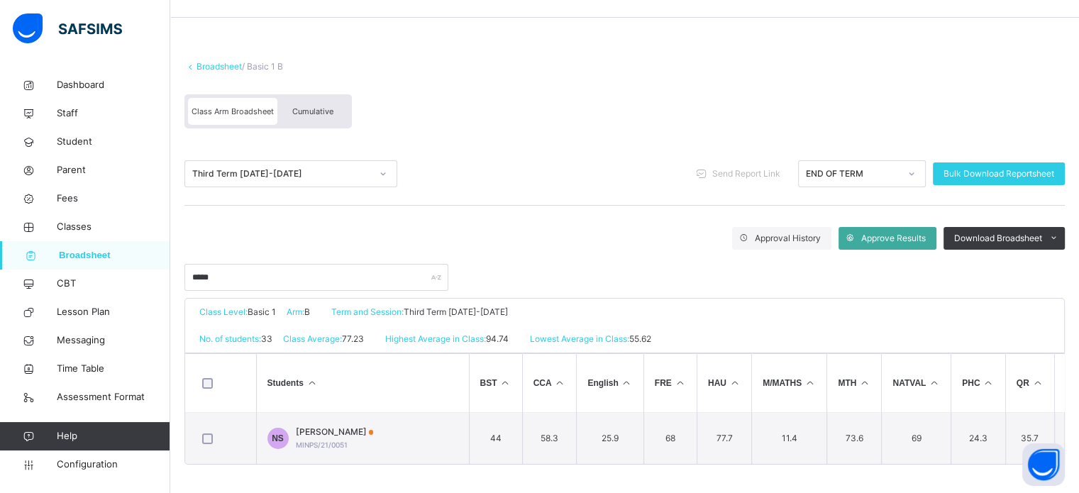
click at [295, 115] on div "Cumulative" at bounding box center [312, 111] width 71 height 27
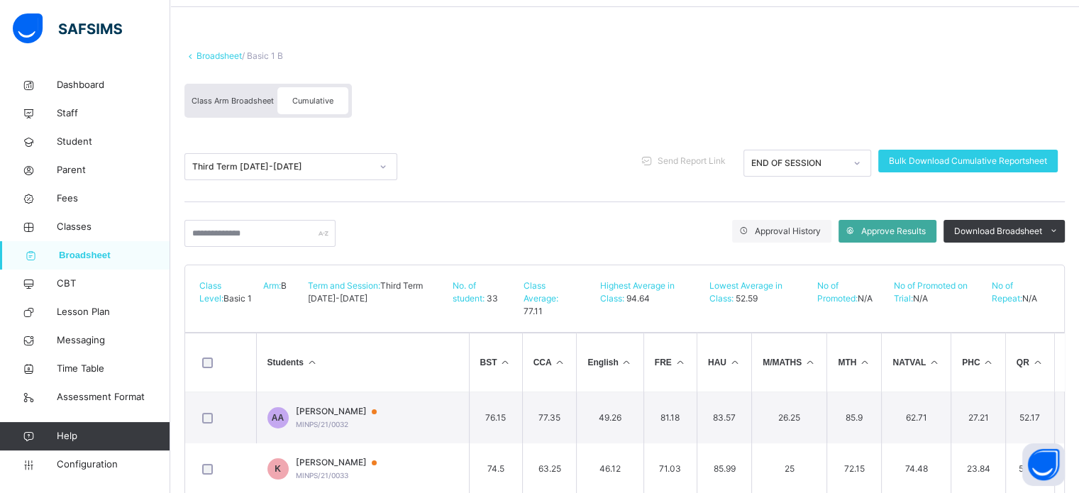
scroll to position [213, 0]
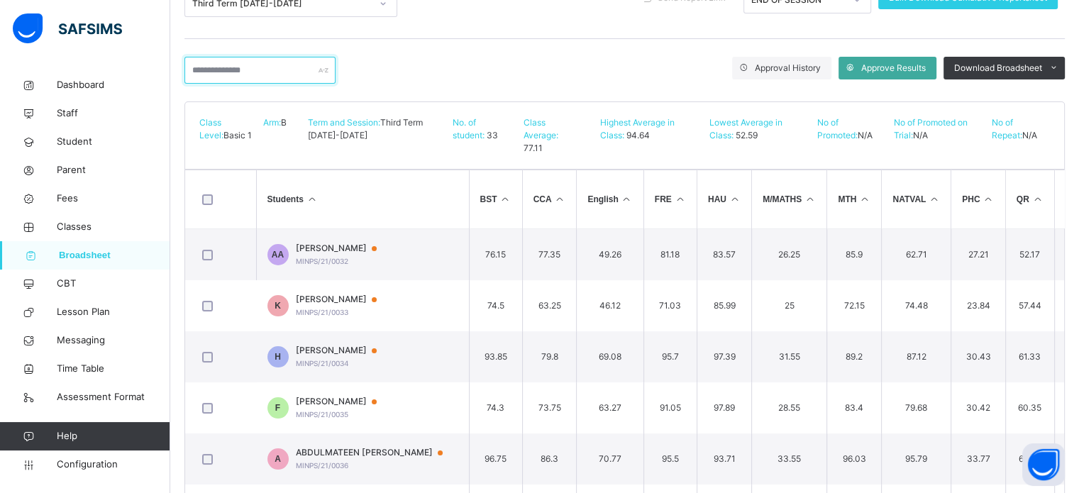
click at [300, 75] on input "text" at bounding box center [260, 70] width 151 height 27
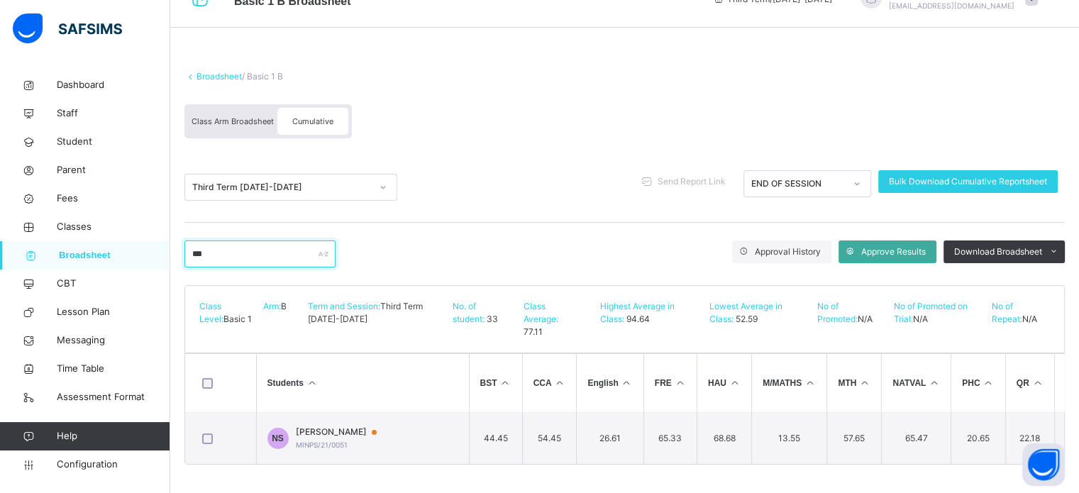
scroll to position [34, 0]
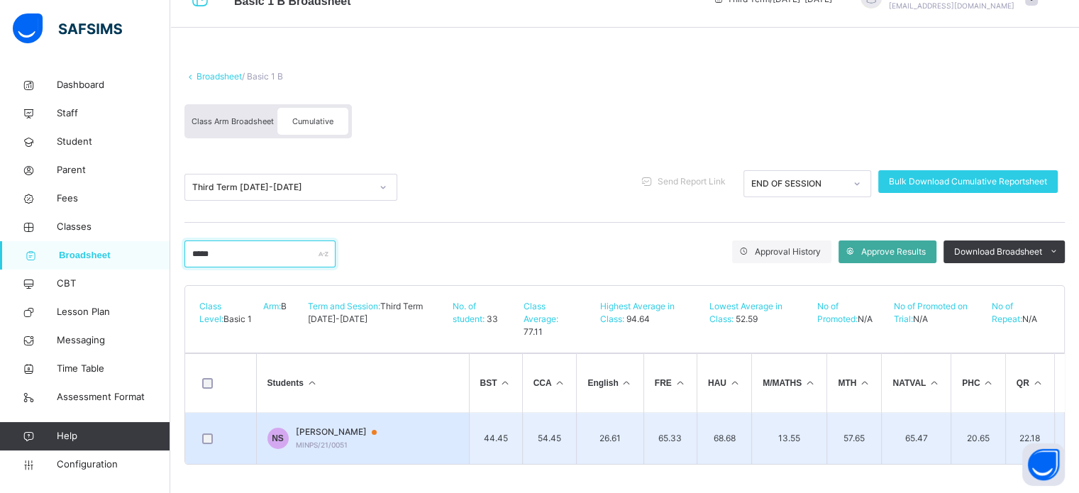
type input "*****"
click at [334, 429] on span "NAZIRU SADIQ" at bounding box center [343, 432] width 94 height 13
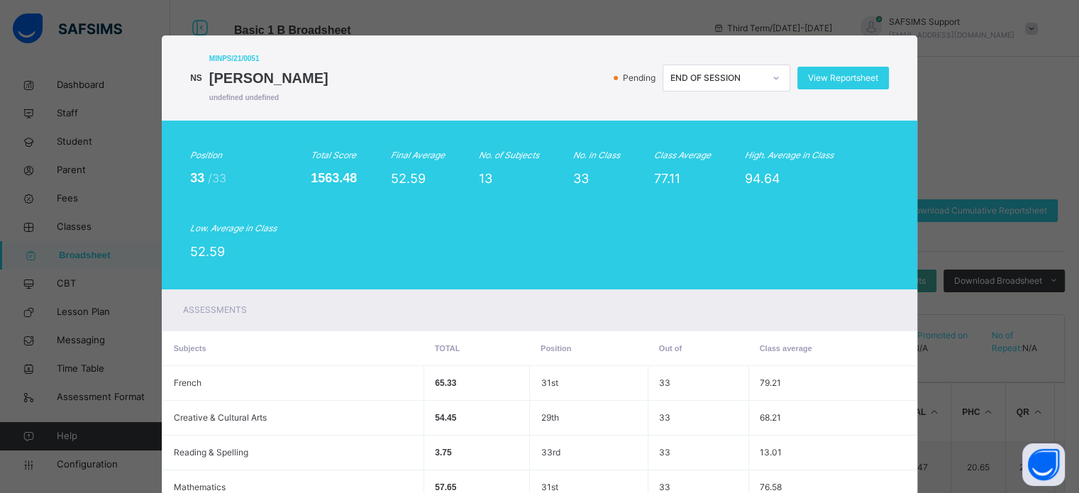
scroll to position [0, 0]
click at [838, 79] on span "View Reportsheet" at bounding box center [843, 78] width 70 height 13
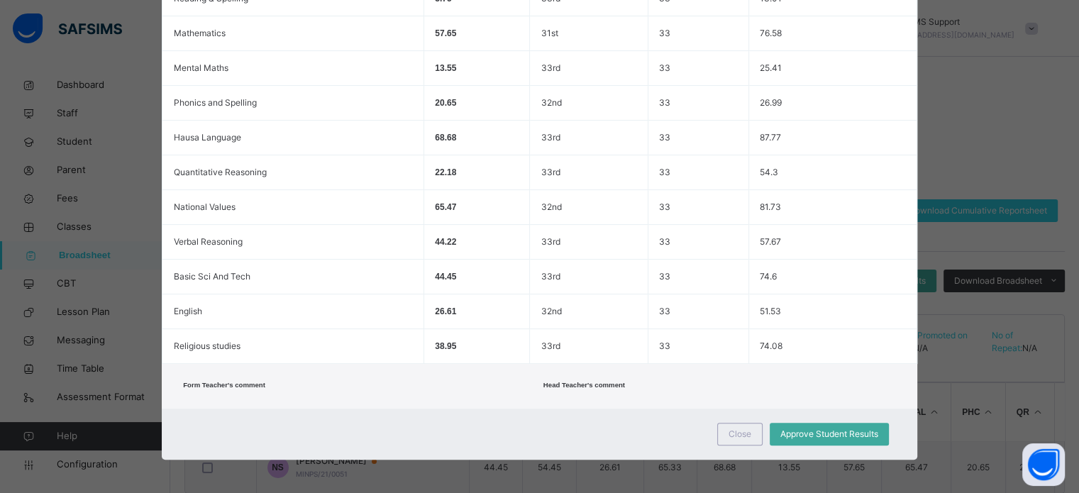
scroll to position [34, 0]
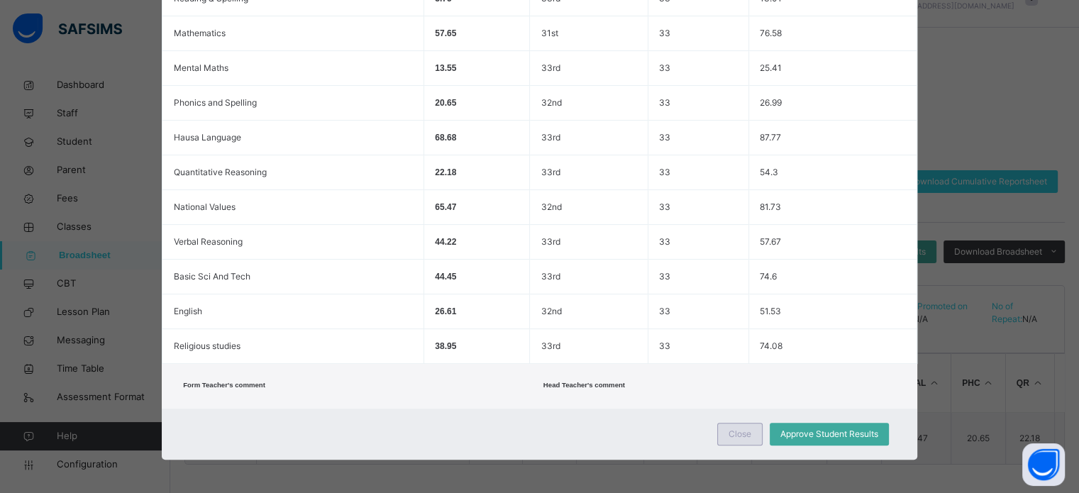
click at [738, 439] on div "Close" at bounding box center [739, 434] width 45 height 23
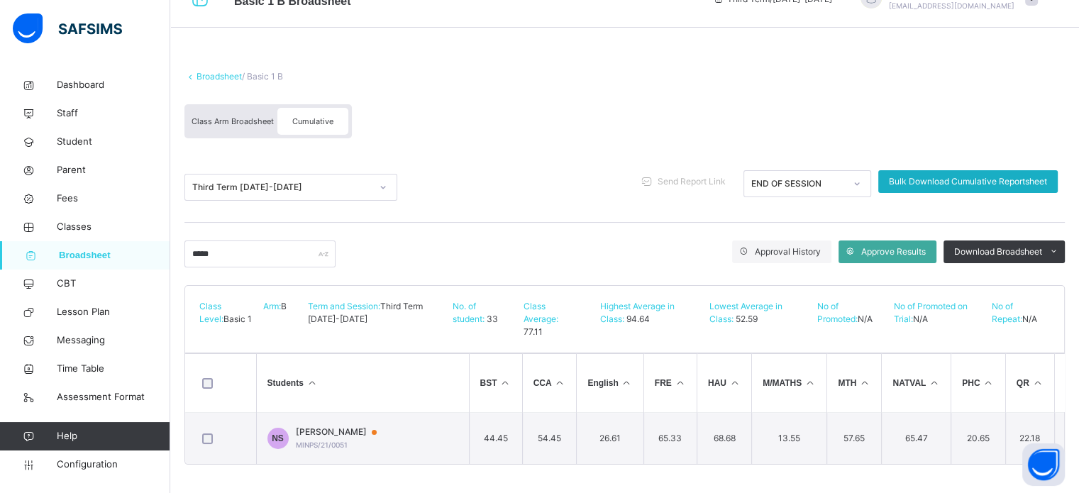
click at [980, 177] on span "Bulk Download Cumulative Reportsheet" at bounding box center [968, 181] width 158 height 13
drag, startPoint x: 86, startPoint y: 466, endPoint x: 107, endPoint y: 451, distance: 26.4
click at [86, 465] on span "Configuration" at bounding box center [113, 465] width 113 height 14
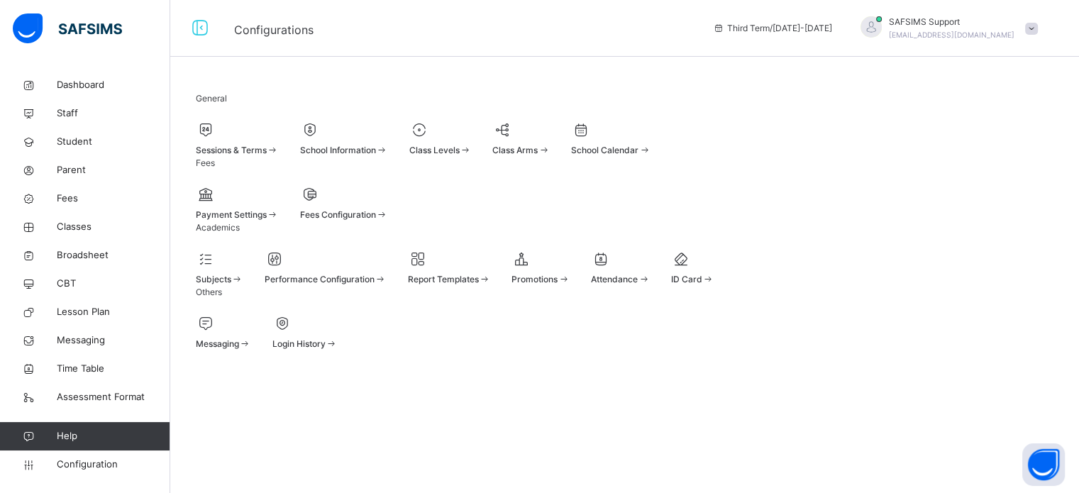
scroll to position [18, 0]
click at [259, 123] on div at bounding box center [237, 129] width 83 height 21
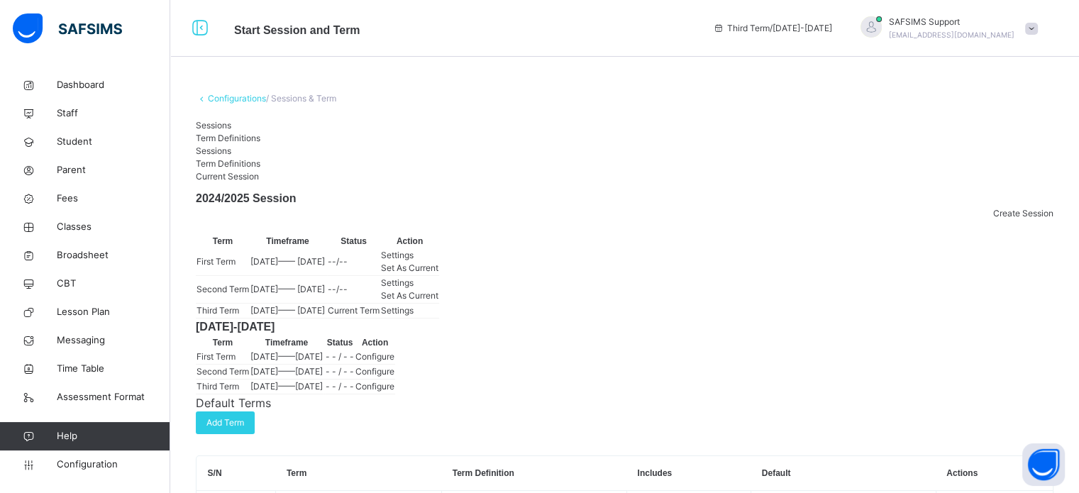
click at [414, 316] on span "Settings" at bounding box center [397, 310] width 33 height 11
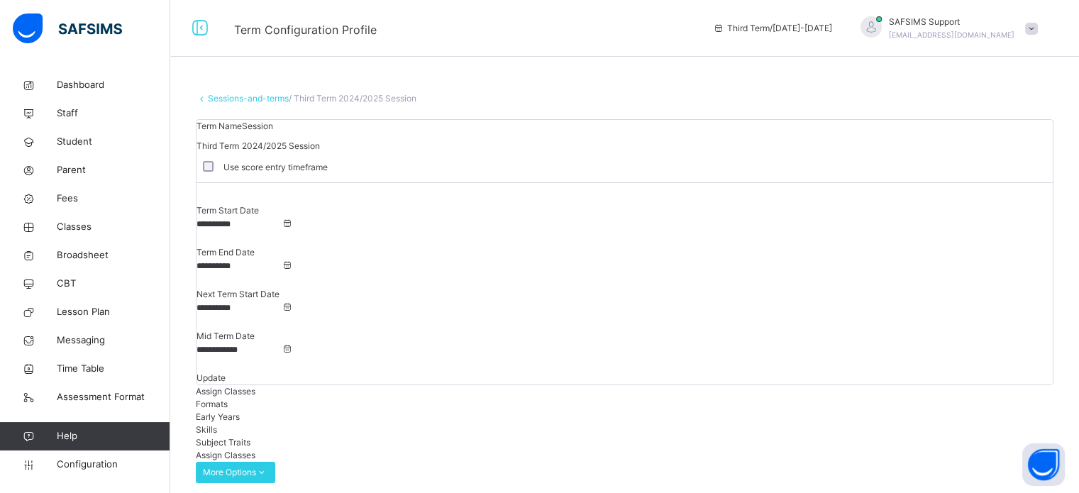
click at [228, 399] on span "Formats" at bounding box center [212, 404] width 32 height 11
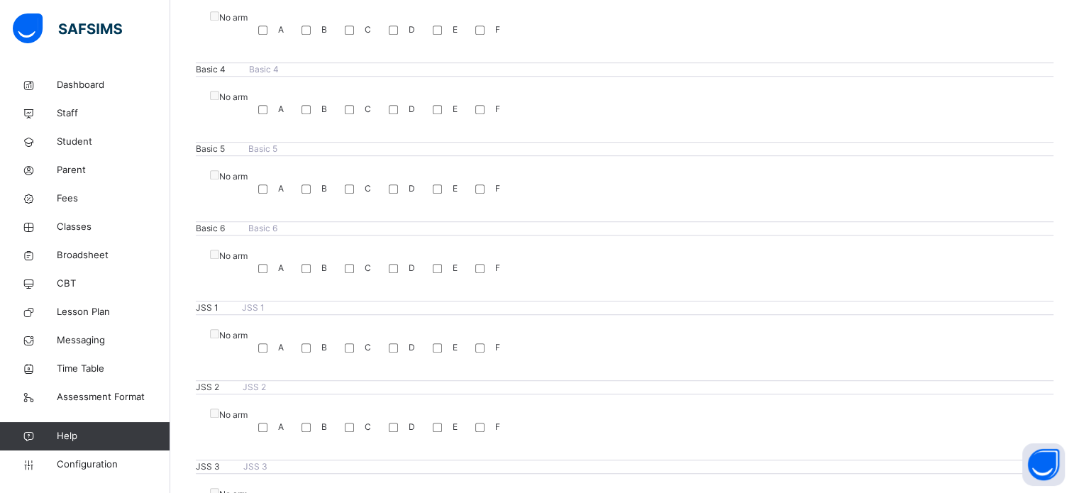
scroll to position [923, 0]
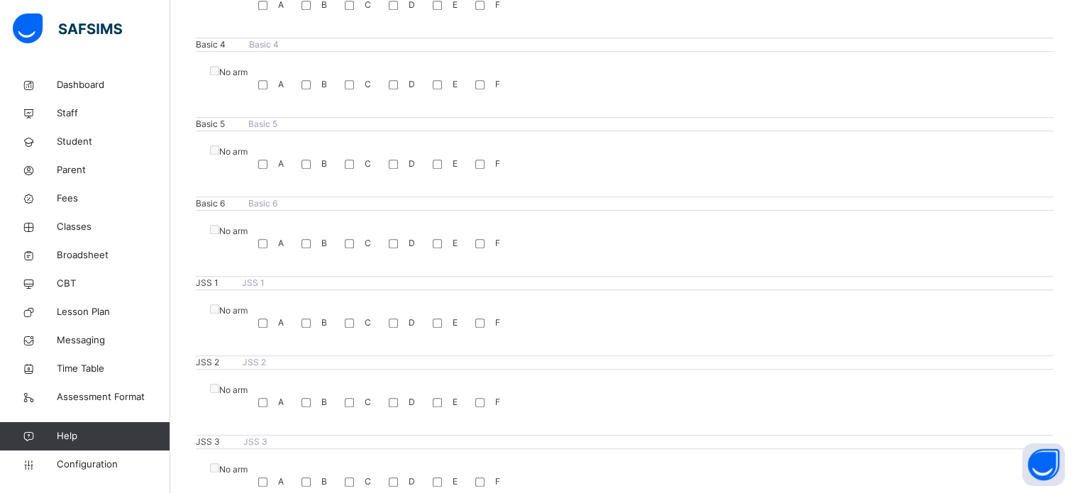
drag, startPoint x: 268, startPoint y: 346, endPoint x: 268, endPoint y: 331, distance: 14.2
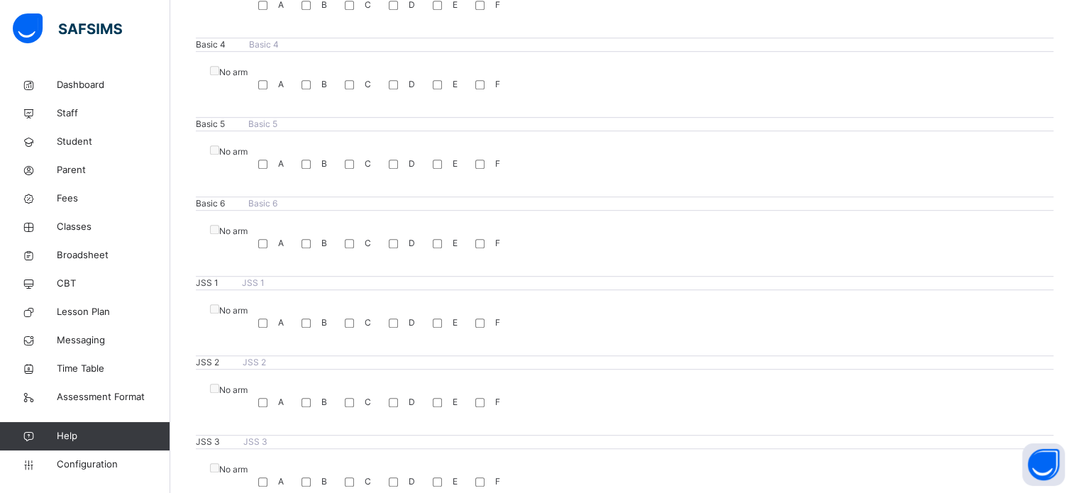
drag, startPoint x: 268, startPoint y: 326, endPoint x: 286, endPoint y: 314, distance: 21.5
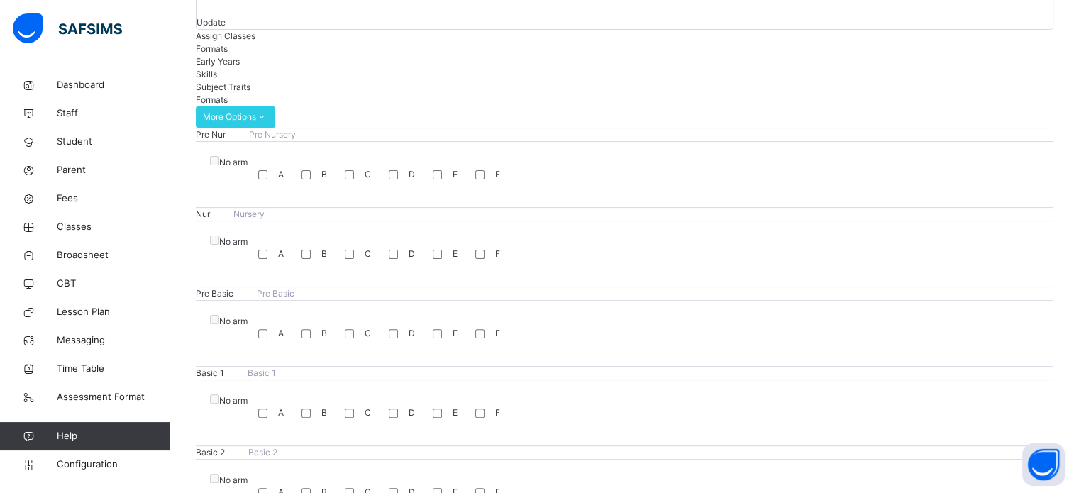
scroll to position [355, 0]
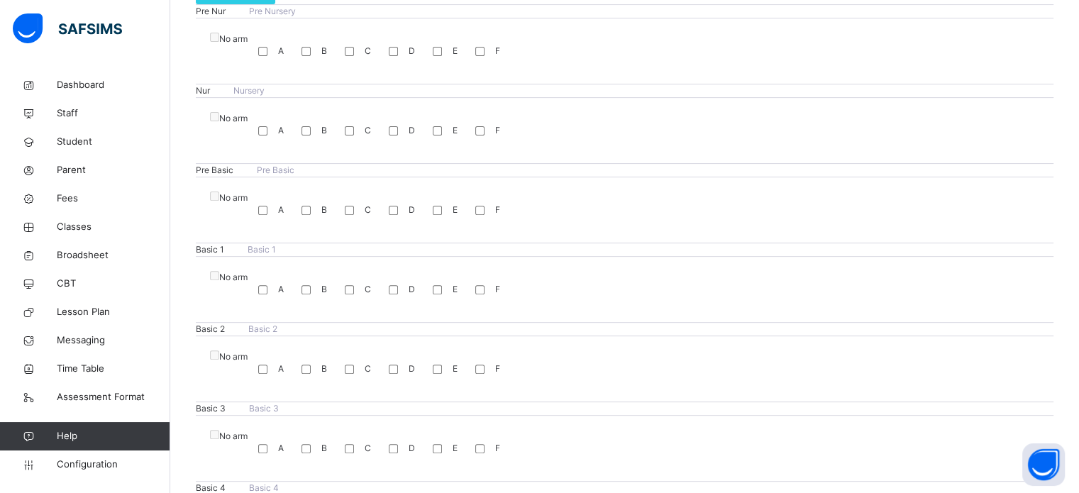
scroll to position [197, 0]
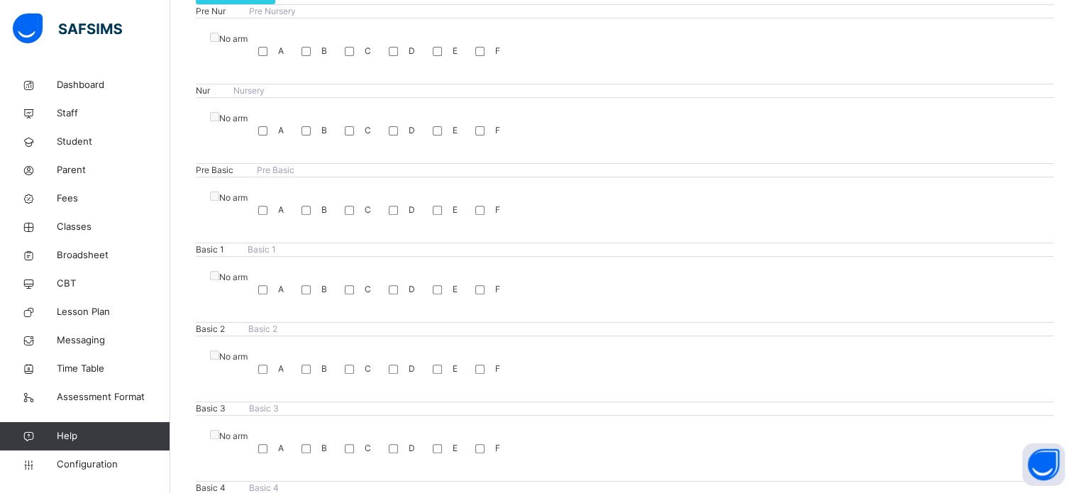
scroll to position [101, 0]
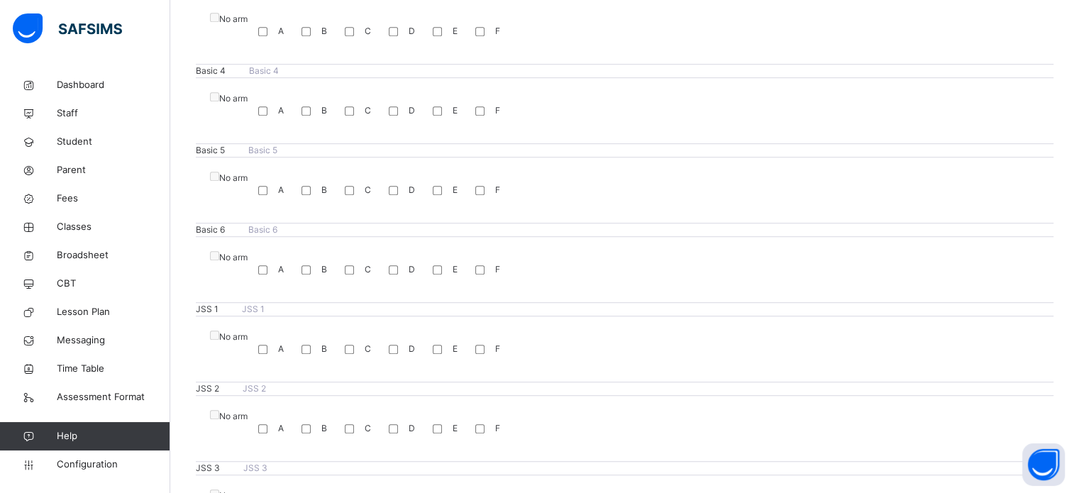
scroll to position [960, 0]
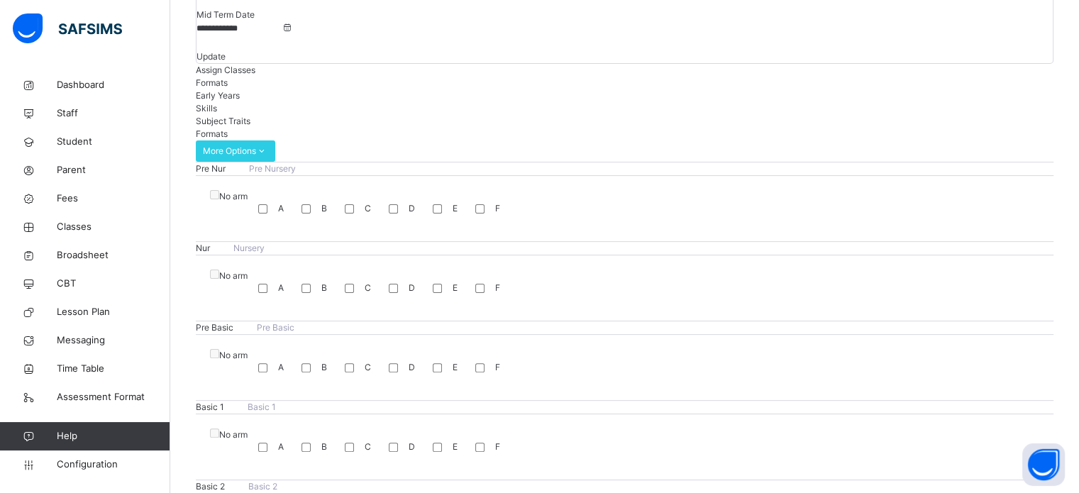
scroll to position [251, 0]
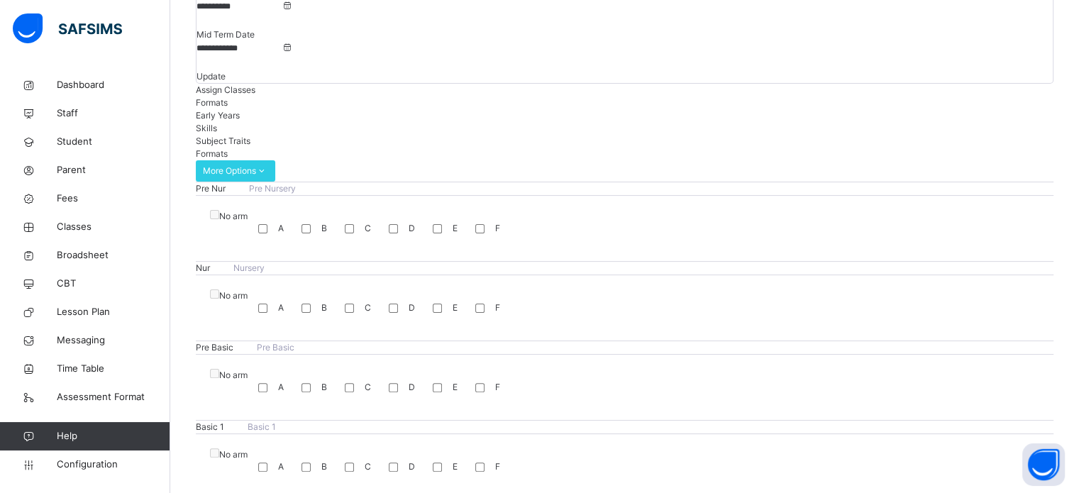
scroll to position [392, 0]
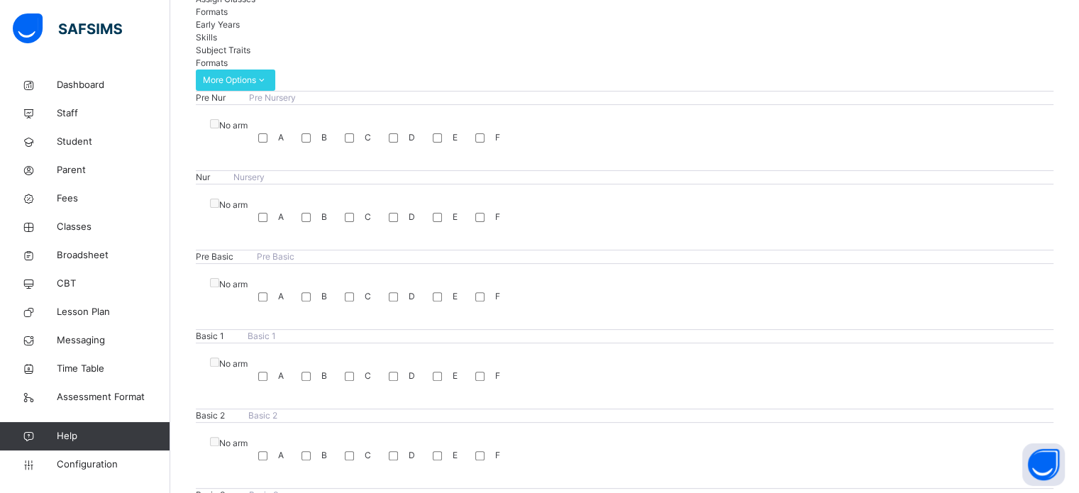
click at [86, 479] on div "Dashboard Staff Student Parent Fees Classes Broadsheet CBT Lesson Plan Messagin…" at bounding box center [85, 275] width 170 height 436
click at [85, 474] on link "Configuration" at bounding box center [85, 465] width 170 height 28
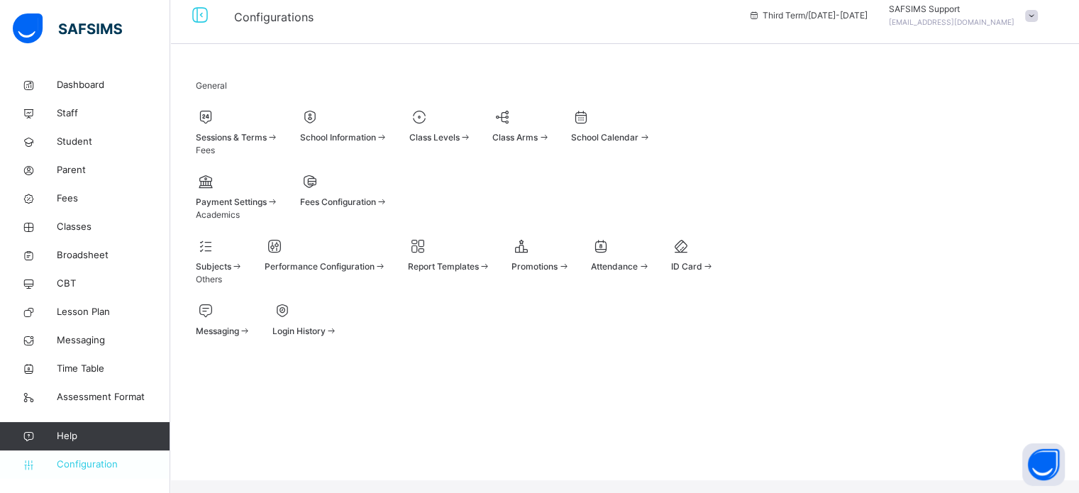
scroll to position [18, 0]
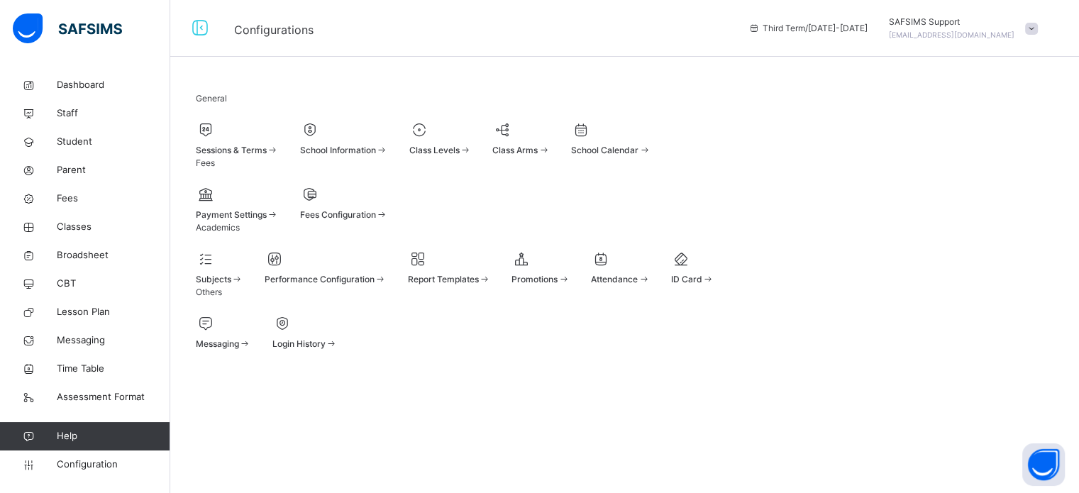
click at [491, 270] on div at bounding box center [449, 258] width 83 height 21
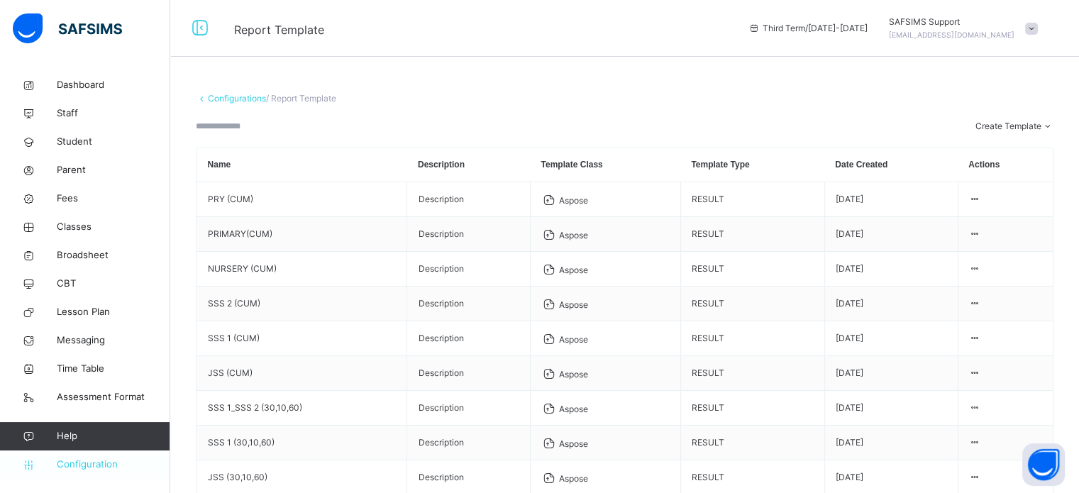
click at [102, 468] on span "Configuration" at bounding box center [113, 465] width 113 height 14
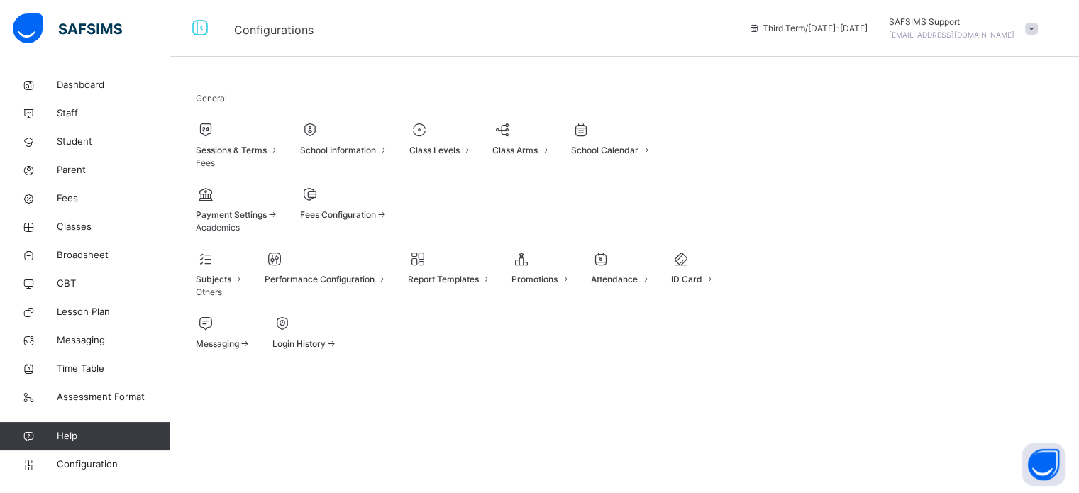
click at [365, 285] on span "Performance Configuration" at bounding box center [320, 279] width 110 height 11
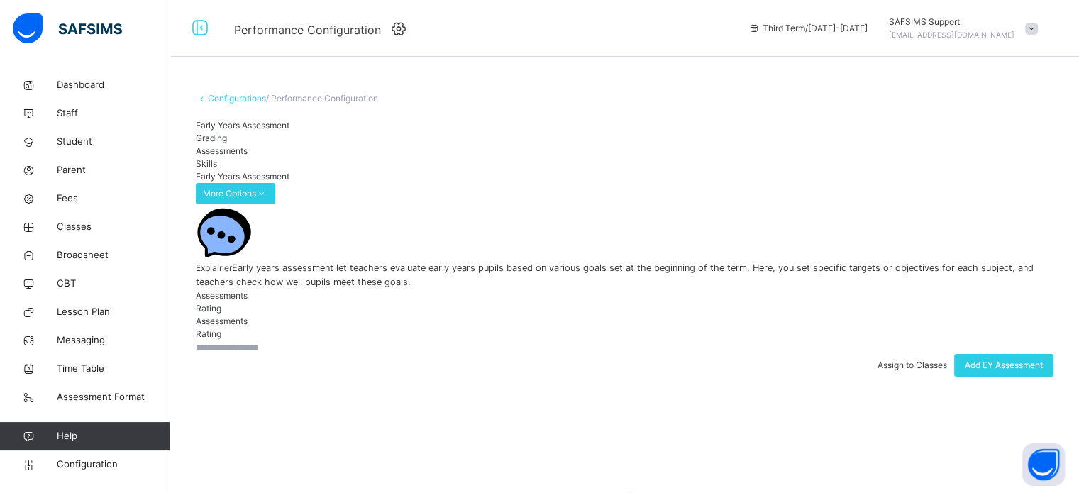
click at [227, 143] on span "Grading" at bounding box center [211, 138] width 31 height 11
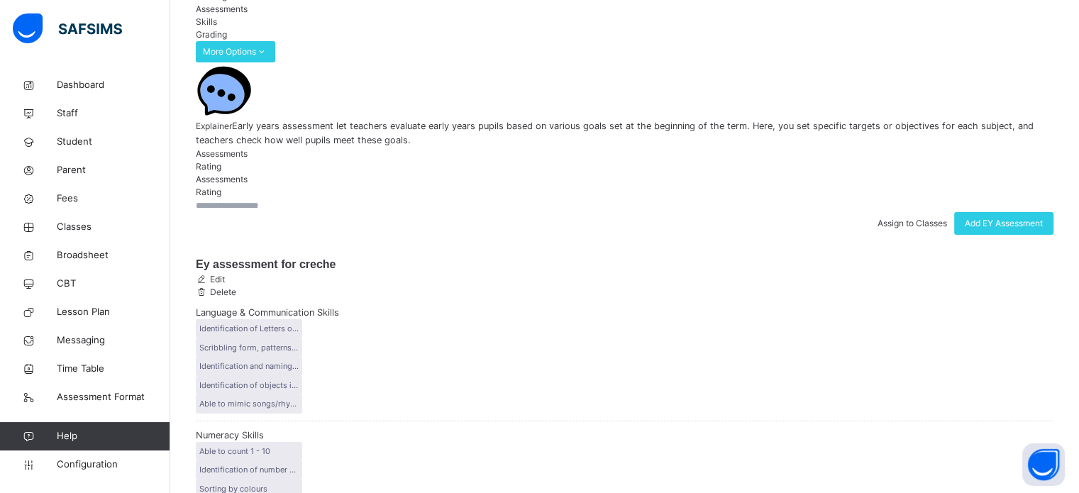
scroll to position [477, 0]
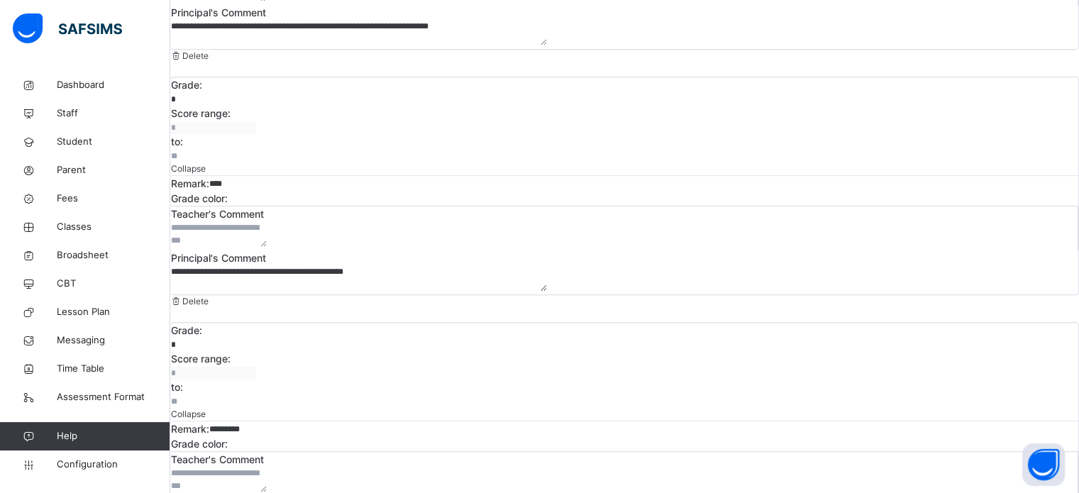
scroll to position [821, 0]
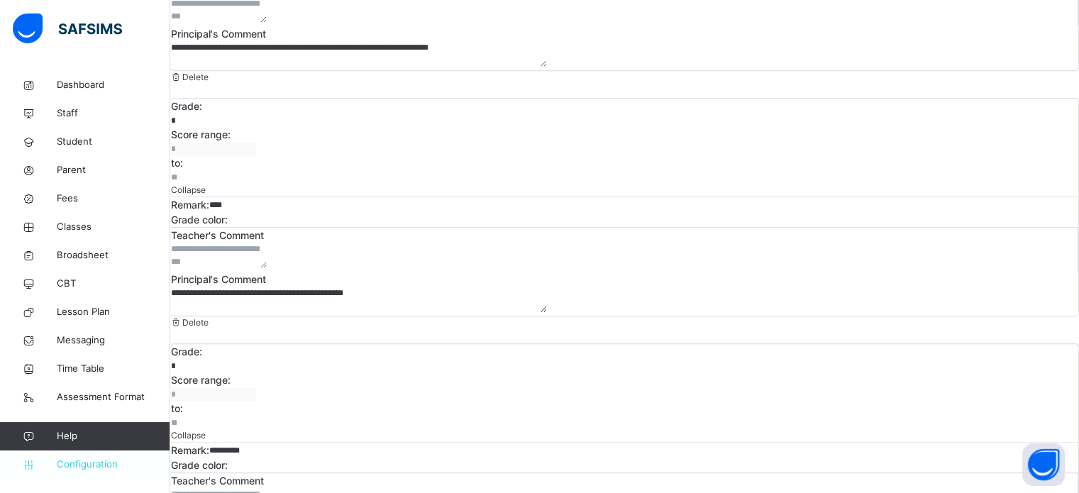
click at [97, 471] on span "Configuration" at bounding box center [113, 465] width 113 height 14
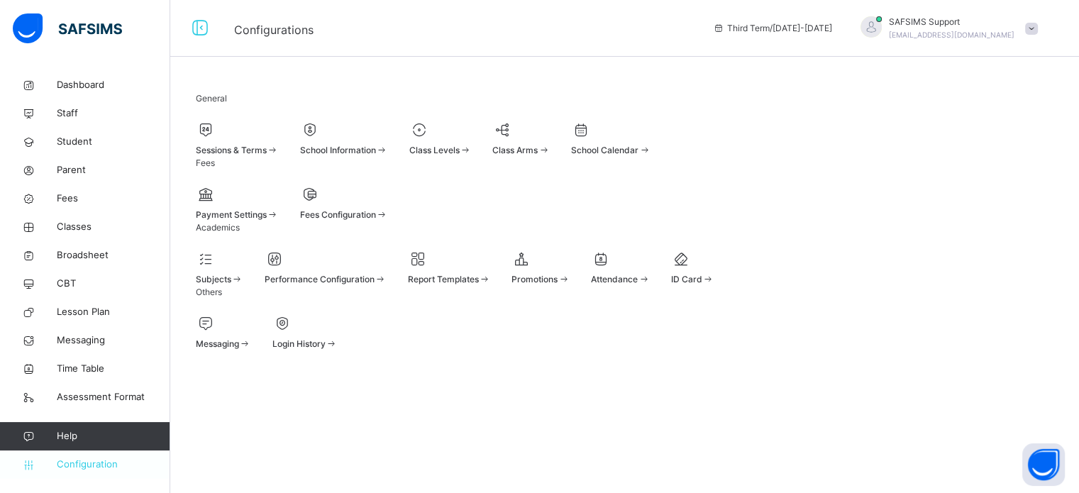
scroll to position [18, 0]
click at [375, 285] on span "Performance Configuration" at bounding box center [320, 279] width 110 height 11
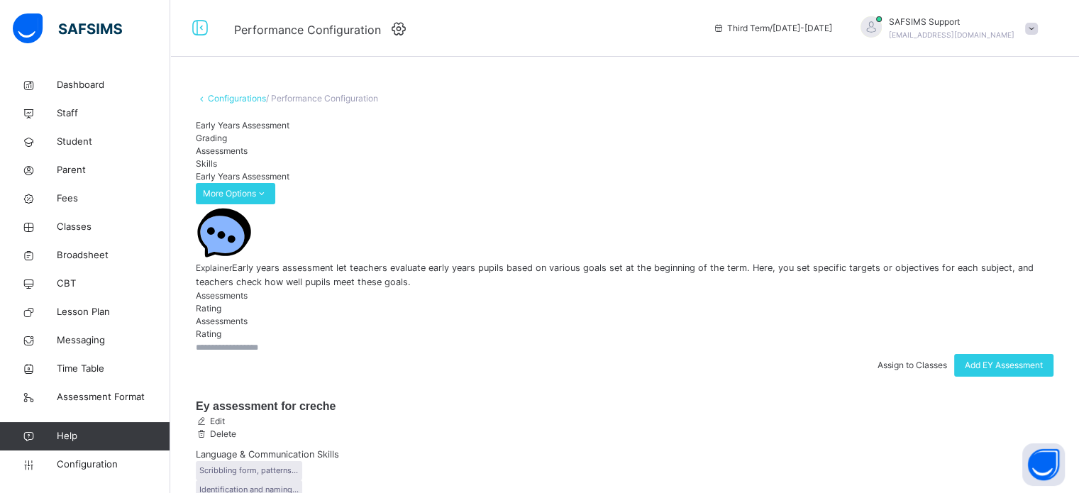
click at [227, 143] on span "Grading" at bounding box center [211, 138] width 31 height 11
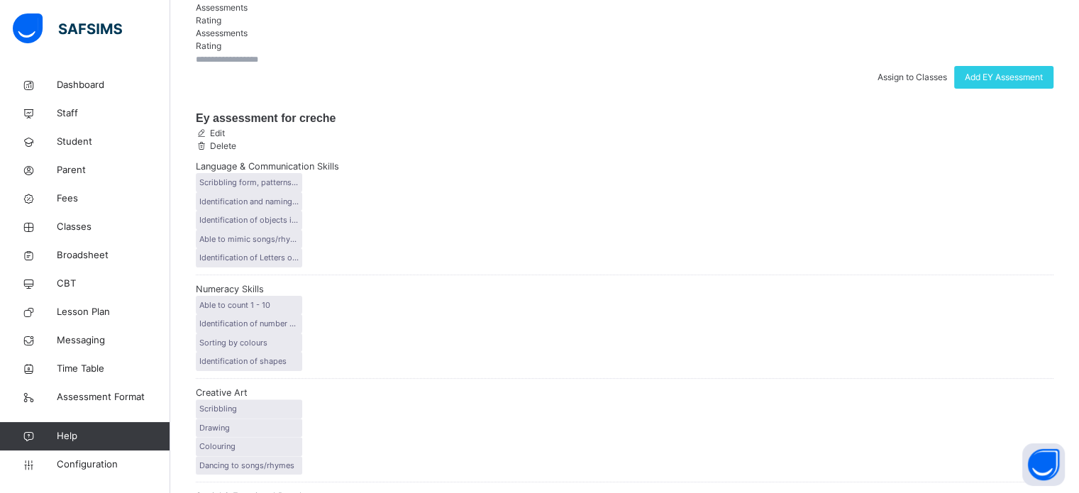
scroll to position [213, 0]
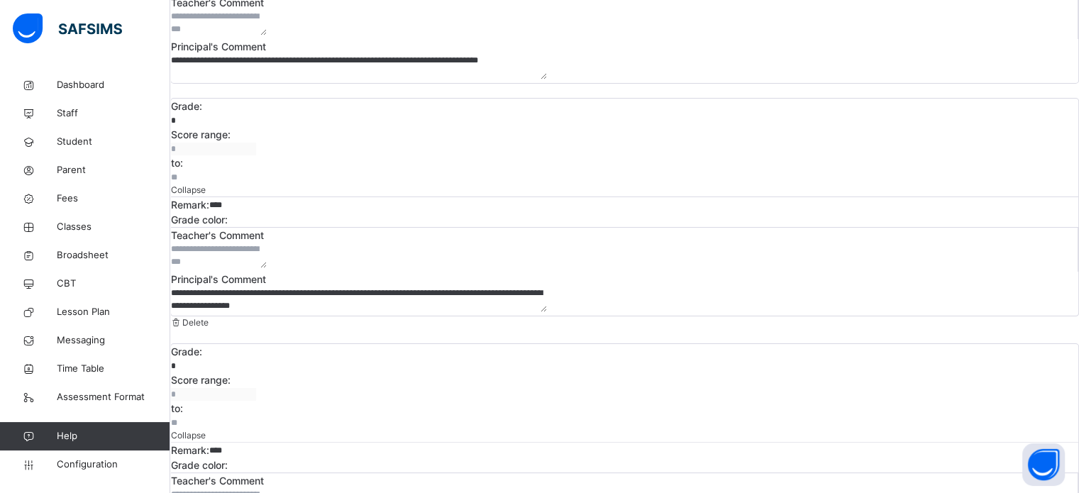
scroll to position [355, 0]
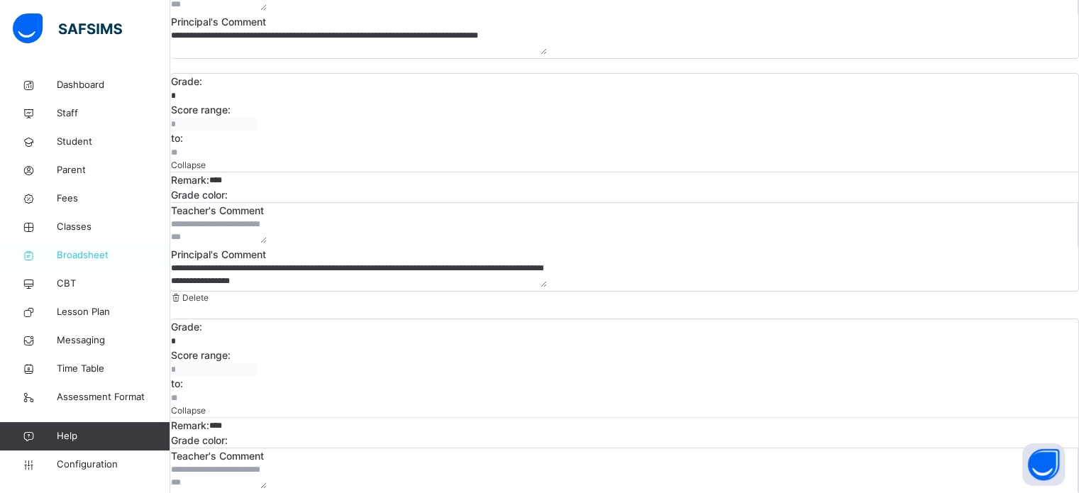
click at [89, 254] on span "Broadsheet" at bounding box center [114, 255] width 114 height 14
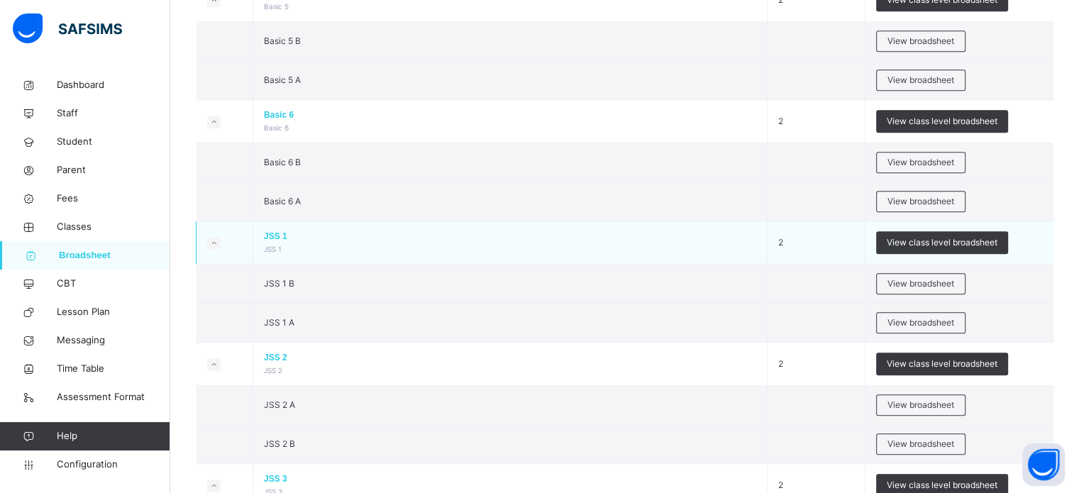
scroll to position [1064, 0]
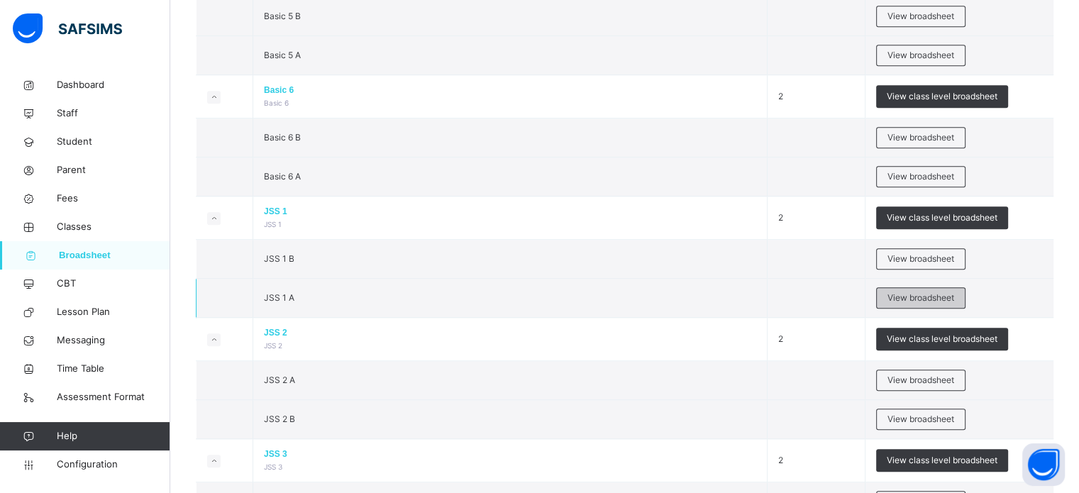
click at [934, 300] on div "View broadsheet" at bounding box center [920, 297] width 89 height 21
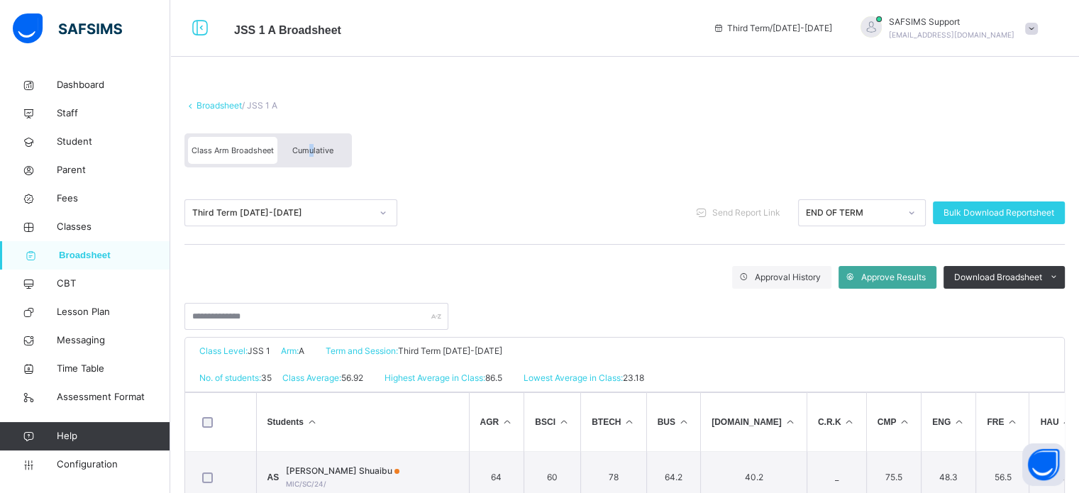
click at [312, 154] on span "Cumulative" at bounding box center [312, 150] width 41 height 10
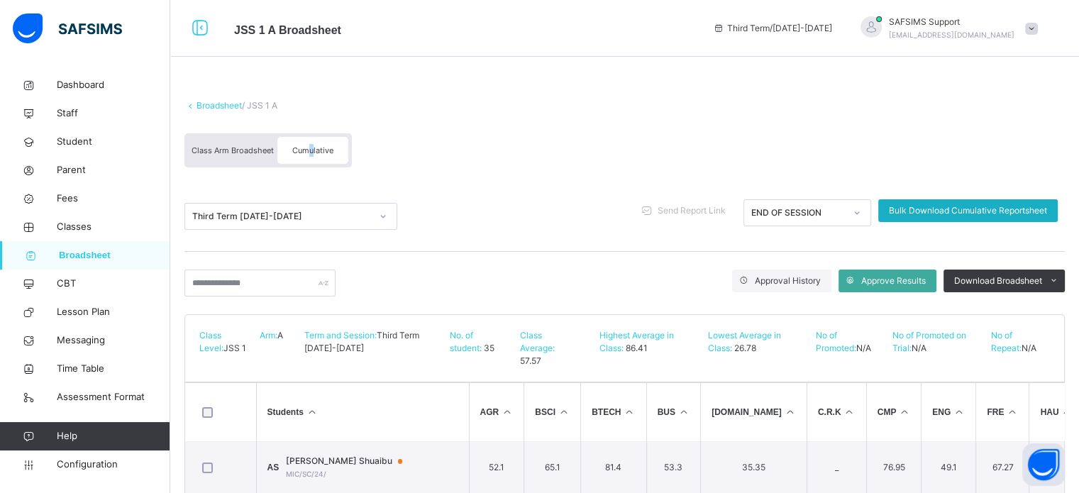
click at [944, 209] on span "Bulk Download Cumulative Reportsheet" at bounding box center [968, 210] width 158 height 13
click at [100, 455] on link "Configuration" at bounding box center [85, 465] width 170 height 28
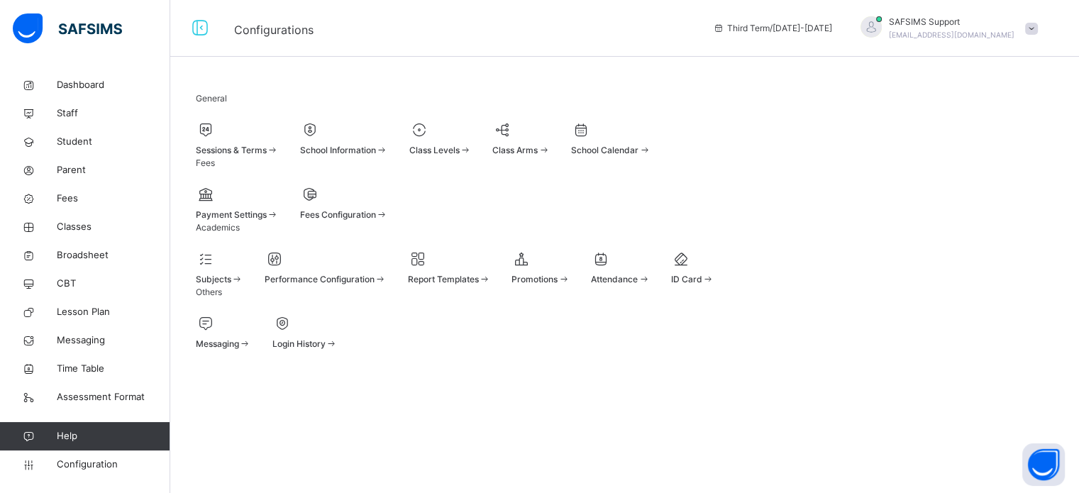
click at [491, 273] on span at bounding box center [449, 272] width 83 height 4
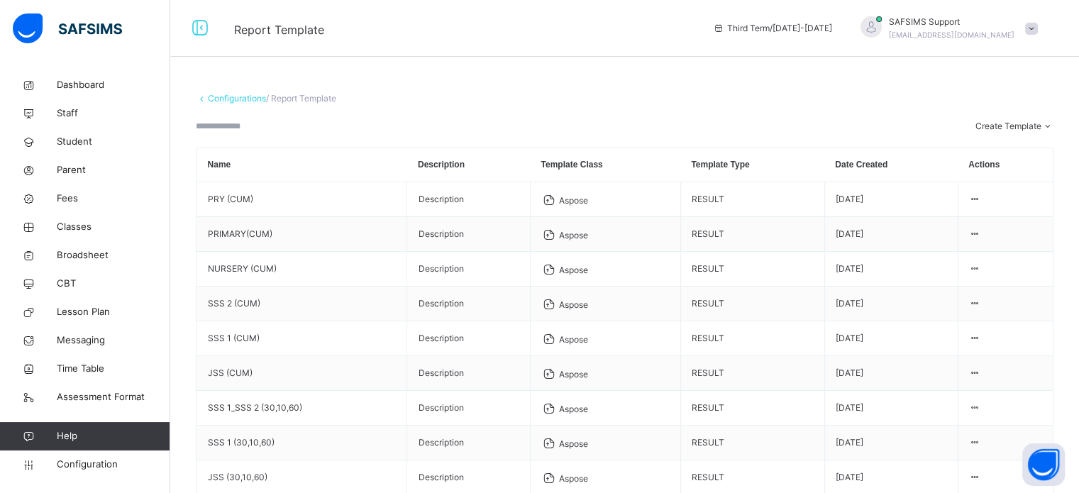
drag, startPoint x: 104, startPoint y: 459, endPoint x: 168, endPoint y: 434, distance: 68.8
click at [104, 458] on span "Configuration" at bounding box center [113, 465] width 113 height 14
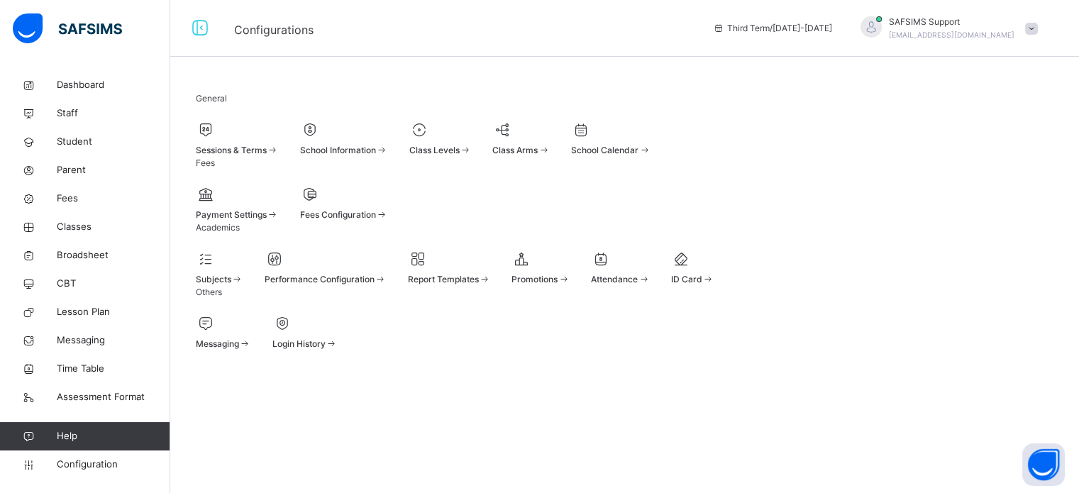
click at [375, 285] on span "Performance Configuration" at bounding box center [320, 279] width 110 height 11
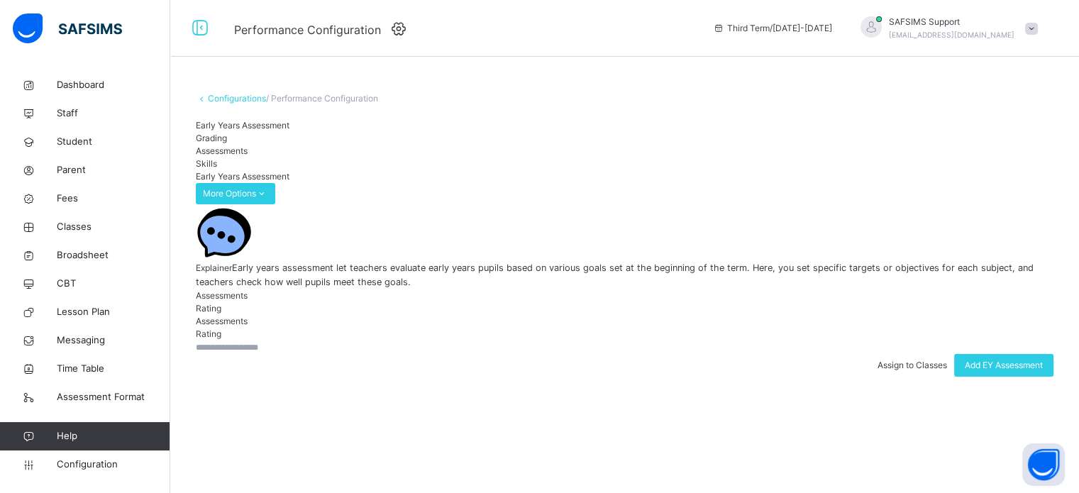
click at [227, 143] on span "Grading" at bounding box center [211, 138] width 31 height 11
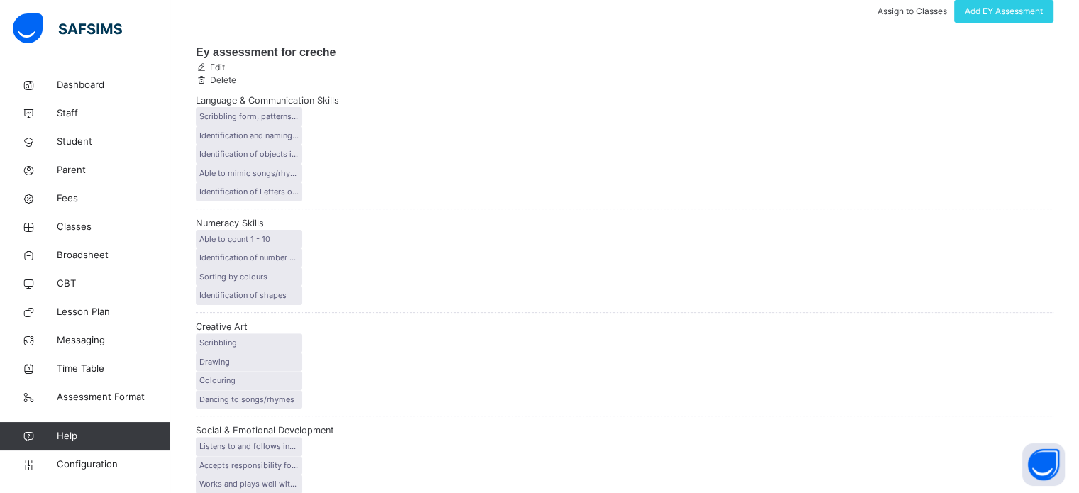
scroll to position [477, 0]
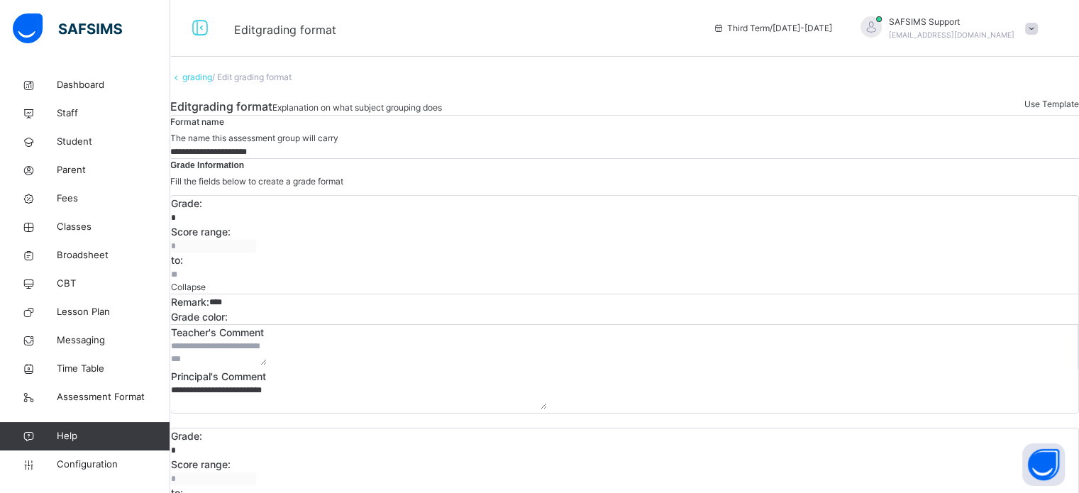
click at [211, 82] on link "grading" at bounding box center [197, 77] width 30 height 11
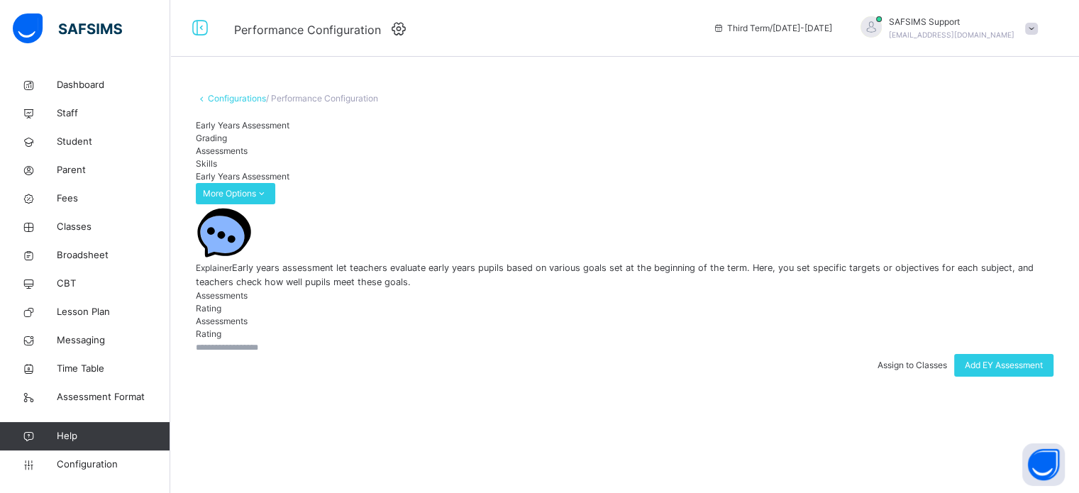
click at [227, 143] on span "Grading" at bounding box center [211, 138] width 31 height 11
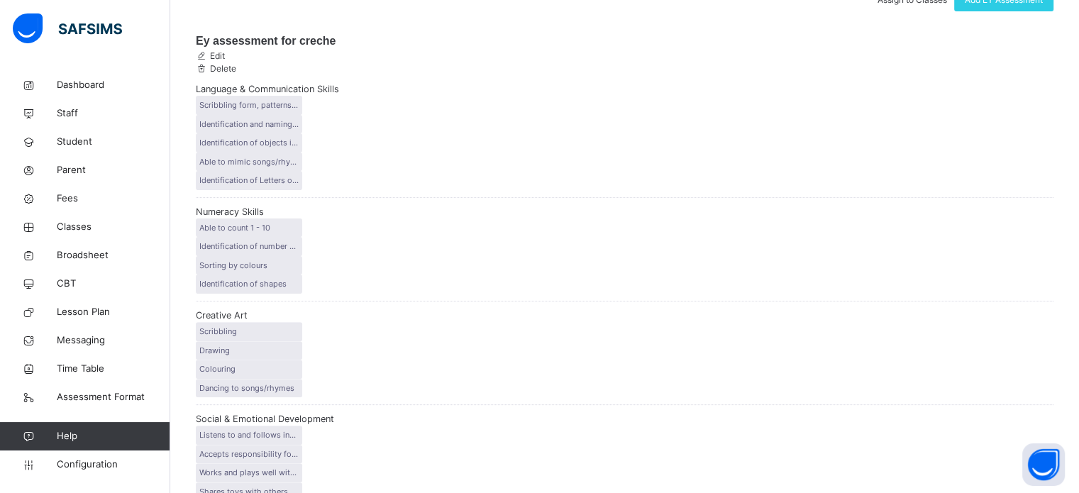
scroll to position [193, 0]
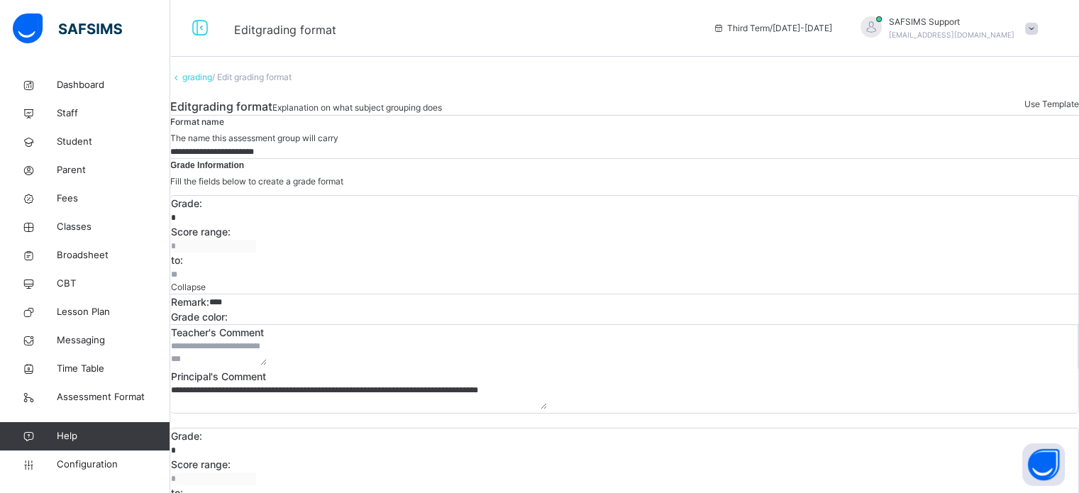
scroll to position [71, 0]
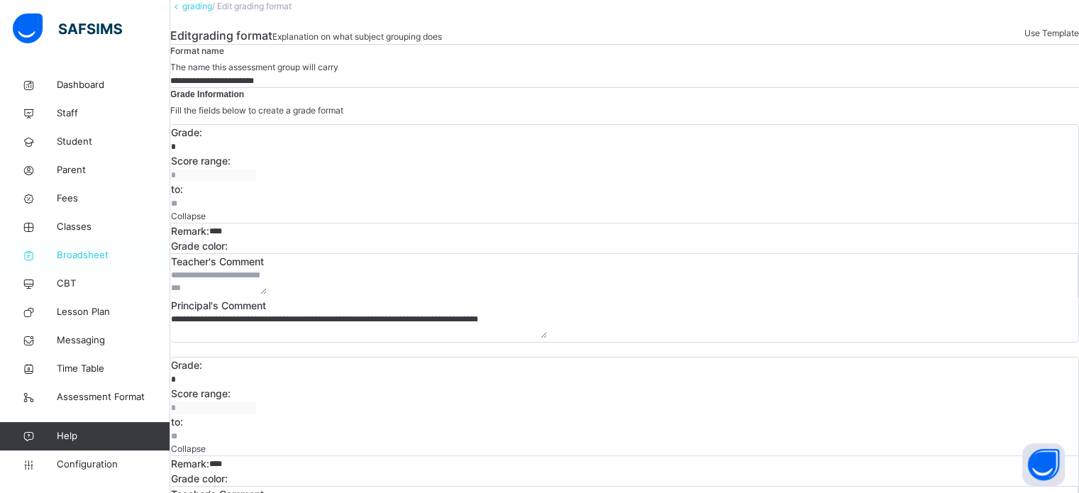
click at [84, 253] on span "Broadsheet" at bounding box center [114, 255] width 114 height 14
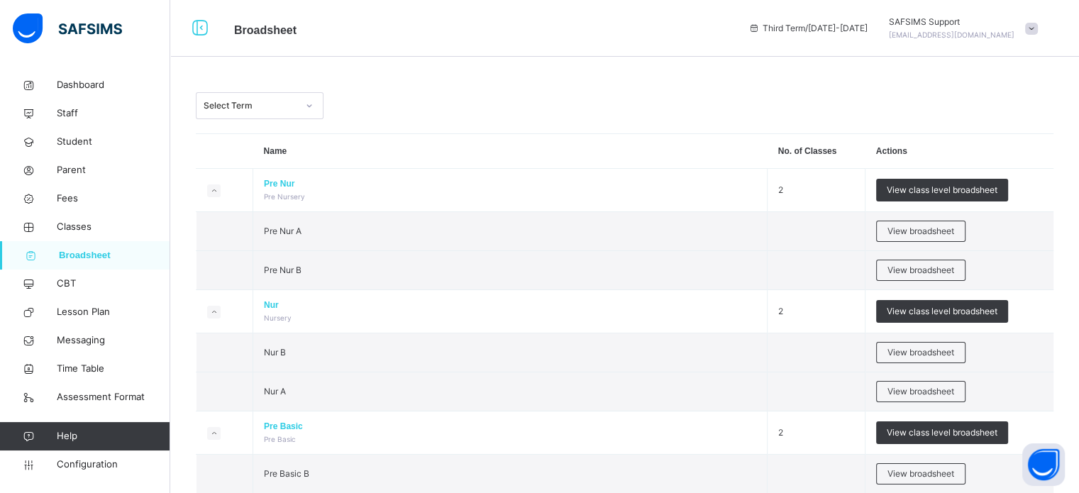
scroll to position [355, 0]
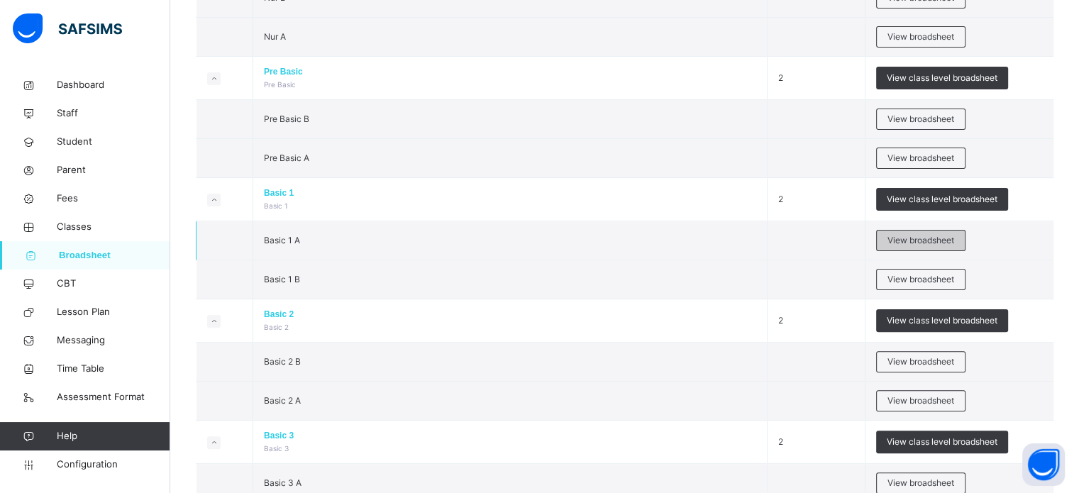
click at [917, 240] on span "View broadsheet" at bounding box center [921, 240] width 67 height 13
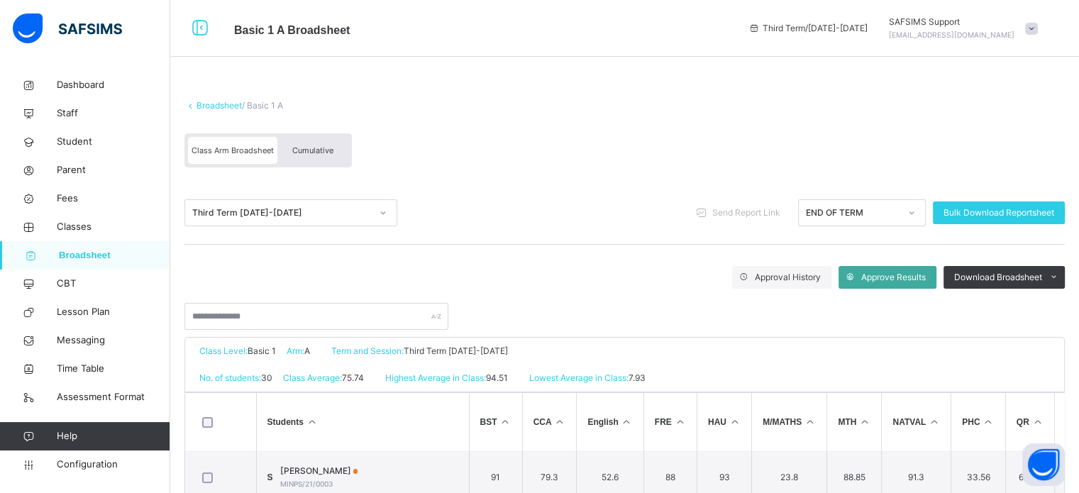
click at [312, 155] on div "Cumulative" at bounding box center [312, 150] width 71 height 27
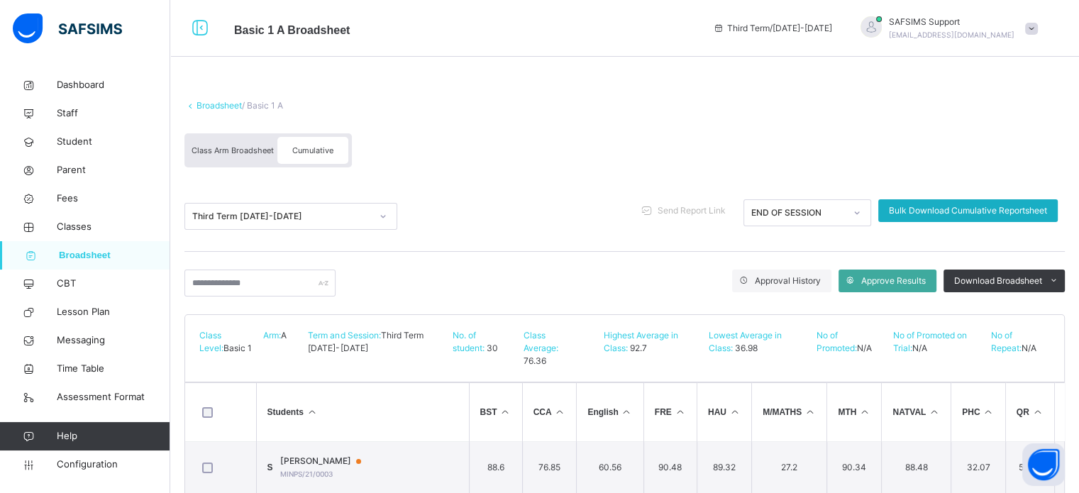
click at [1002, 209] on span "Bulk Download Cumulative Reportsheet" at bounding box center [968, 210] width 158 height 13
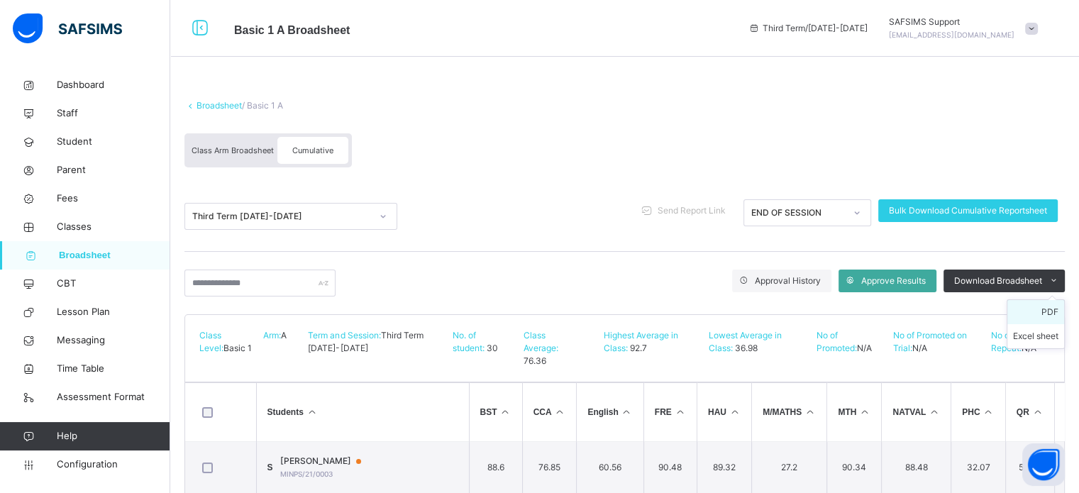
click at [1060, 314] on li "PDF" at bounding box center [1036, 312] width 57 height 24
click at [1056, 312] on li "PDF" at bounding box center [1036, 312] width 57 height 24
click at [1064, 309] on li "PDF" at bounding box center [1036, 312] width 57 height 24
click at [1064, 308] on li "PDF" at bounding box center [1036, 312] width 57 height 24
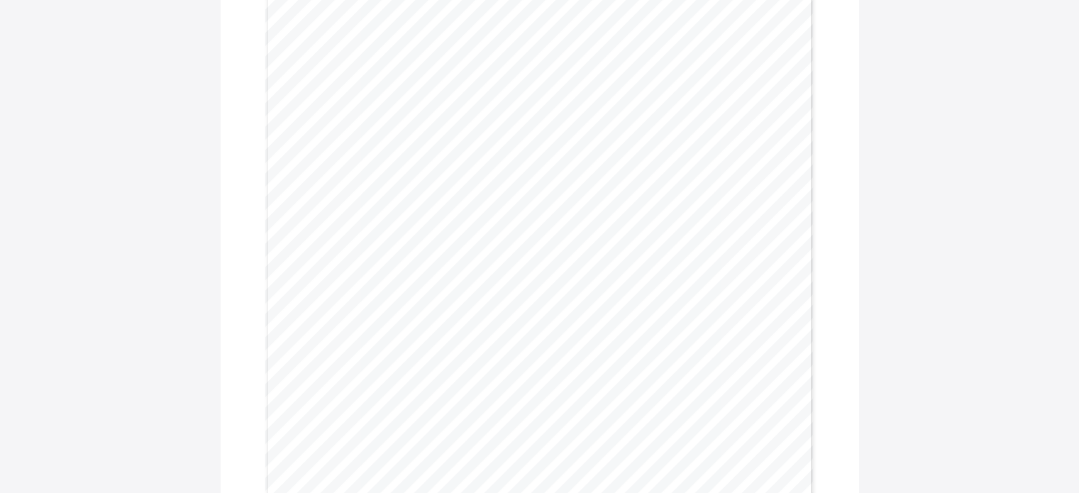
scroll to position [213, 0]
click at [698, 297] on div "= Gwarzo Road, P.O. Box 701, Kano - Nigeria. Tel: 0906 358 2631, 0809 948 5785 …" at bounding box center [540, 211] width 598 height 422
drag, startPoint x: 733, startPoint y: 297, endPoint x: 665, endPoint y: 298, distance: 68.1
click at [666, 298] on div "= Gwarzo Road, P.O. Box 701, Kano - Nigeria. Tel: 0906 358 2631, 0809 948 5785 …" at bounding box center [540, 211] width 598 height 422
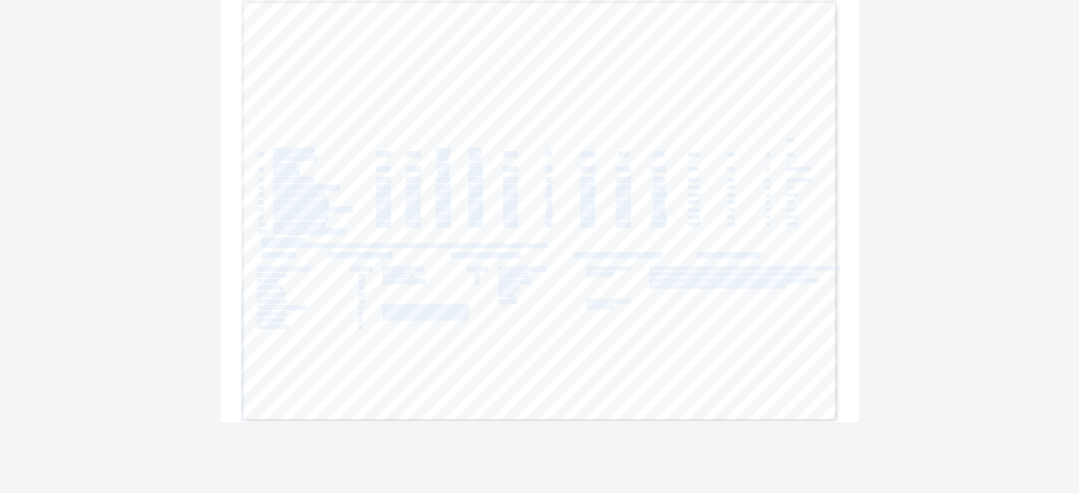
drag, startPoint x: 656, startPoint y: 300, endPoint x: 697, endPoint y: 290, distance: 42.5
click at [697, 290] on div "= Gwarzo Road, P.O. Box 701, Kano - Nigeria. Tel: 0906 358 2631, 0809 948 5785 …" at bounding box center [540, 211] width 598 height 422
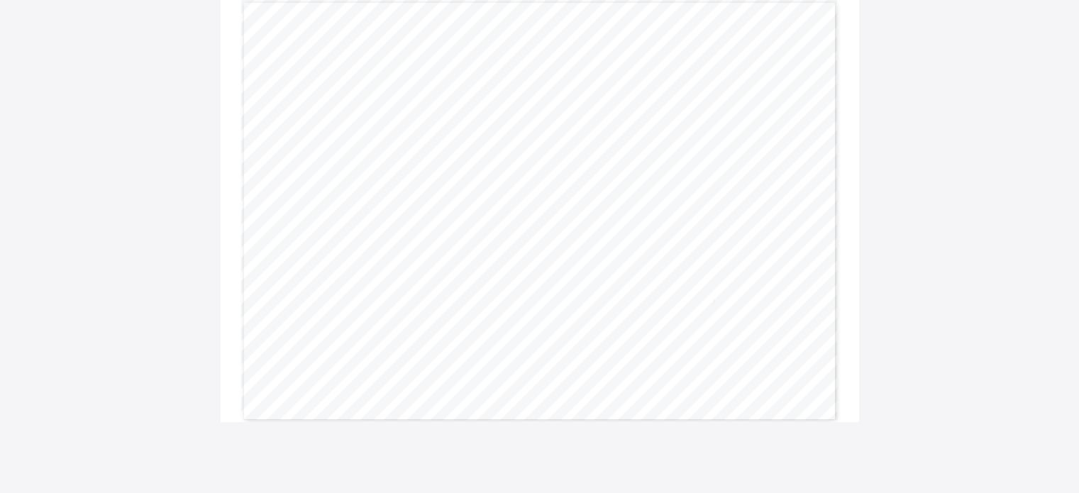
click at [715, 300] on span "You are advised to repeat." at bounding box center [682, 301] width 66 height 5
click at [730, 302] on div "= Gwarzo Road, P.O. Box 701, Kano - Nigeria. Tel: 0906 358 2631, 0809 948 5785 …" at bounding box center [540, 211] width 598 height 422
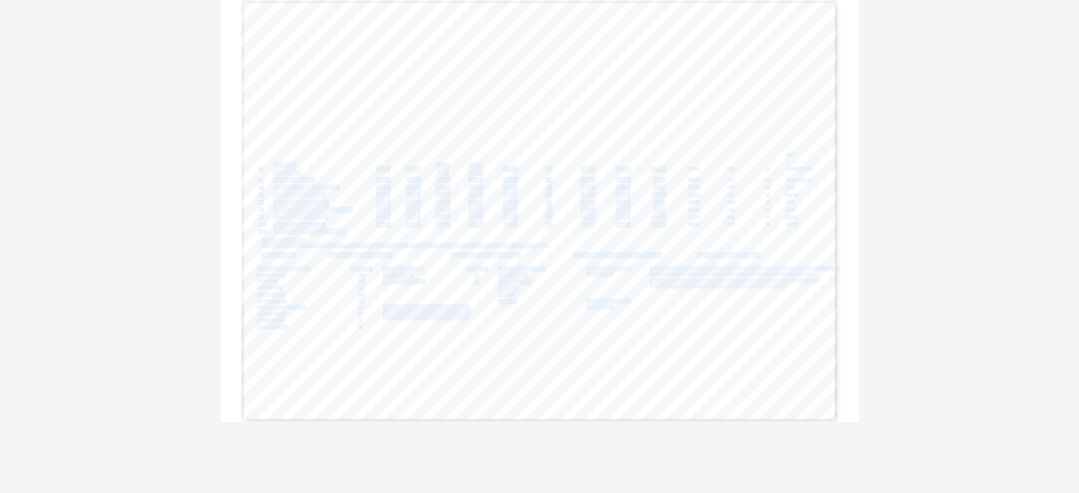
drag, startPoint x: 656, startPoint y: 300, endPoint x: 752, endPoint y: 309, distance: 96.2
click at [752, 308] on div "= Gwarzo Road, P.O. Box 701, Kano - Nigeria. Tel: 0906 358 2631, 0809 948 5785 …" at bounding box center [540, 211] width 598 height 422
click at [711, 317] on div "= Gwarzo Road, P.O. Box 701, Kano - Nigeria. Tel: 0906 358 2631, 0809 948 5785 …" at bounding box center [540, 211] width 598 height 422
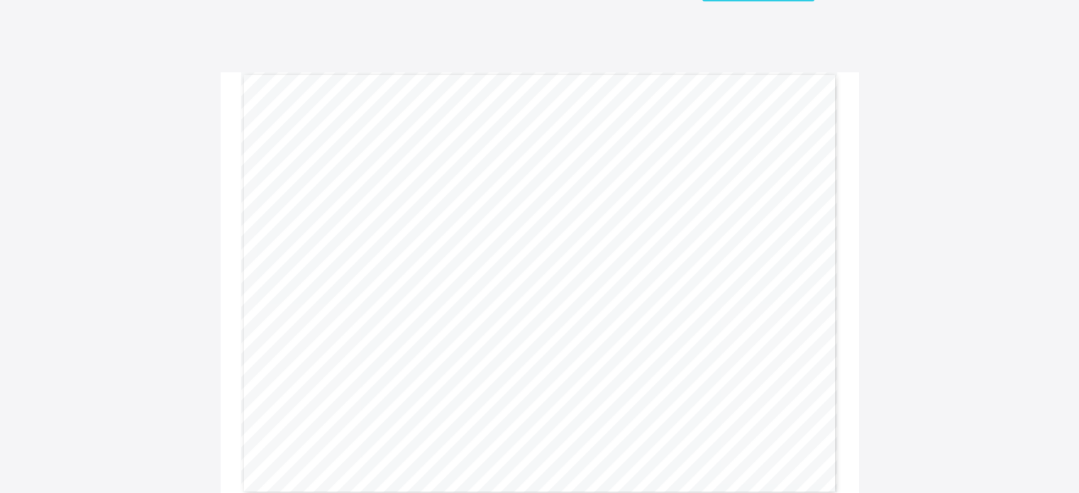
scroll to position [0, 0]
